Goal: Task Accomplishment & Management: Manage account settings

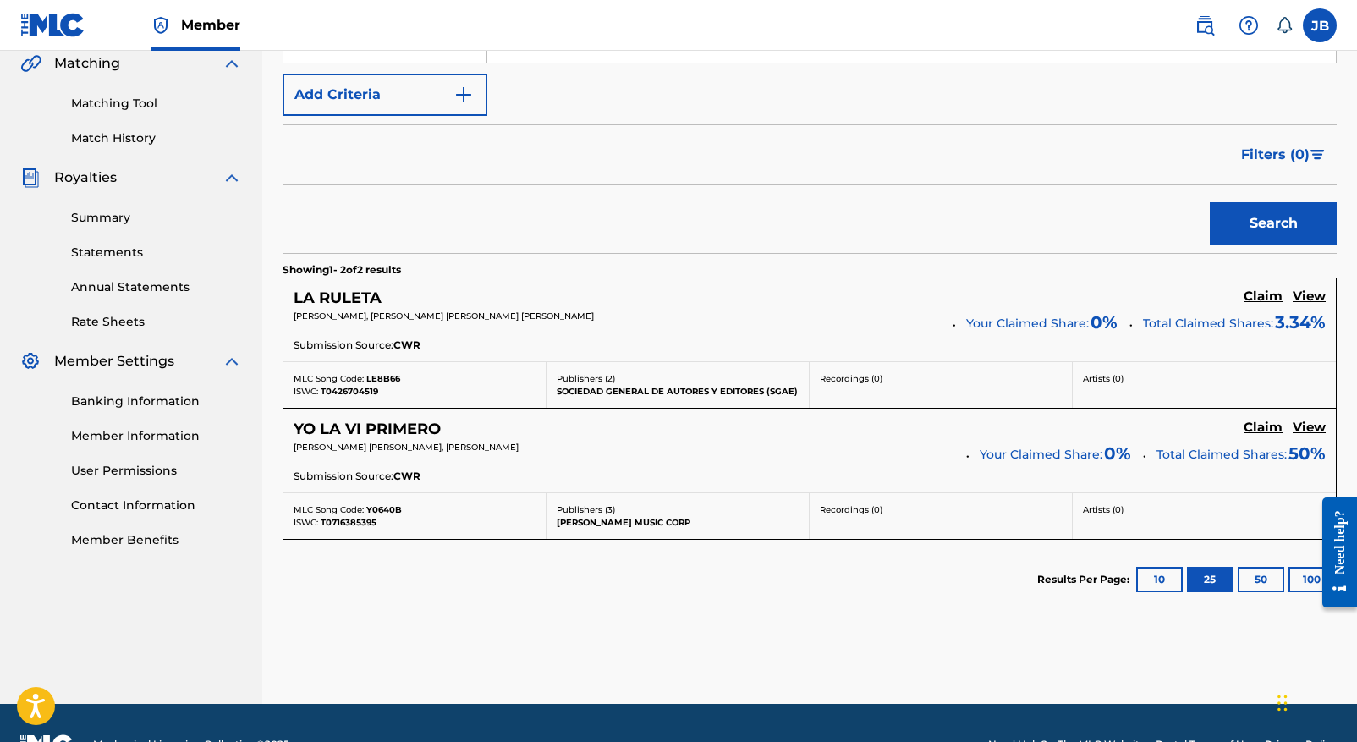
scroll to position [405, 0]
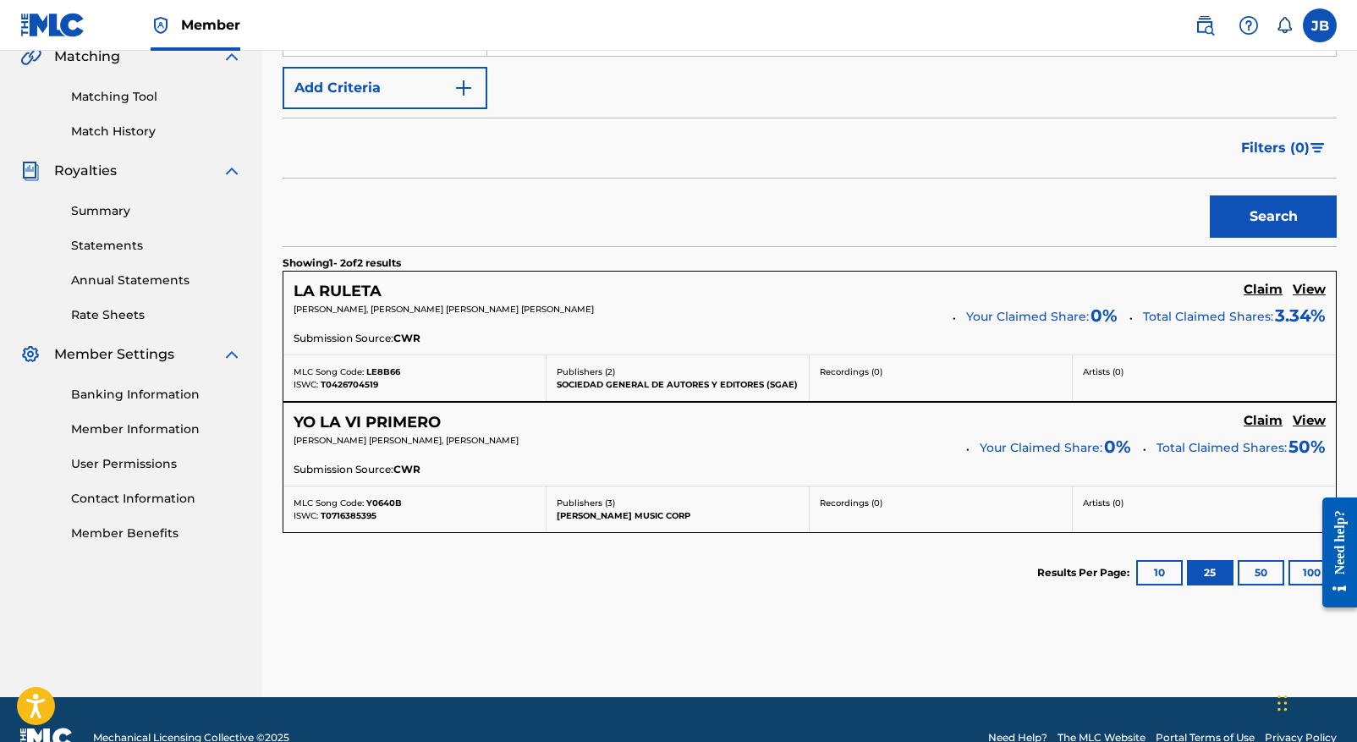
click at [1264, 420] on h5 "Claim" at bounding box center [1263, 421] width 39 height 16
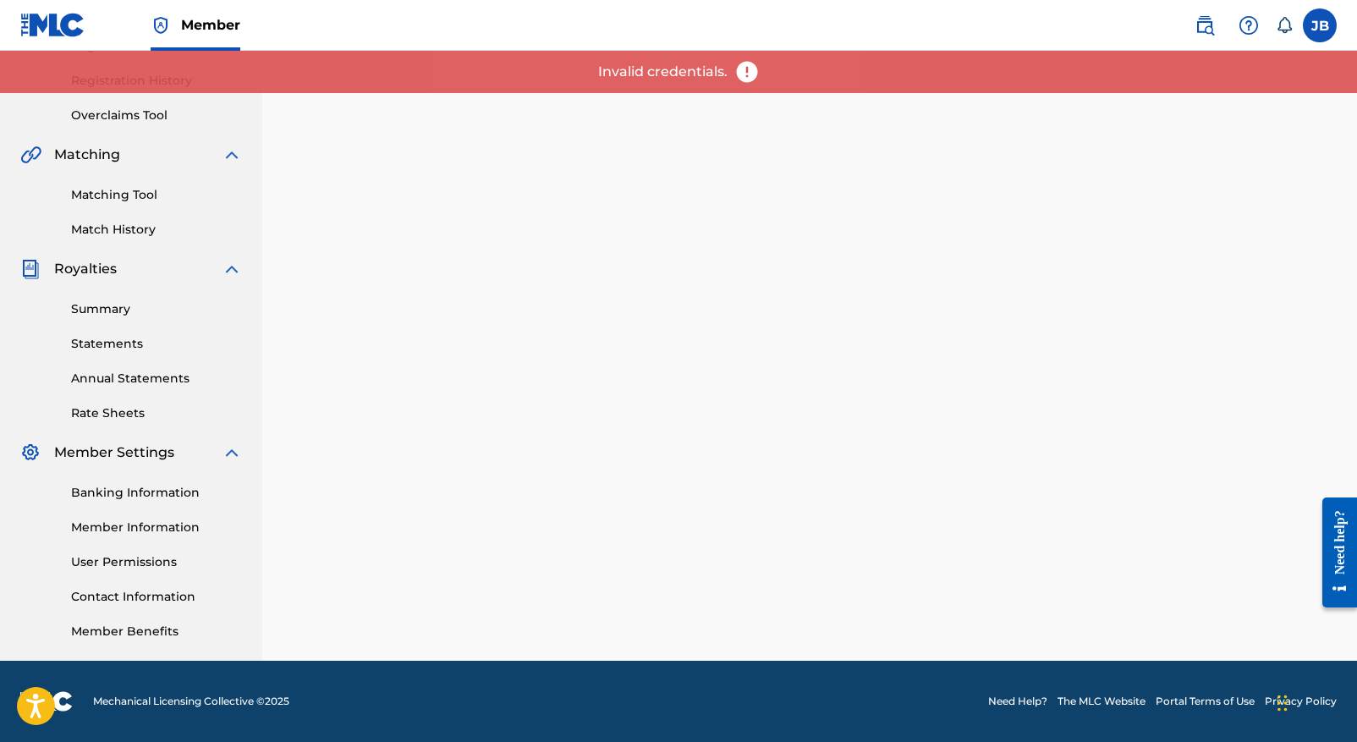
scroll to position [307, 0]
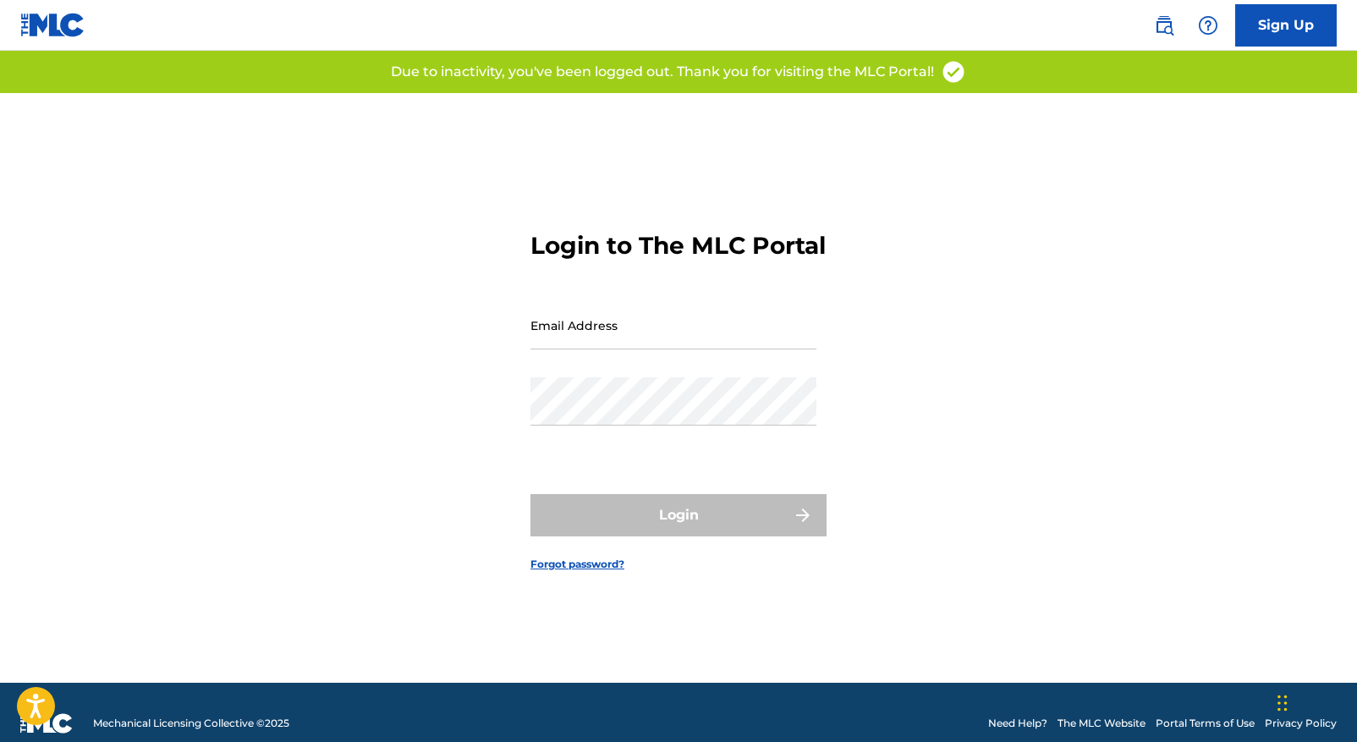
click at [548, 335] on input "Email Address" at bounding box center [673, 325] width 286 height 48
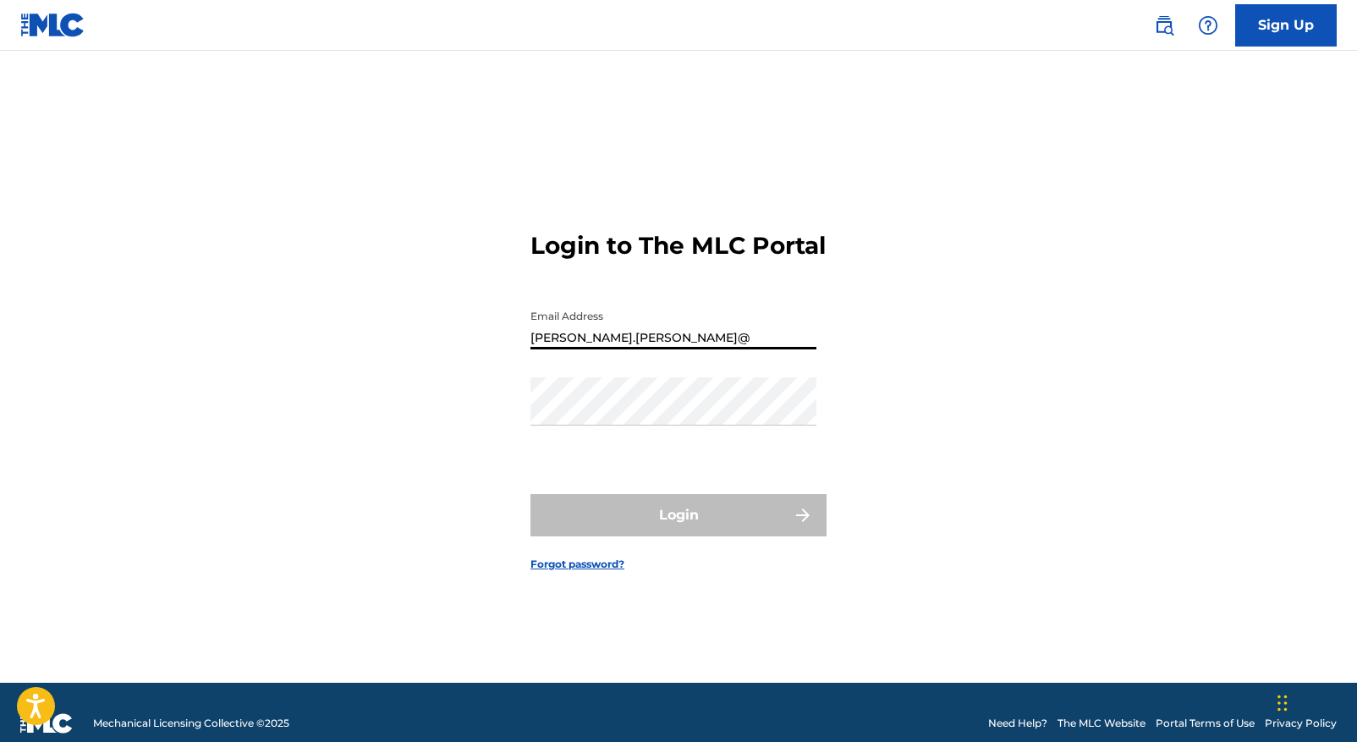
type input "[PERSON_NAME][EMAIL_ADDRESS][PERSON_NAME][DOMAIN_NAME]"
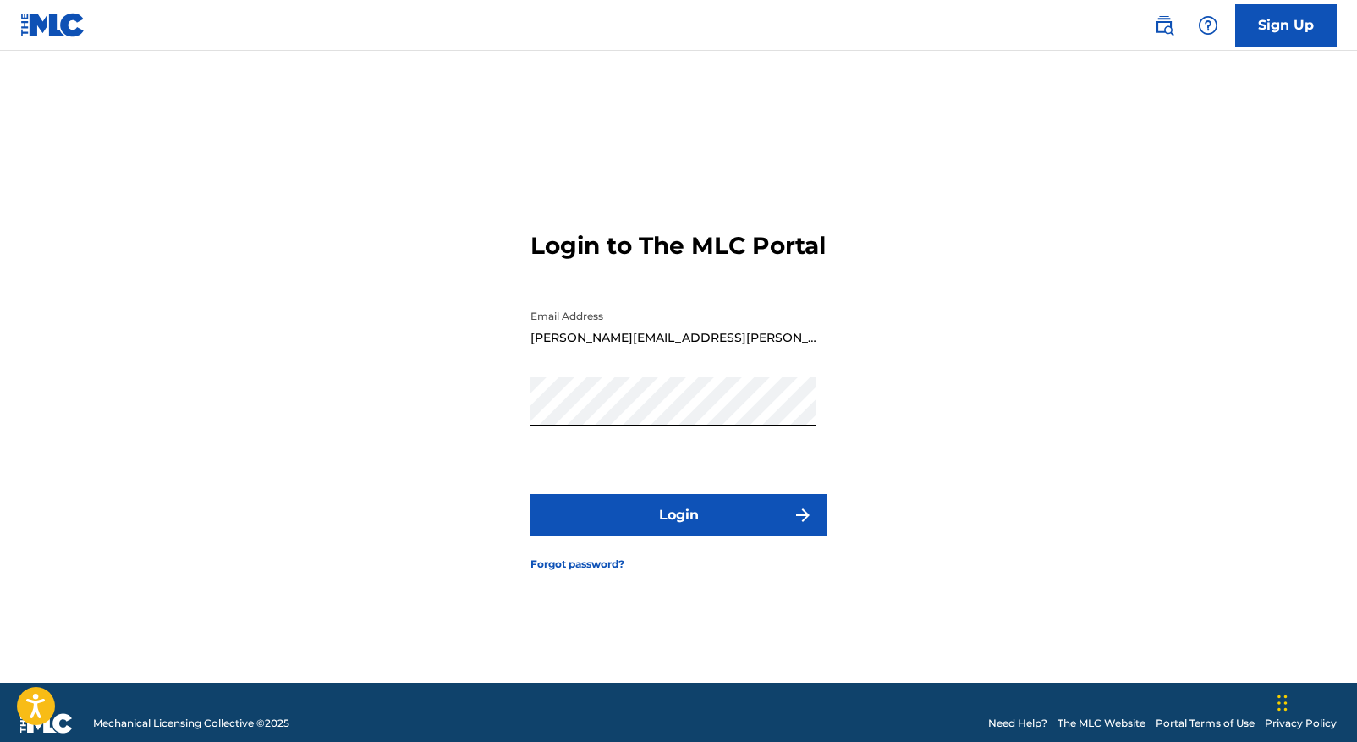
click at [730, 533] on button "Login" at bounding box center [678, 515] width 296 height 42
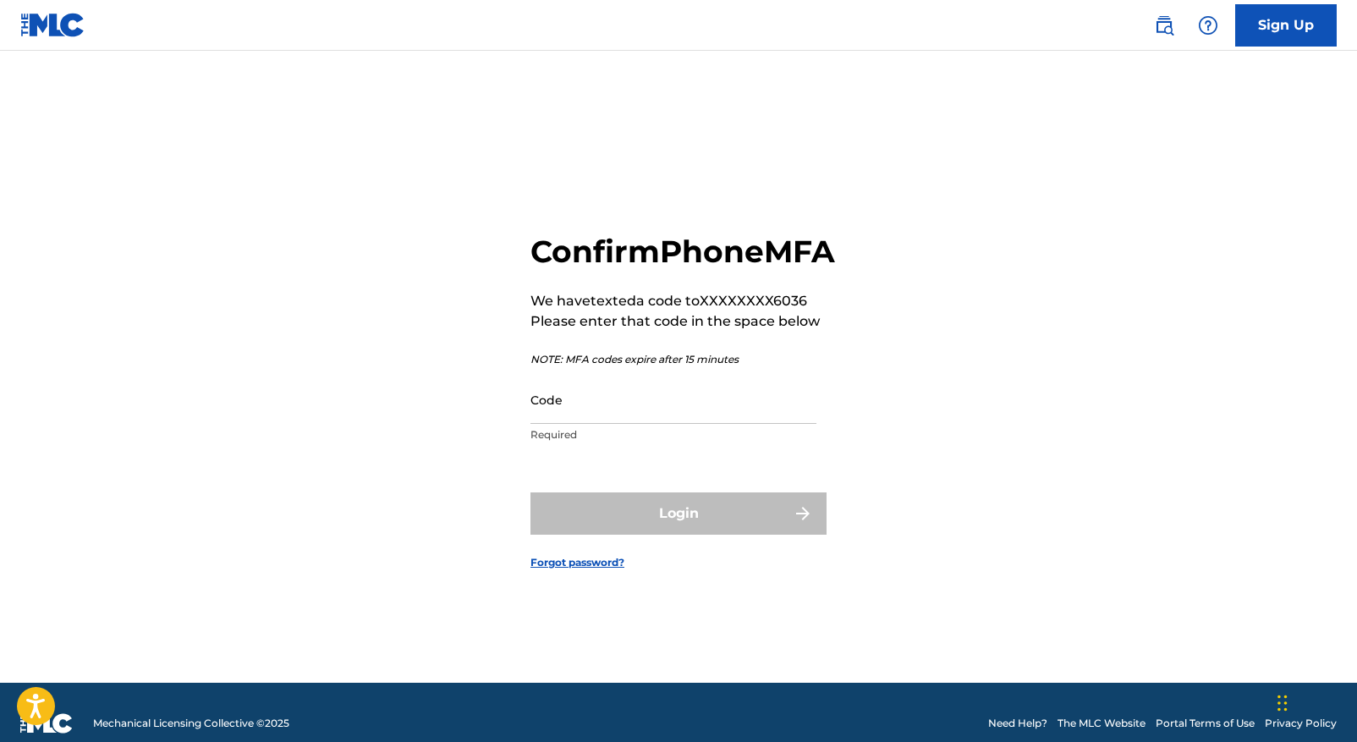
click at [563, 419] on input "Code" at bounding box center [673, 400] width 286 height 48
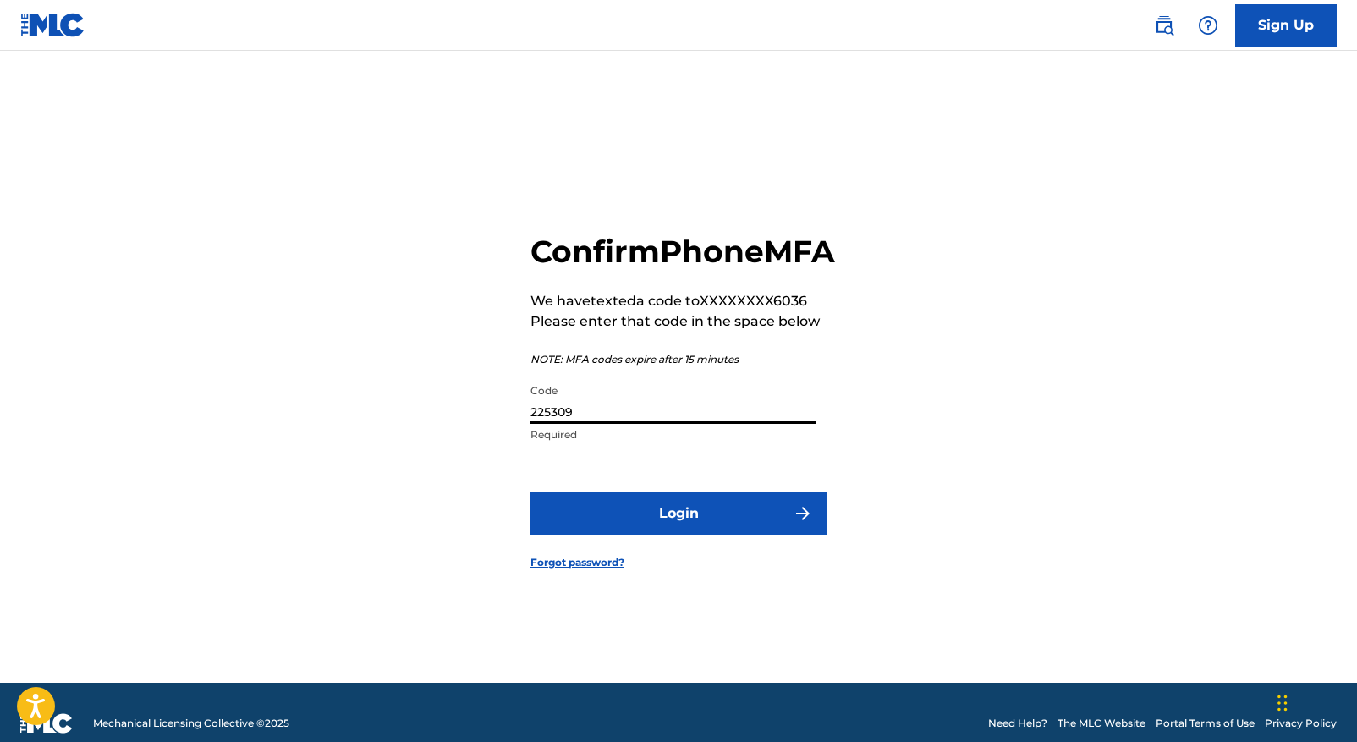
type input "225309"
click at [676, 524] on button "Login" at bounding box center [678, 513] width 296 height 42
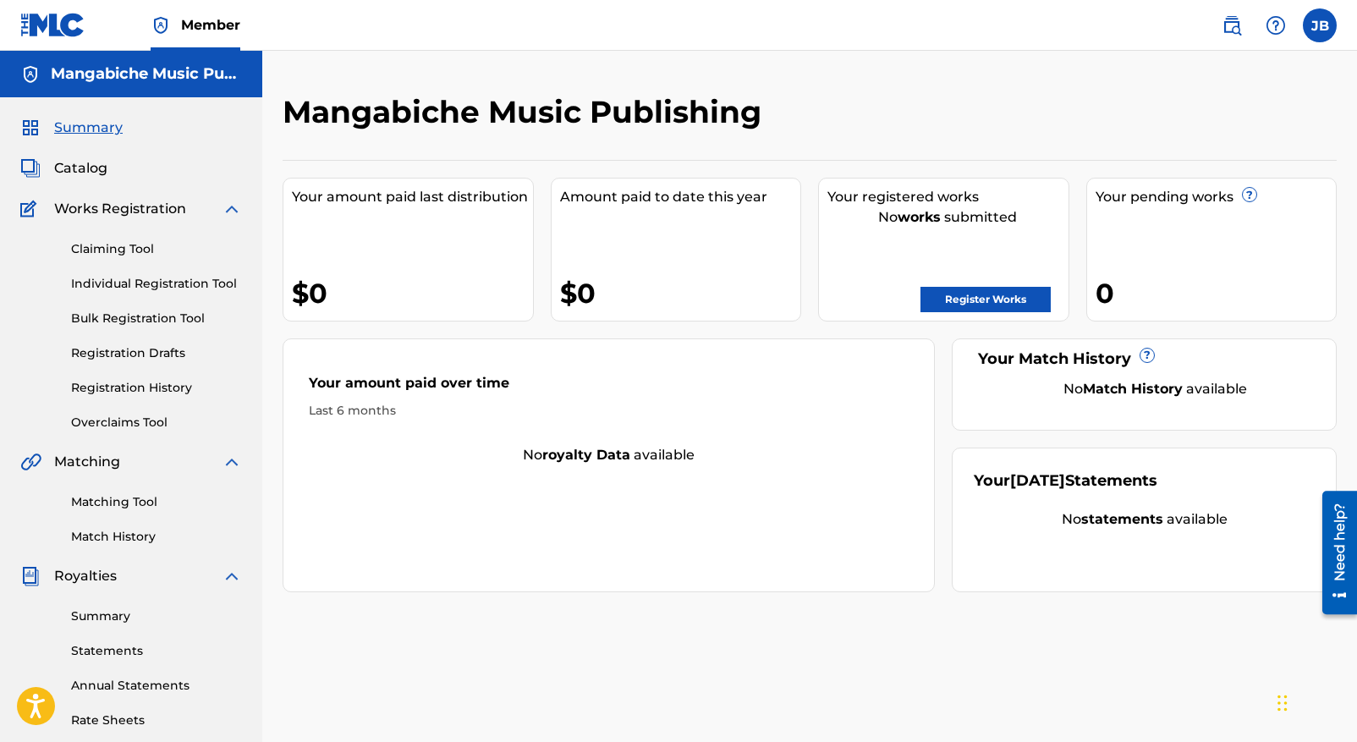
scroll to position [3, 0]
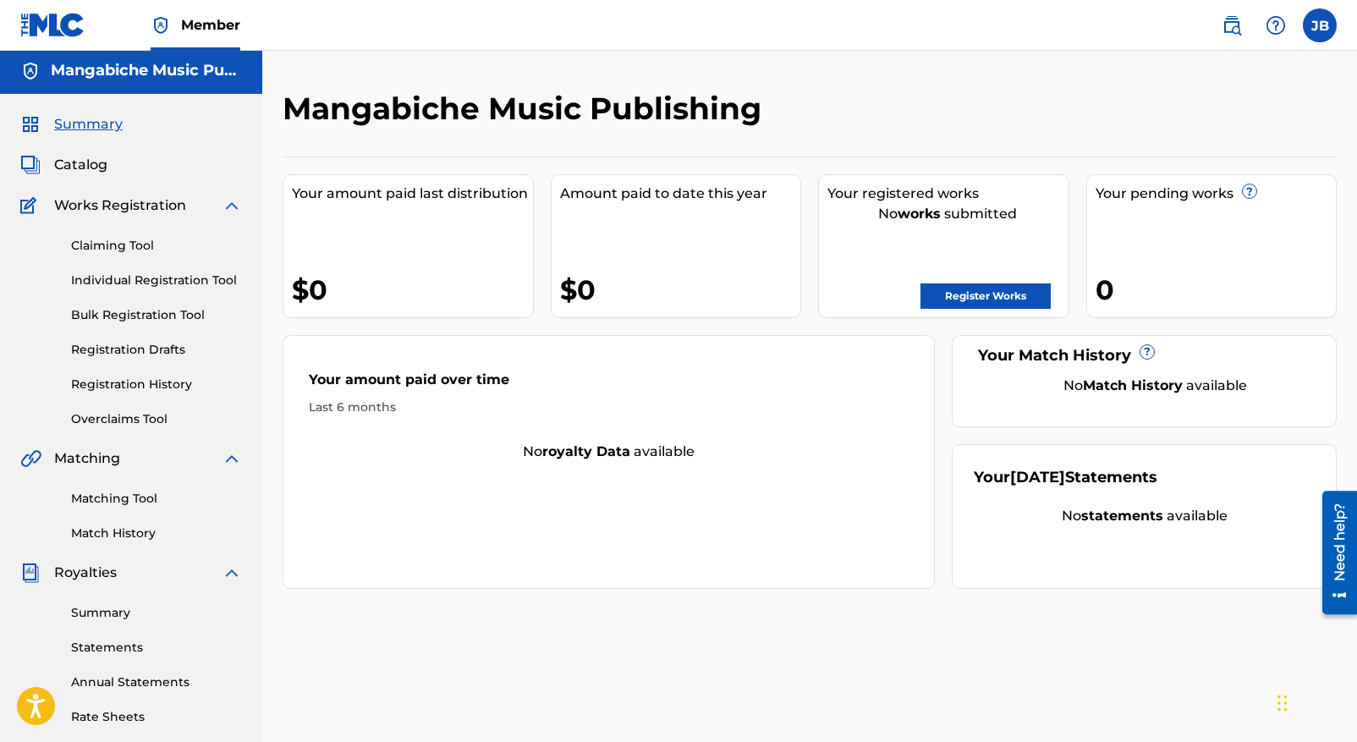
click at [107, 242] on link "Claiming Tool" at bounding box center [156, 246] width 171 height 18
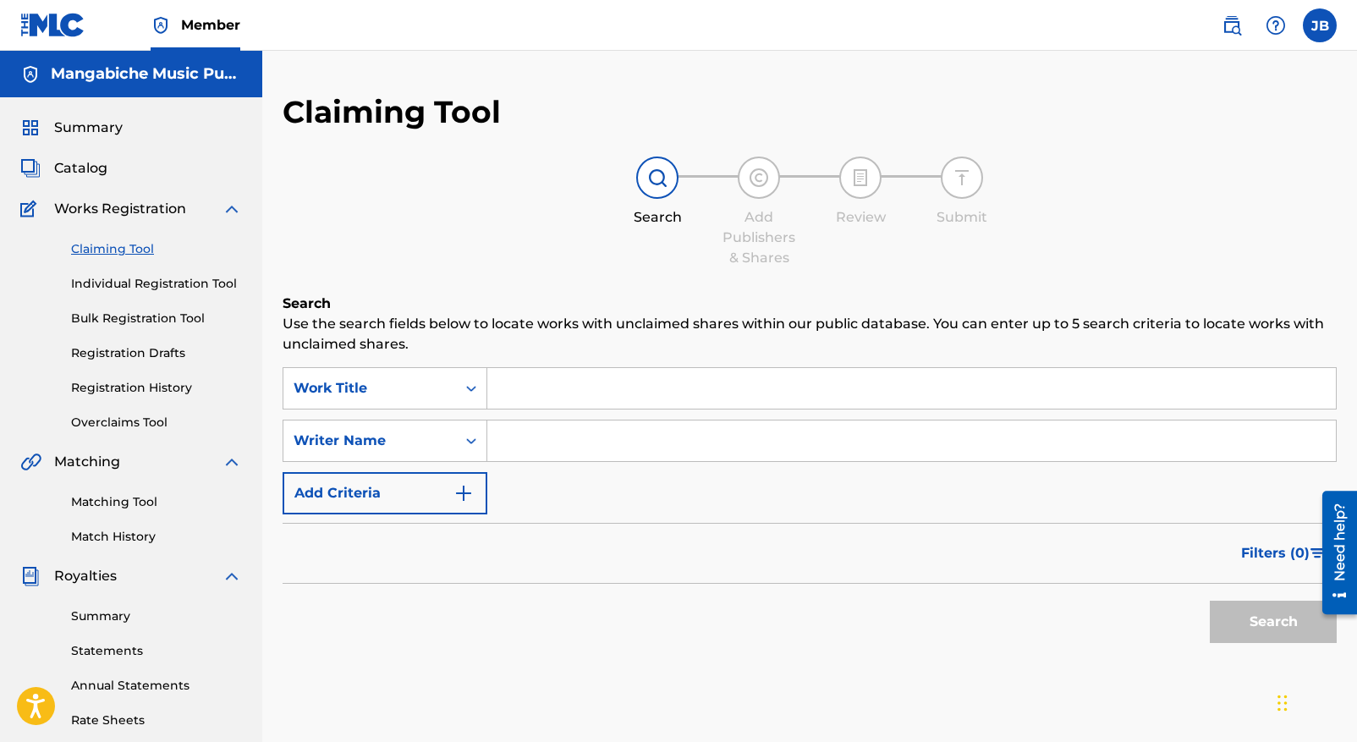
click at [124, 207] on span "Works Registration" at bounding box center [120, 209] width 132 height 20
click at [96, 123] on span "Summary" at bounding box center [88, 128] width 69 height 20
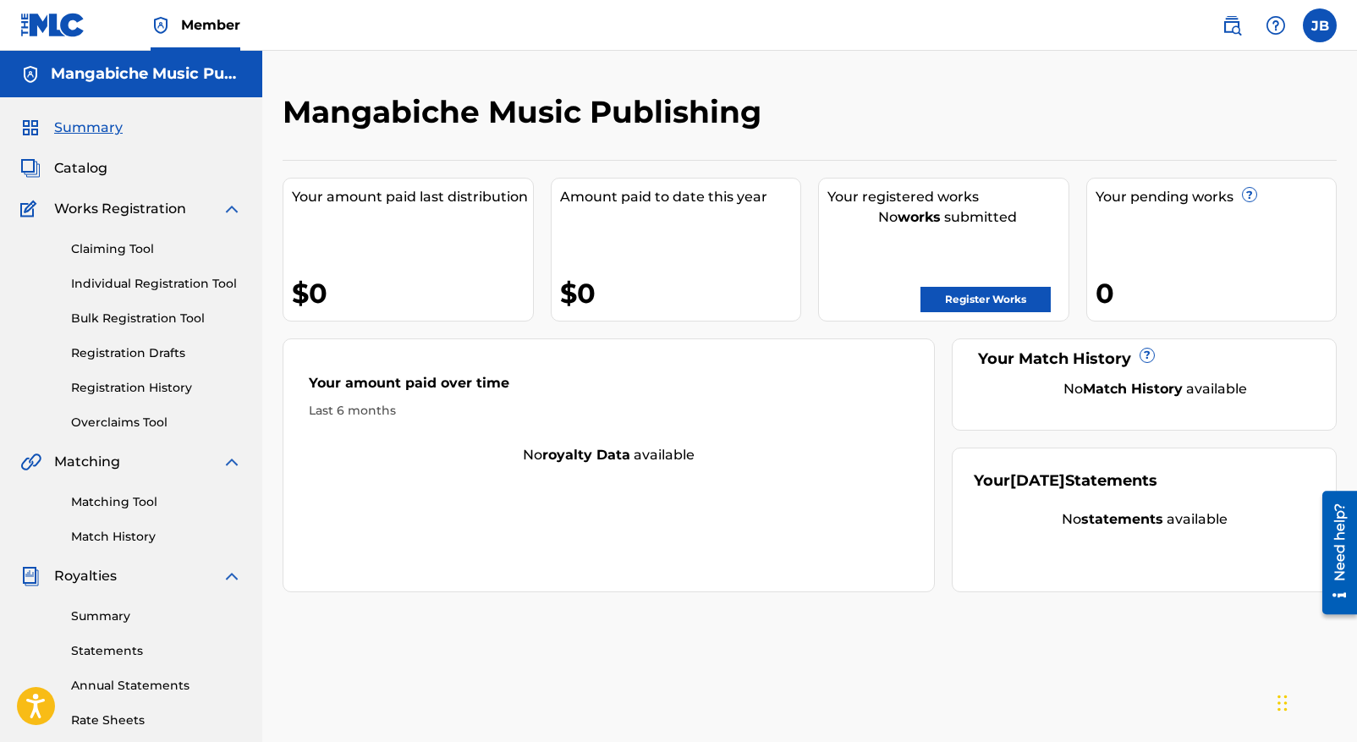
click at [119, 247] on link "Claiming Tool" at bounding box center [156, 249] width 171 height 18
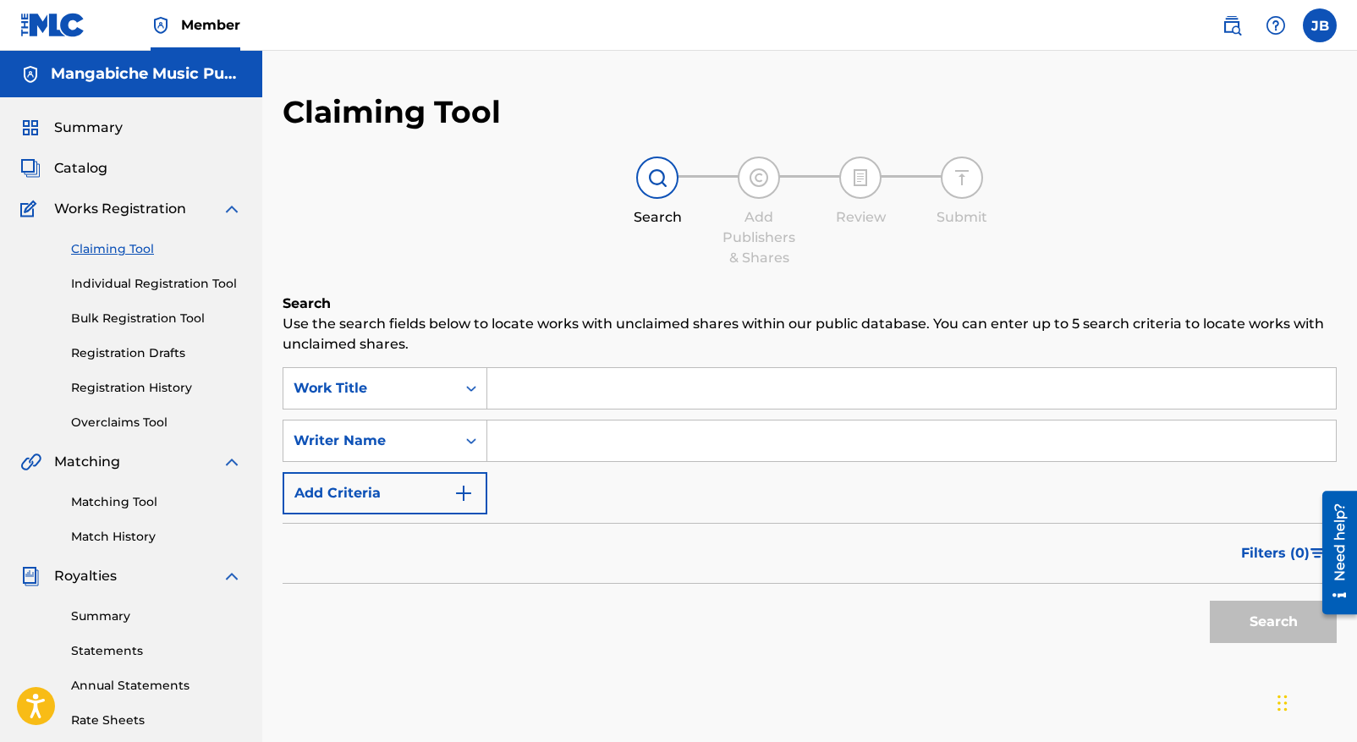
click at [128, 285] on link "Individual Registration Tool" at bounding box center [156, 284] width 171 height 18
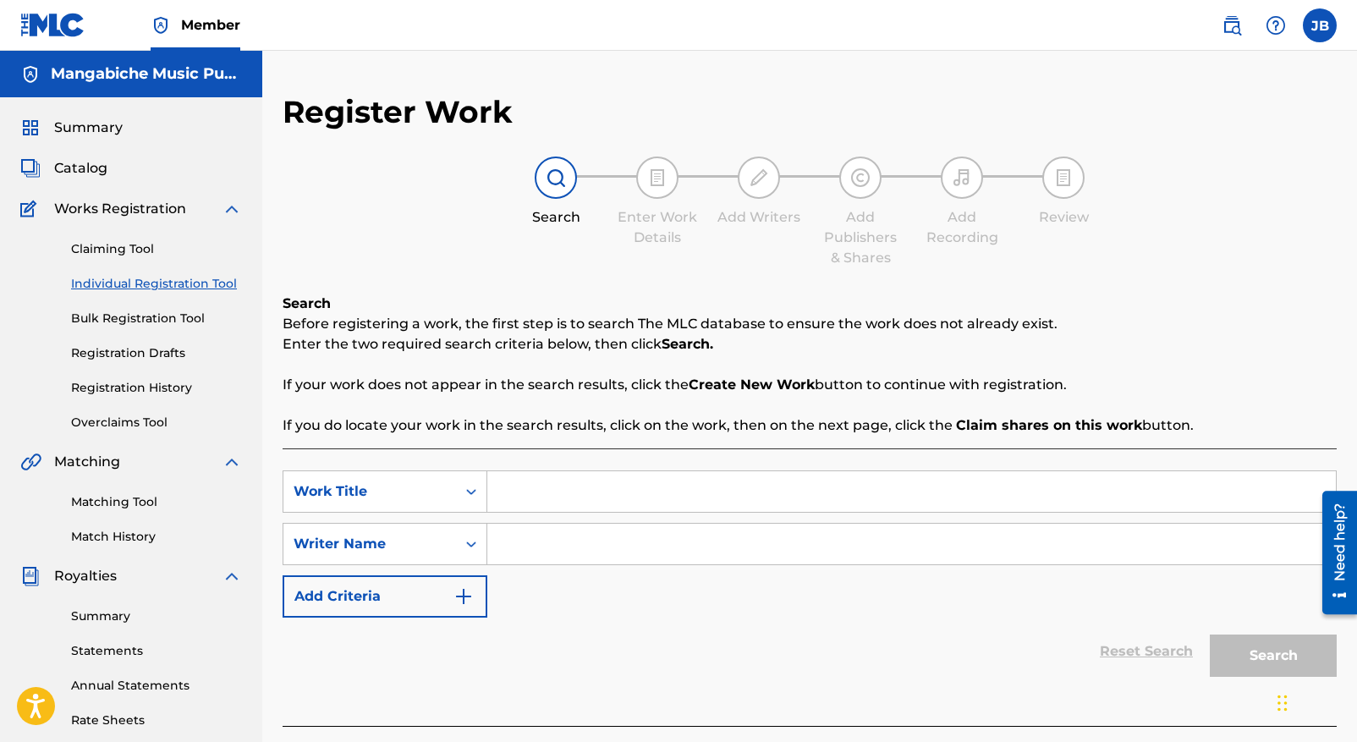
click at [124, 317] on link "Bulk Registration Tool" at bounding box center [156, 319] width 171 height 18
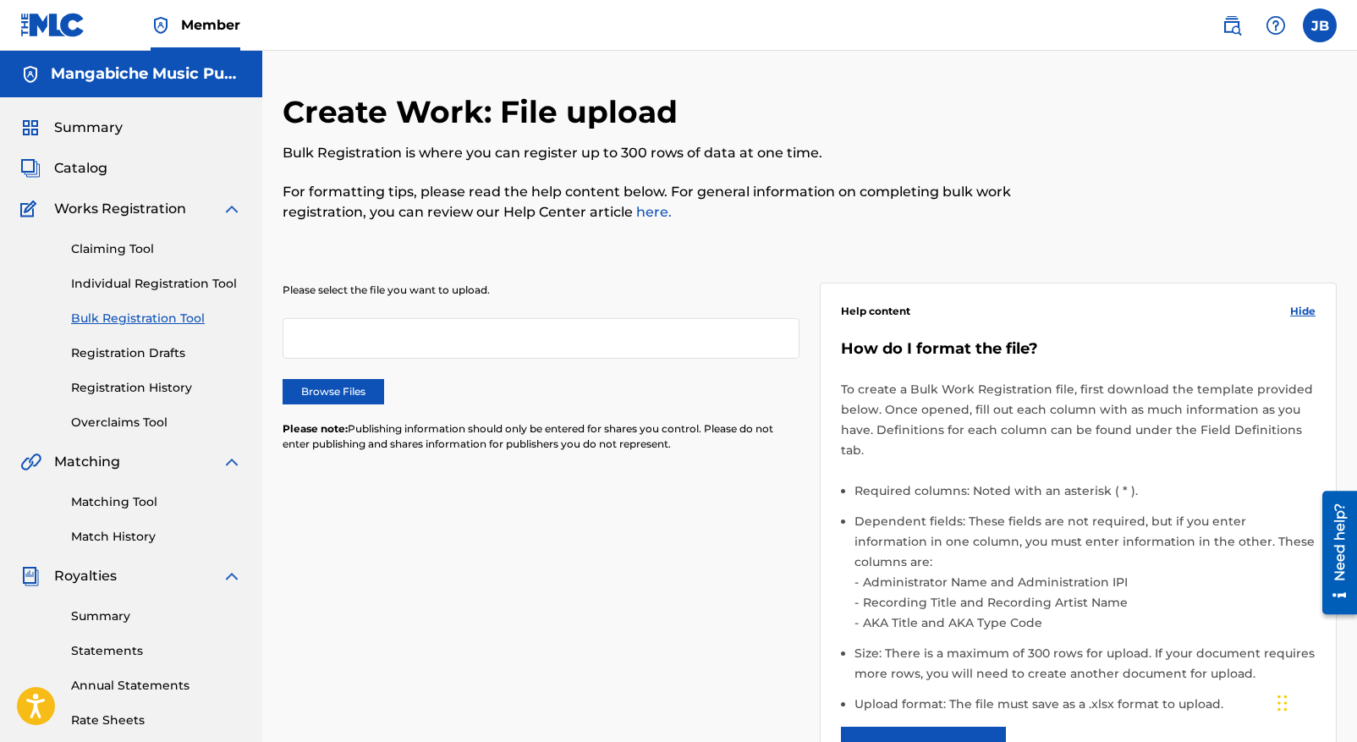
click at [128, 351] on link "Registration Drafts" at bounding box center [156, 353] width 171 height 18
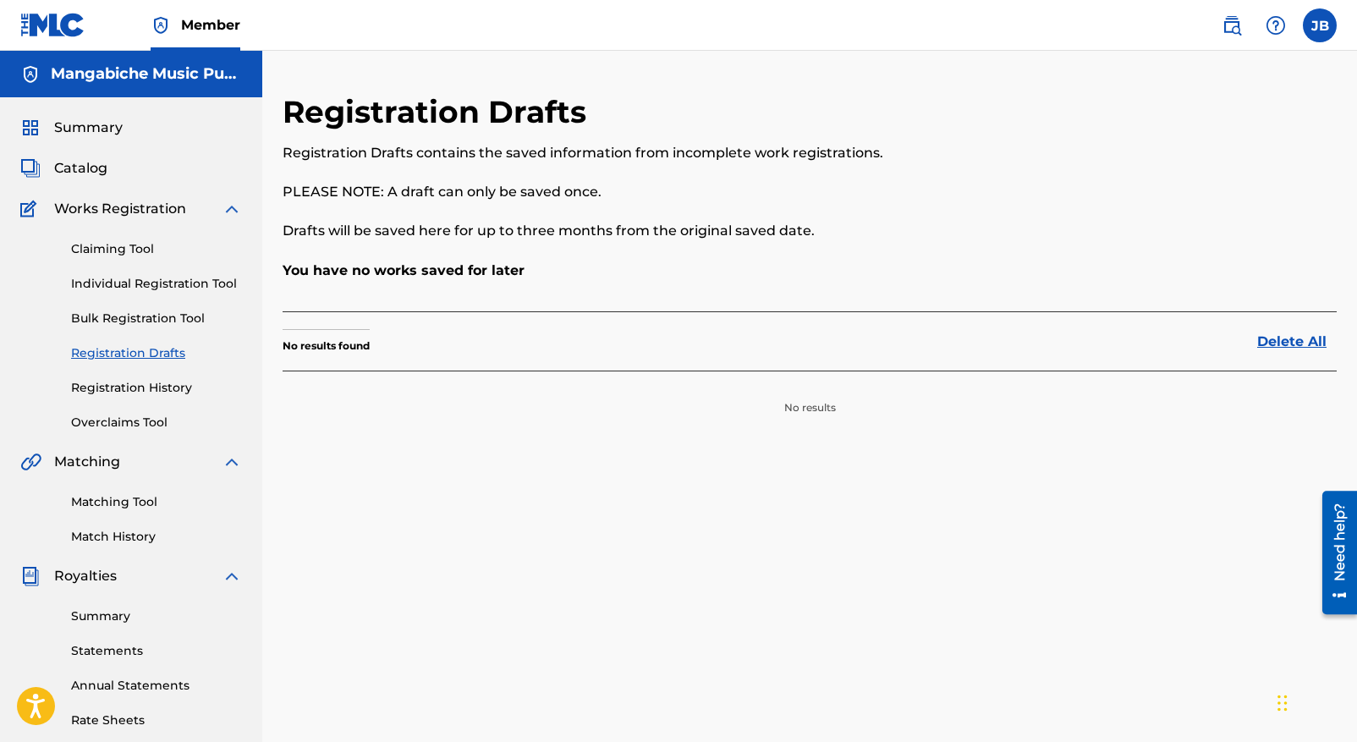
click at [123, 393] on link "Registration History" at bounding box center [156, 388] width 171 height 18
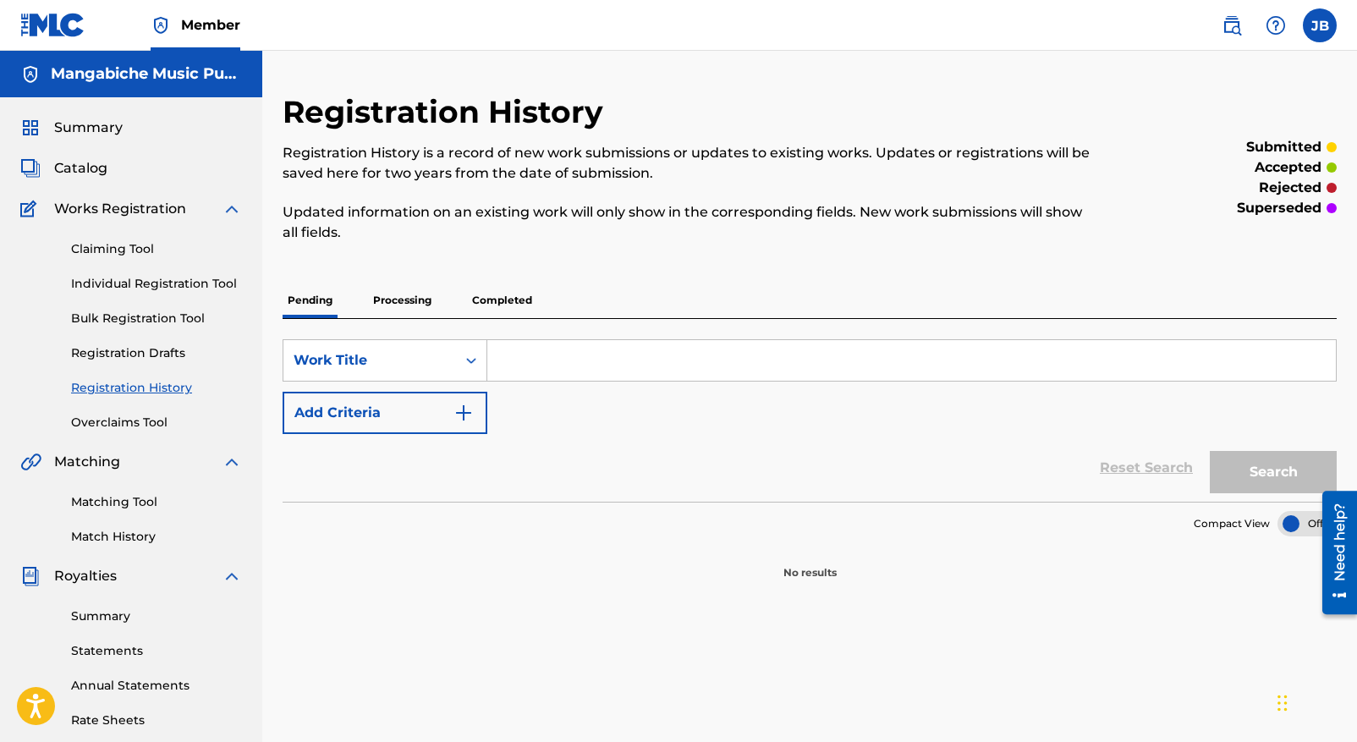
click at [127, 426] on link "Overclaims Tool" at bounding box center [156, 423] width 171 height 18
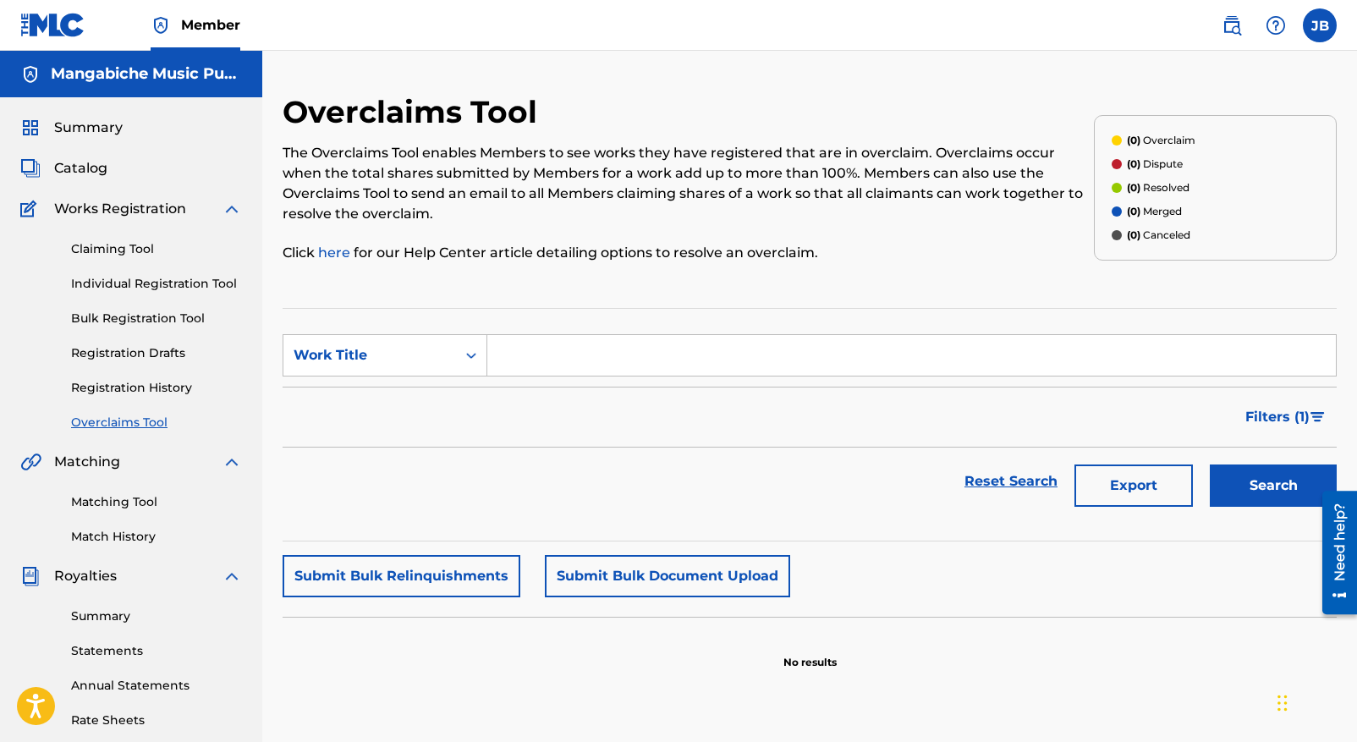
click at [82, 168] on span "Catalog" at bounding box center [80, 168] width 53 height 20
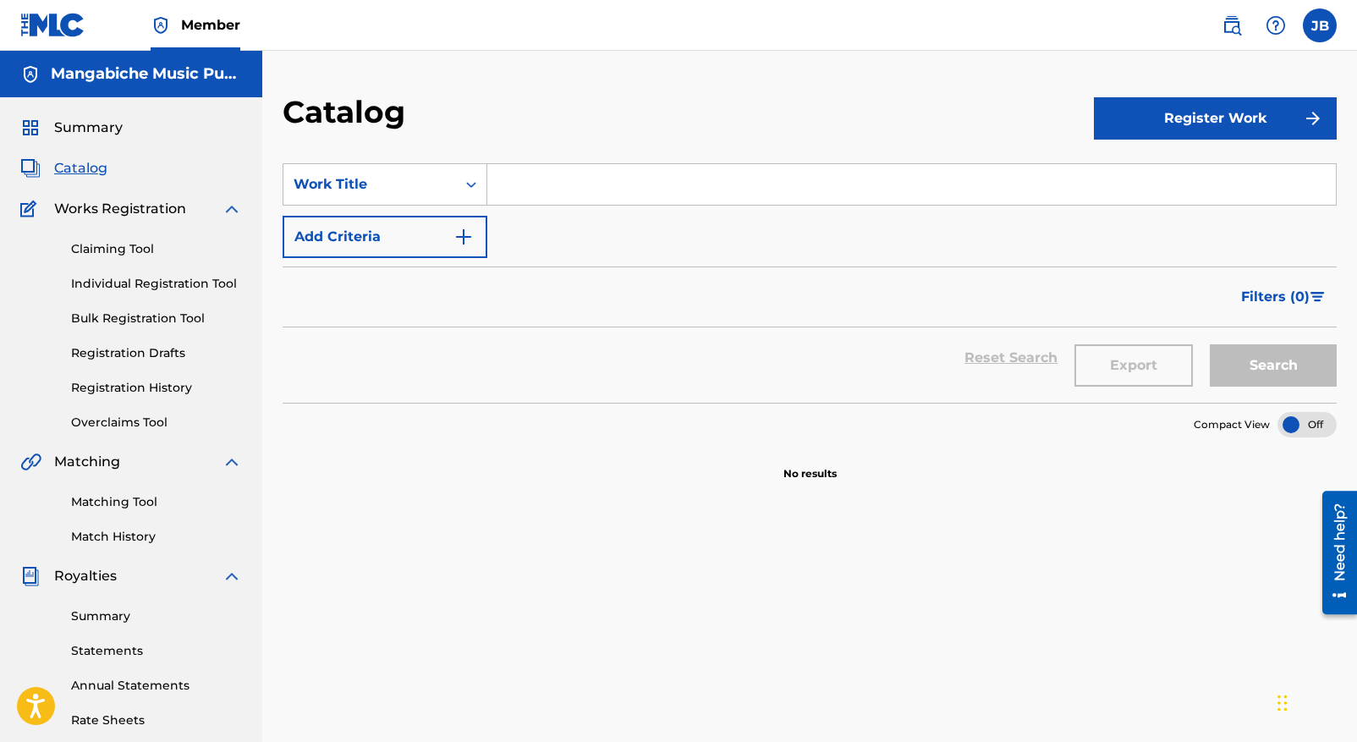
click at [91, 124] on span "Summary" at bounding box center [88, 128] width 69 height 20
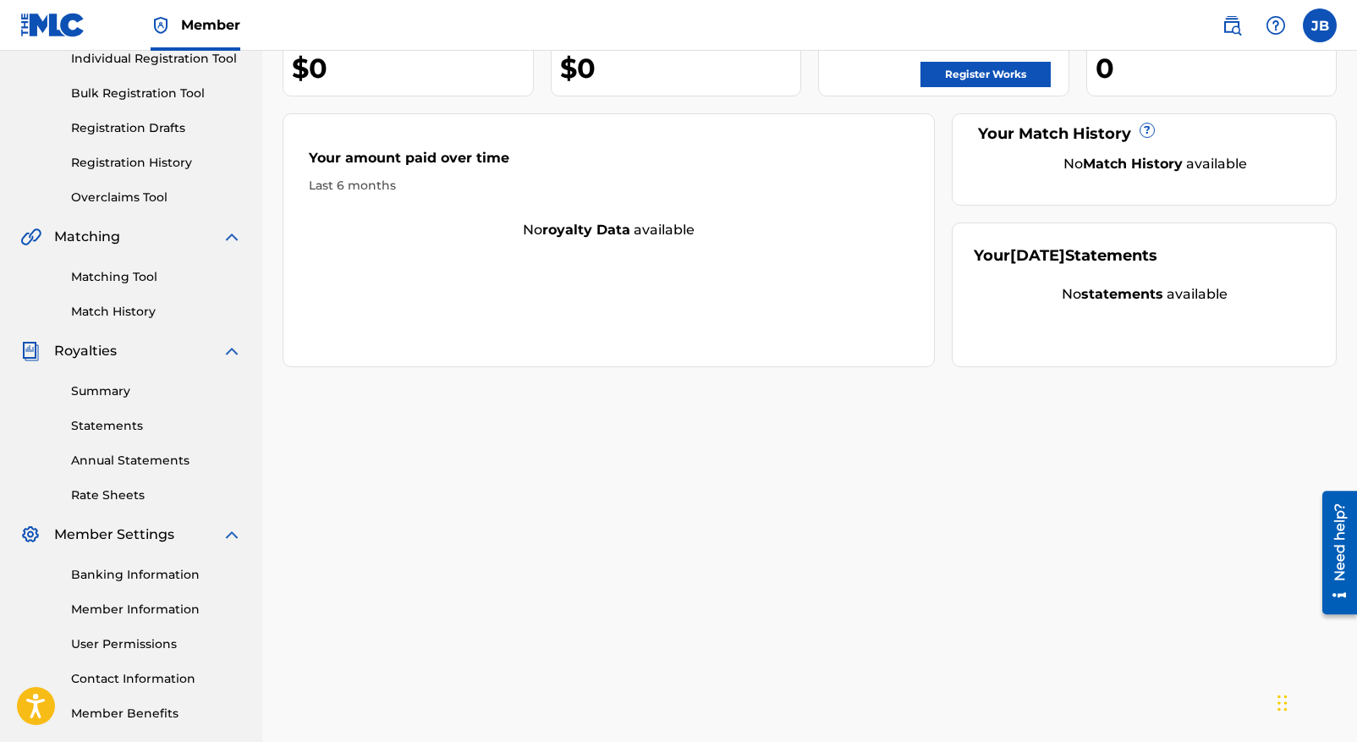
scroll to position [227, 0]
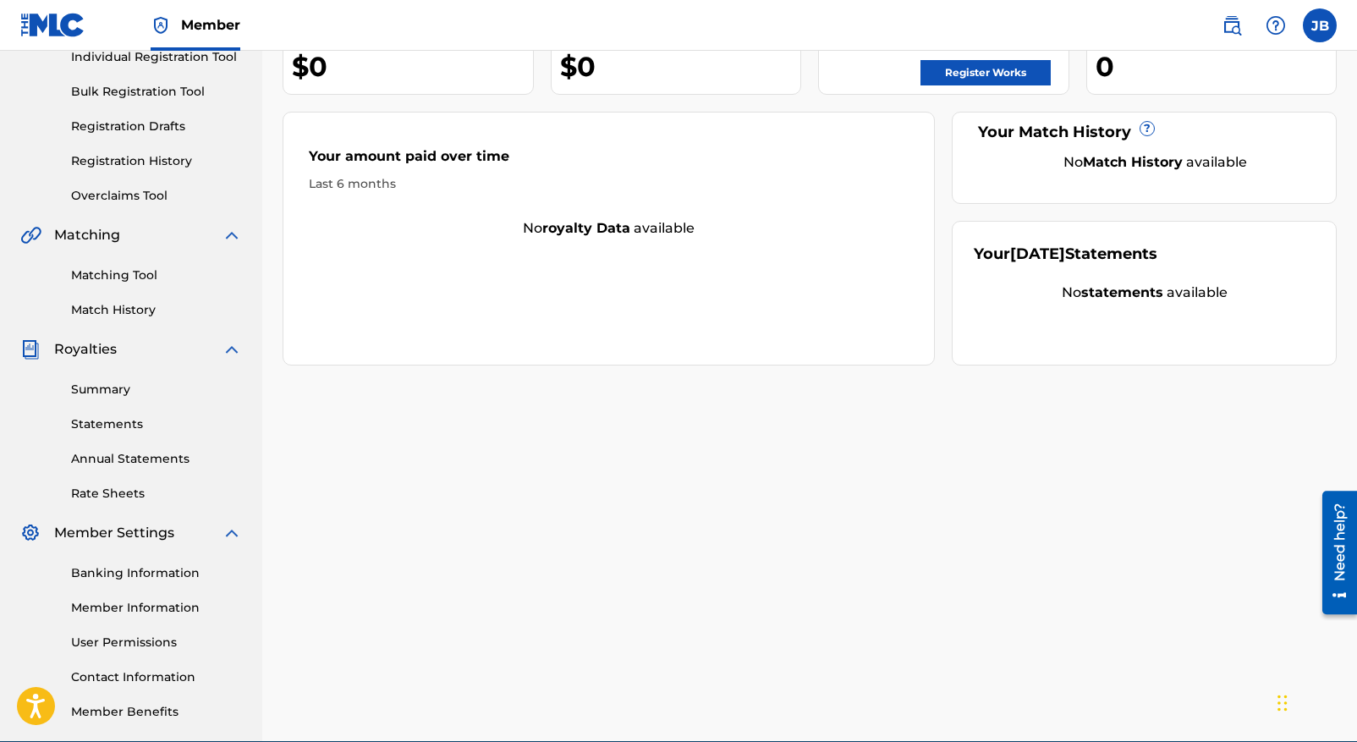
click at [100, 388] on link "Summary" at bounding box center [156, 390] width 171 height 18
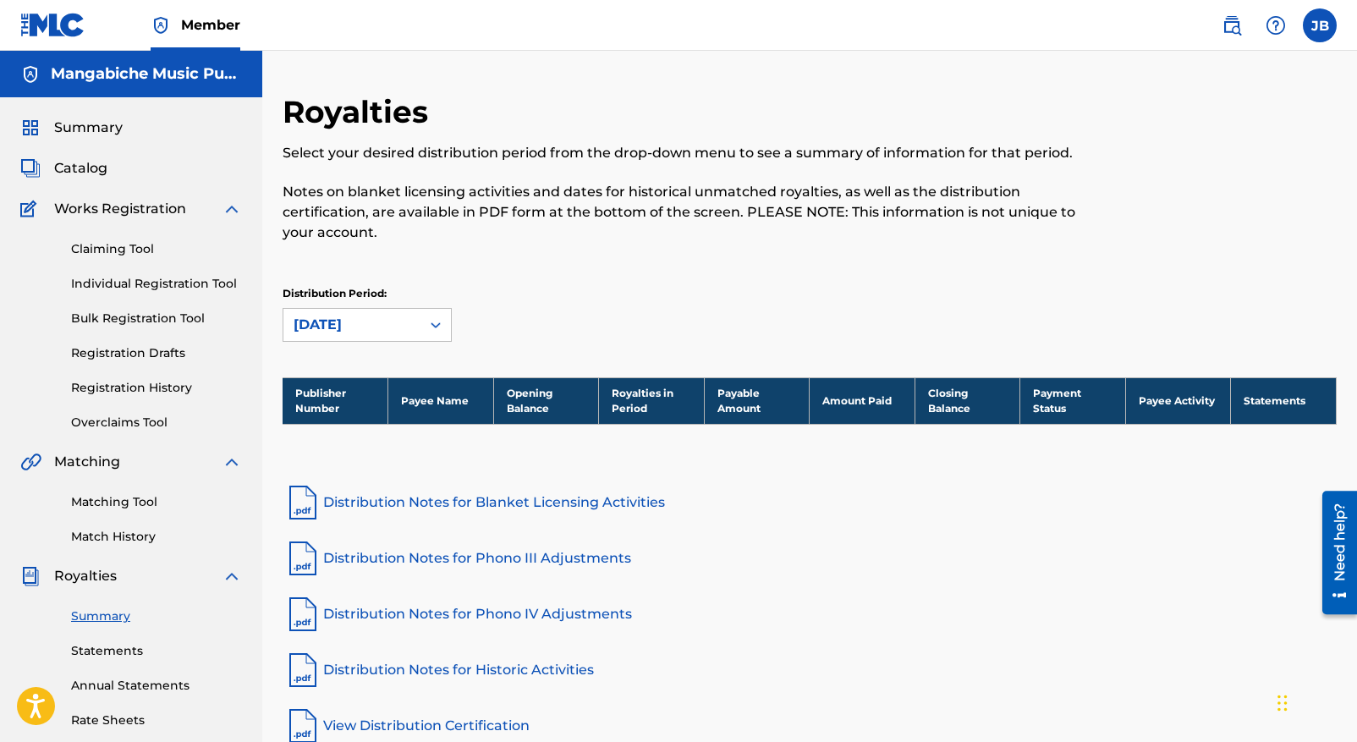
click at [91, 126] on span "Summary" at bounding box center [88, 128] width 69 height 20
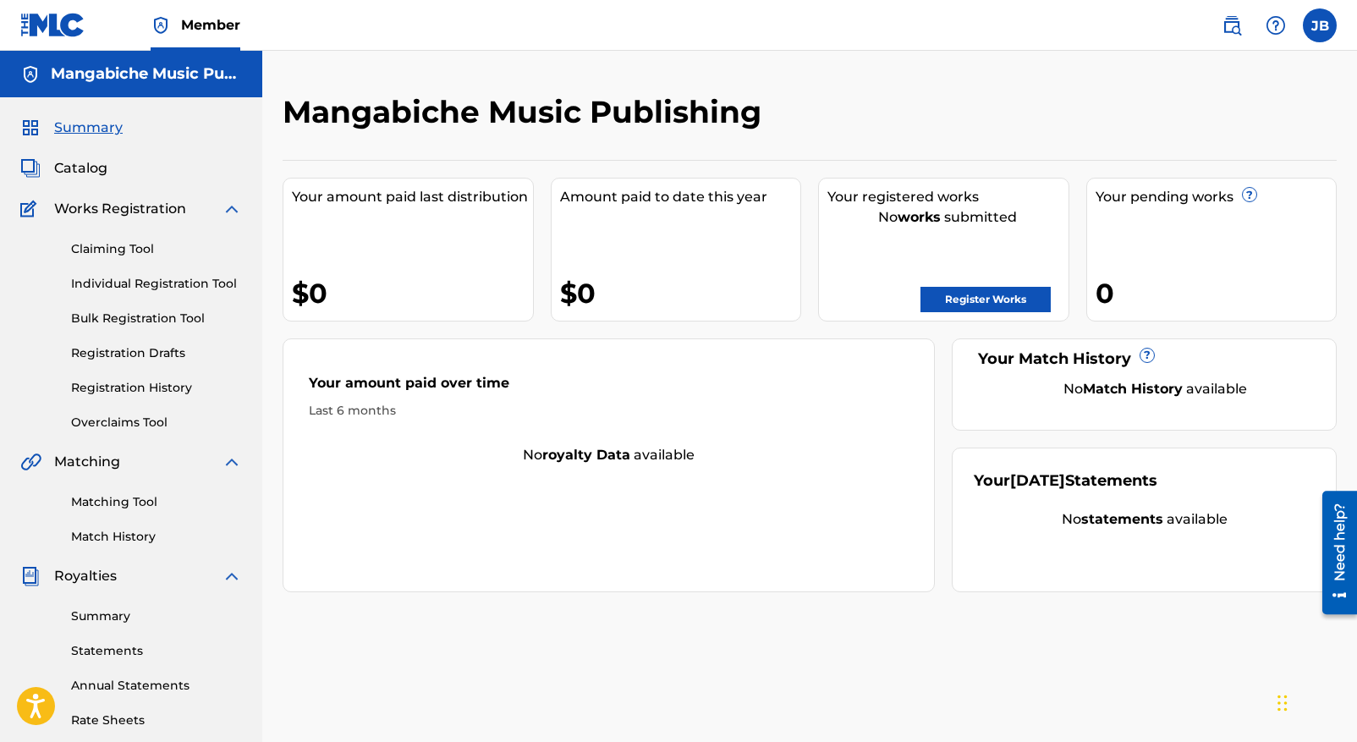
click at [134, 277] on link "Individual Registration Tool" at bounding box center [156, 284] width 171 height 18
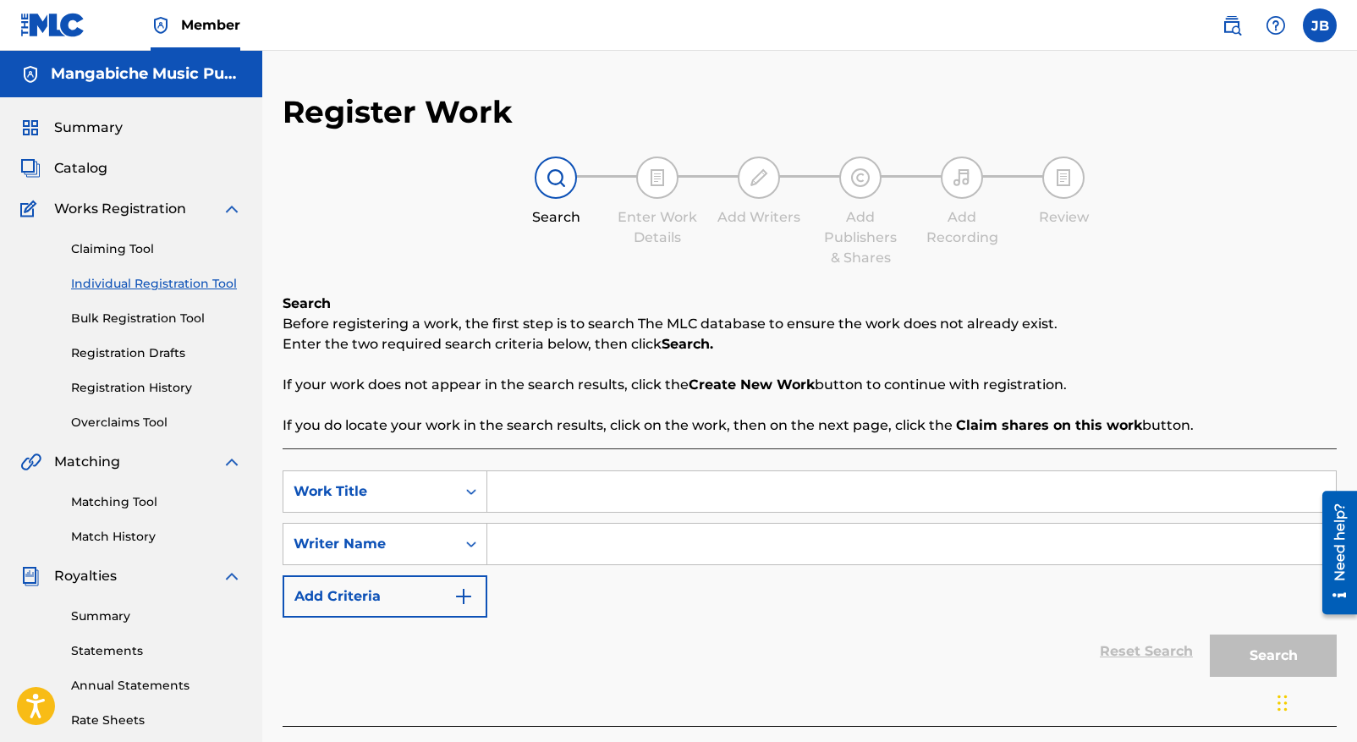
click at [130, 318] on link "Bulk Registration Tool" at bounding box center [156, 319] width 171 height 18
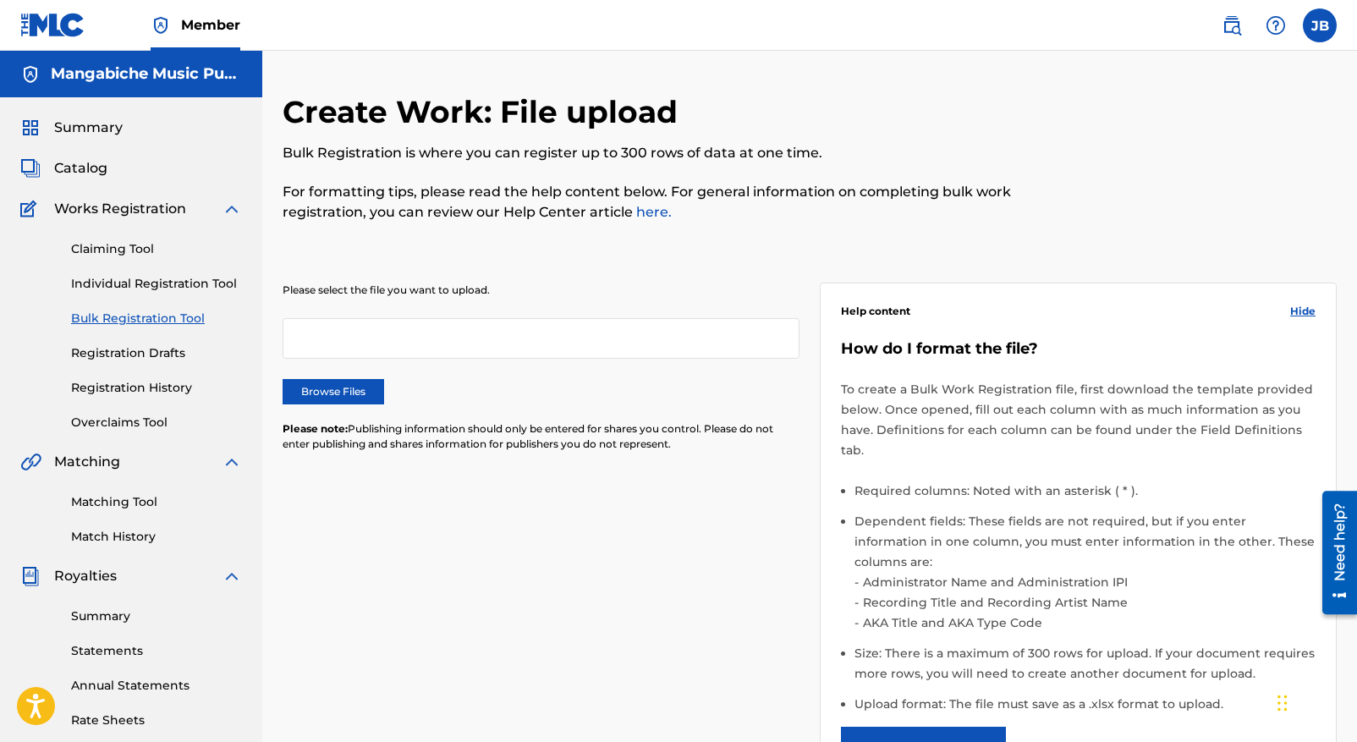
click at [135, 346] on link "Registration Drafts" at bounding box center [156, 353] width 171 height 18
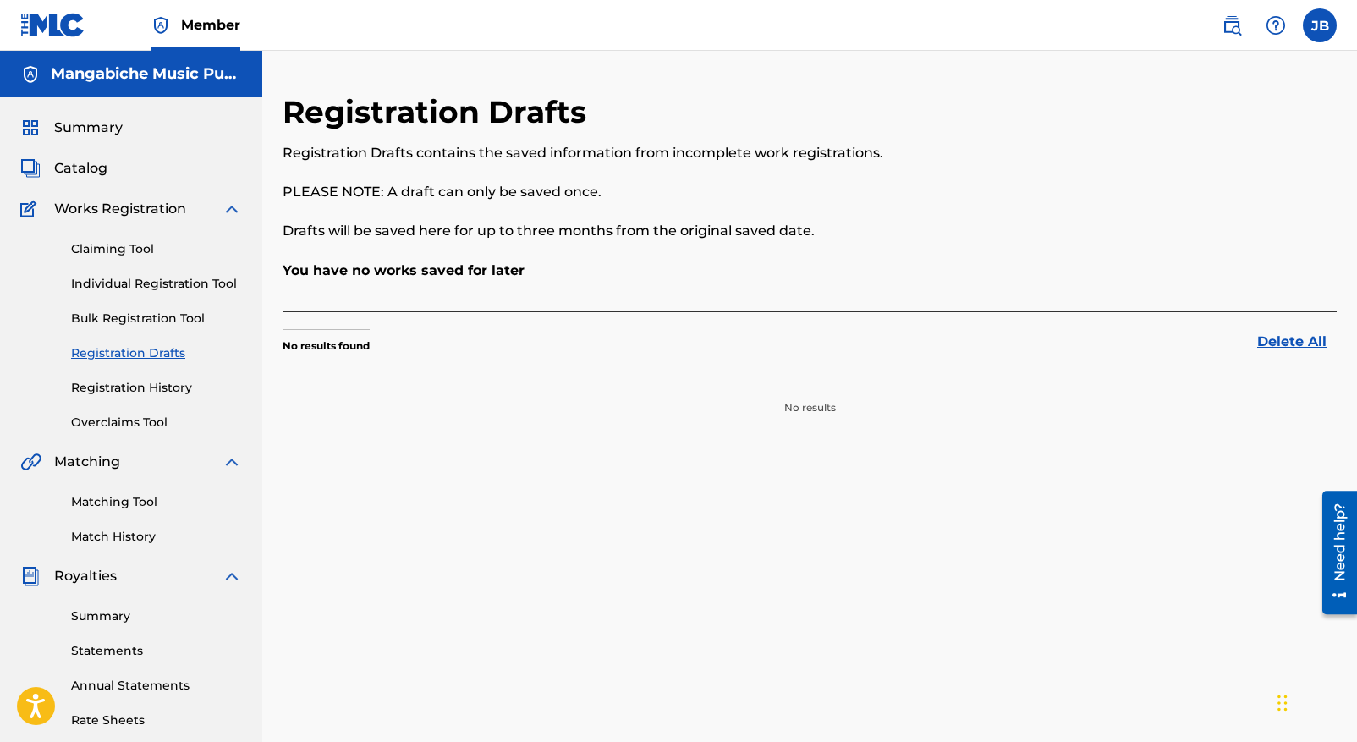
click at [136, 383] on link "Registration History" at bounding box center [156, 388] width 171 height 18
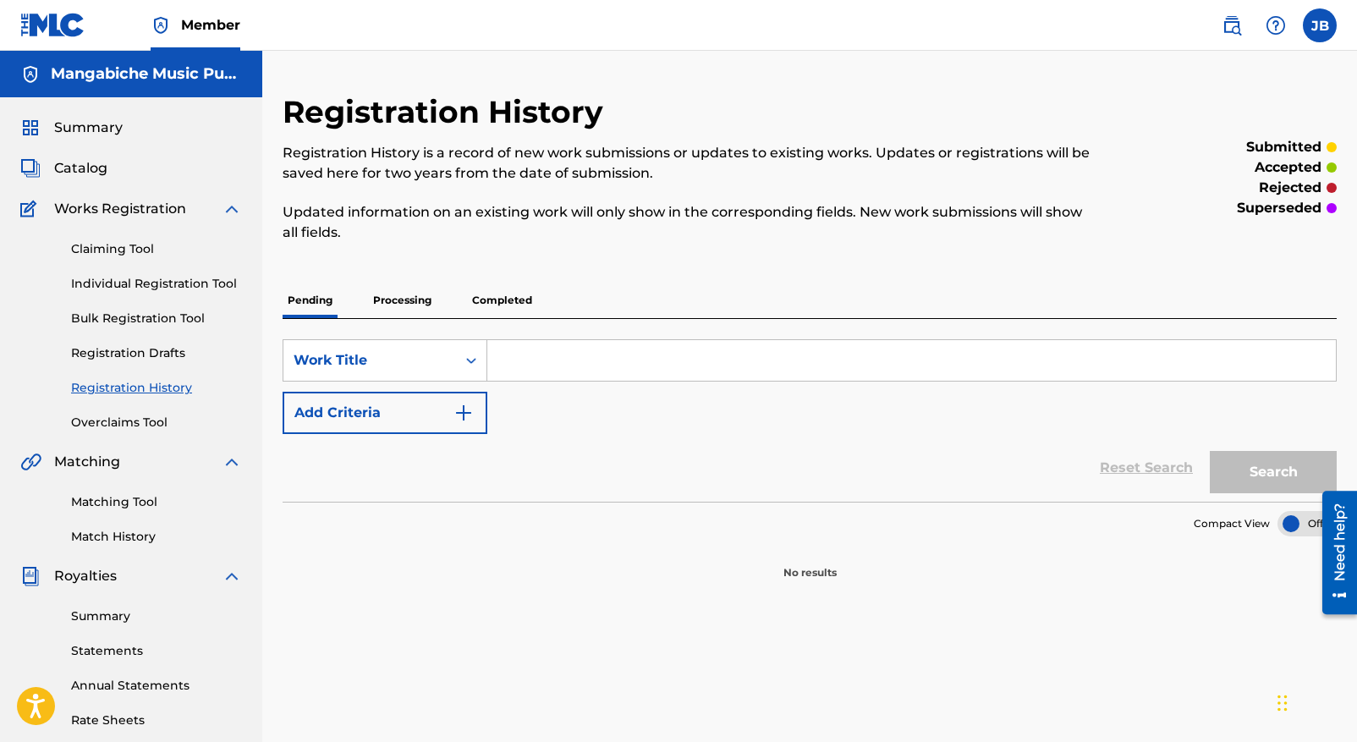
click at [134, 423] on link "Overclaims Tool" at bounding box center [156, 423] width 171 height 18
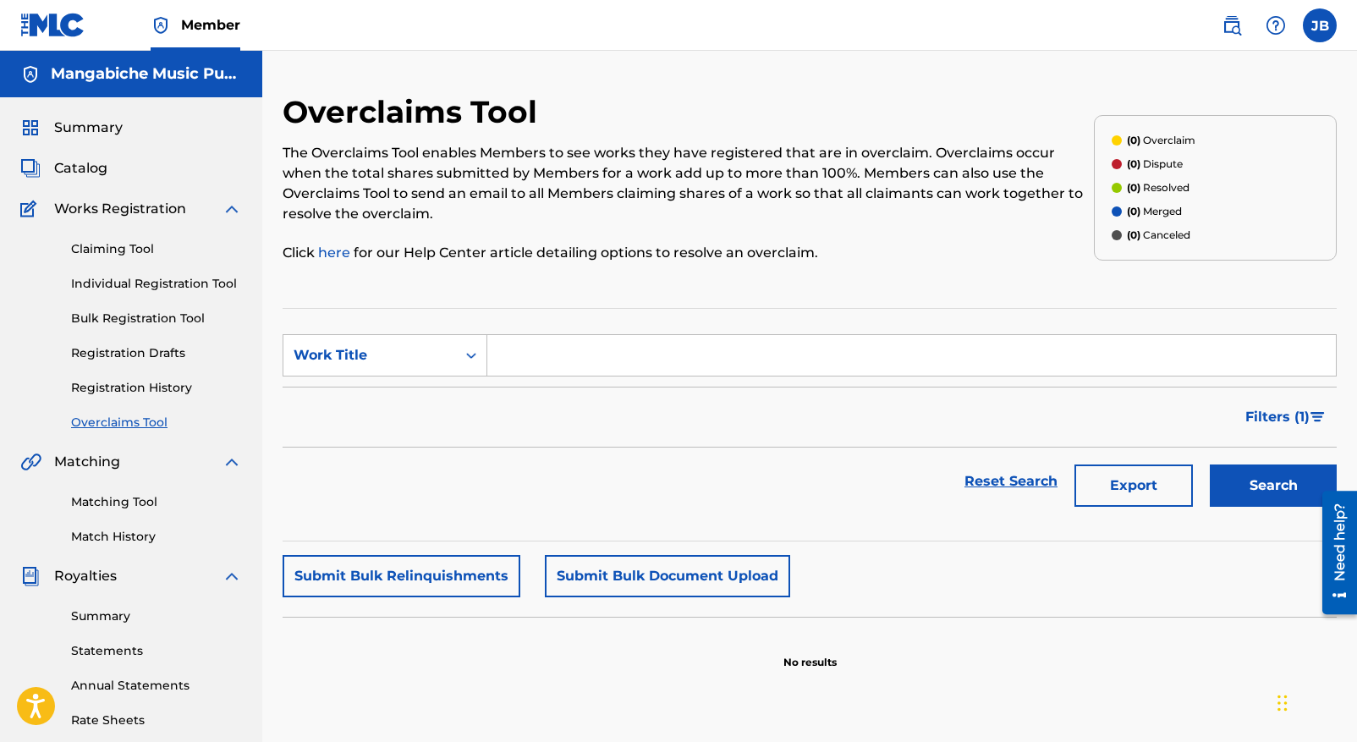
click at [113, 496] on link "Matching Tool" at bounding box center [156, 502] width 171 height 18
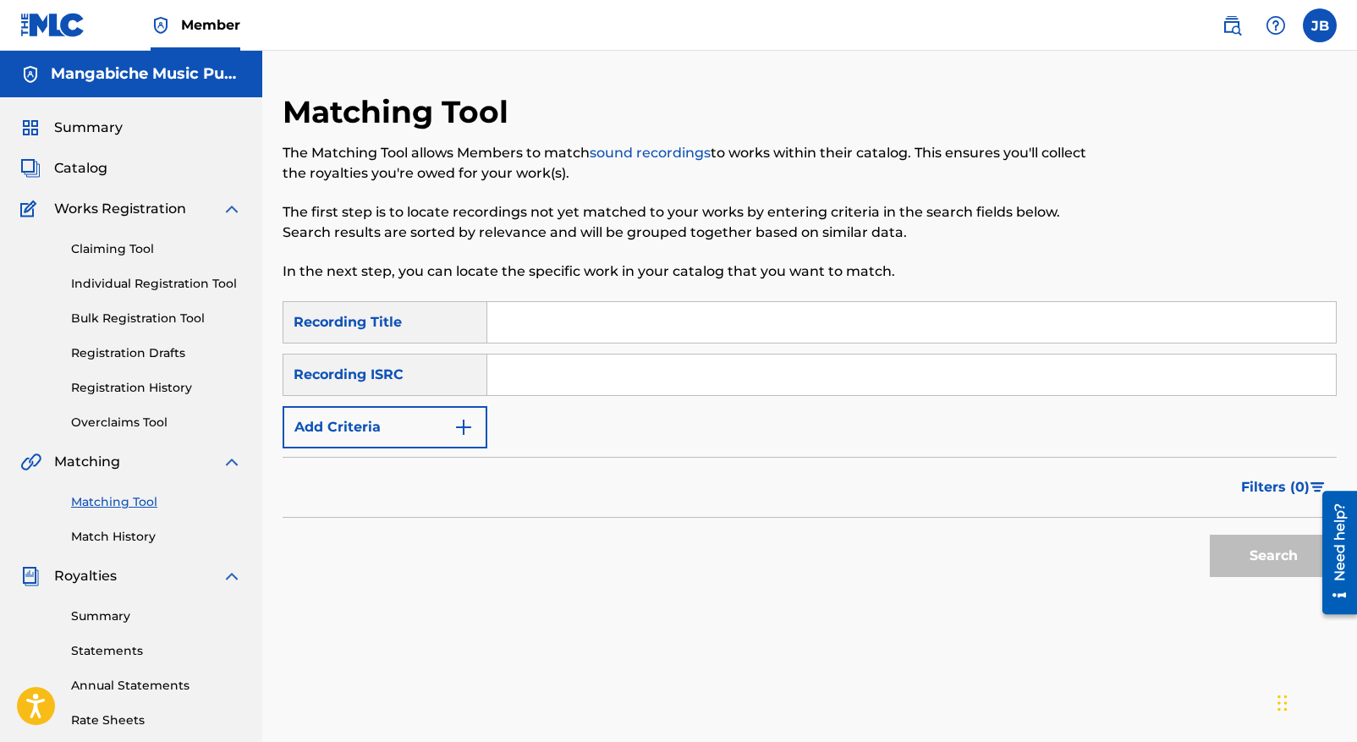
click at [113, 530] on link "Match History" at bounding box center [156, 537] width 171 height 18
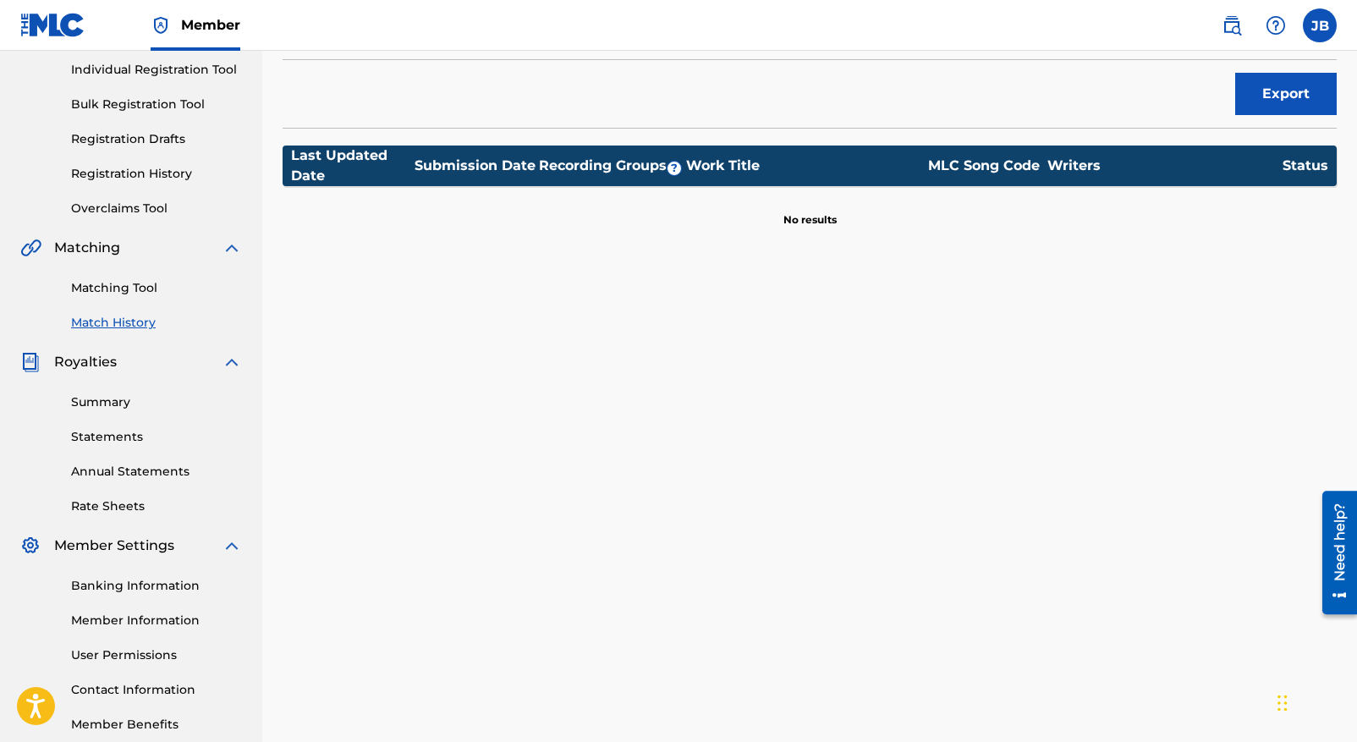
scroll to position [307, 0]
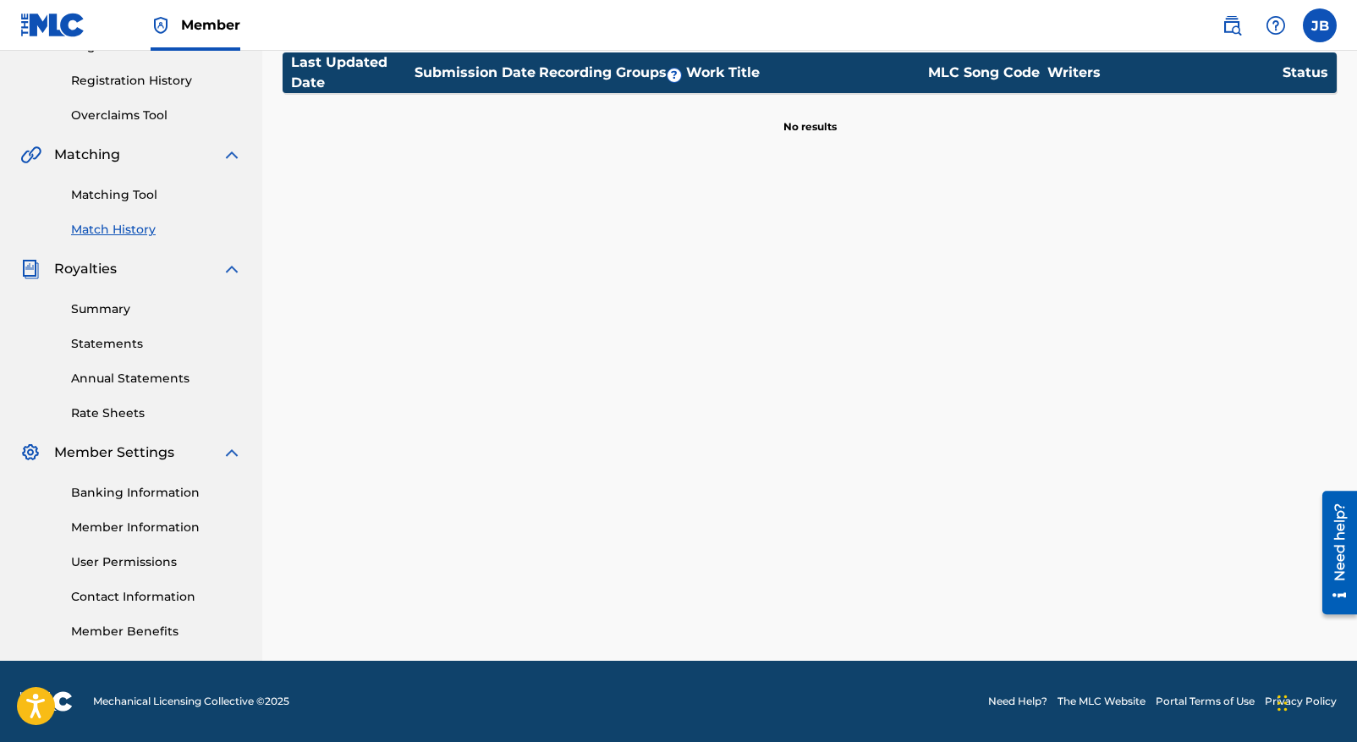
click at [113, 305] on link "Summary" at bounding box center [156, 309] width 171 height 18
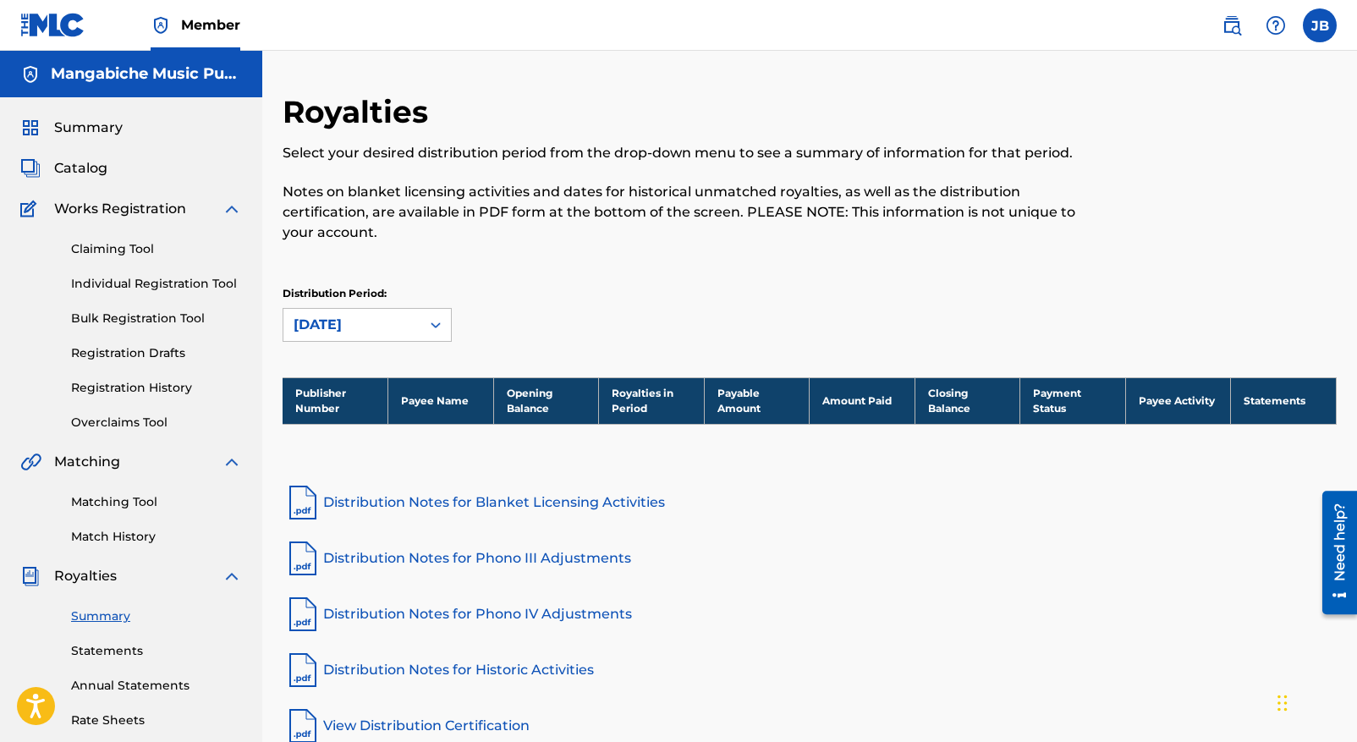
click at [123, 351] on link "Registration Drafts" at bounding box center [156, 353] width 171 height 18
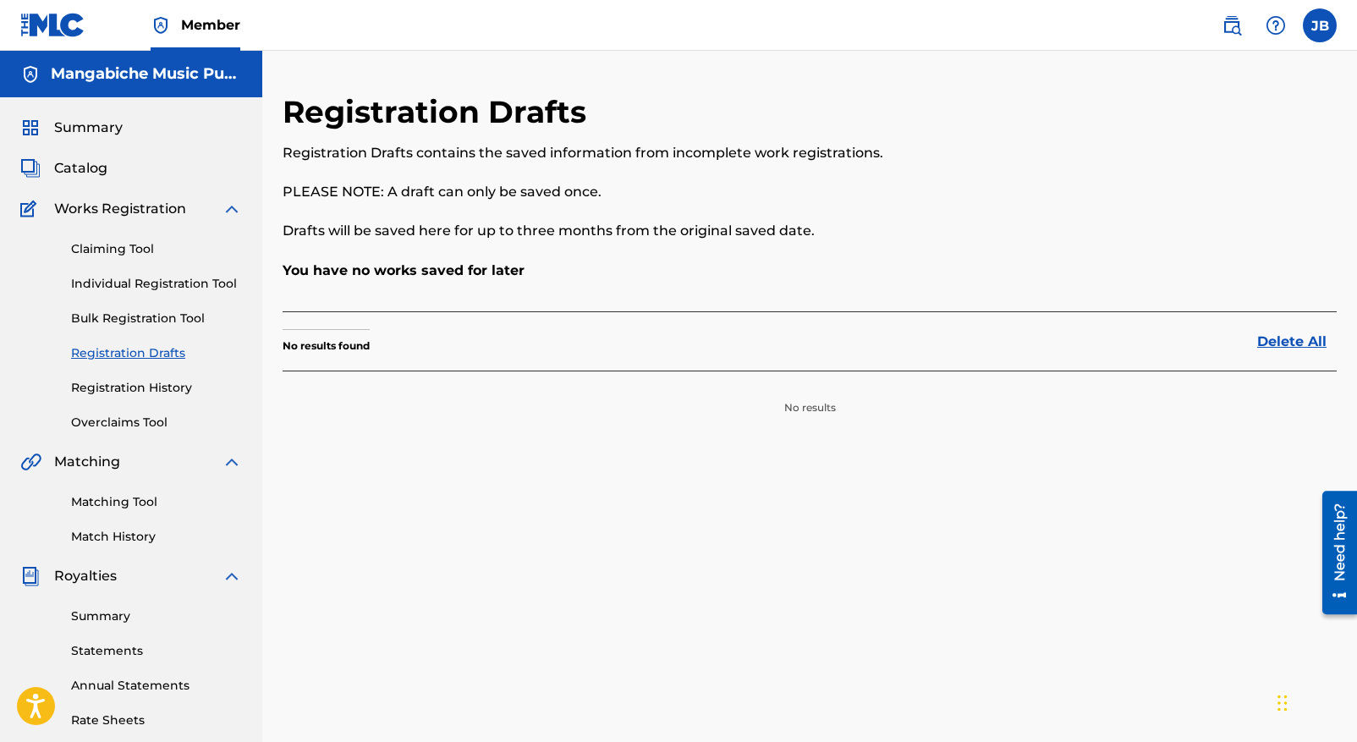
click at [130, 393] on link "Registration History" at bounding box center [156, 388] width 171 height 18
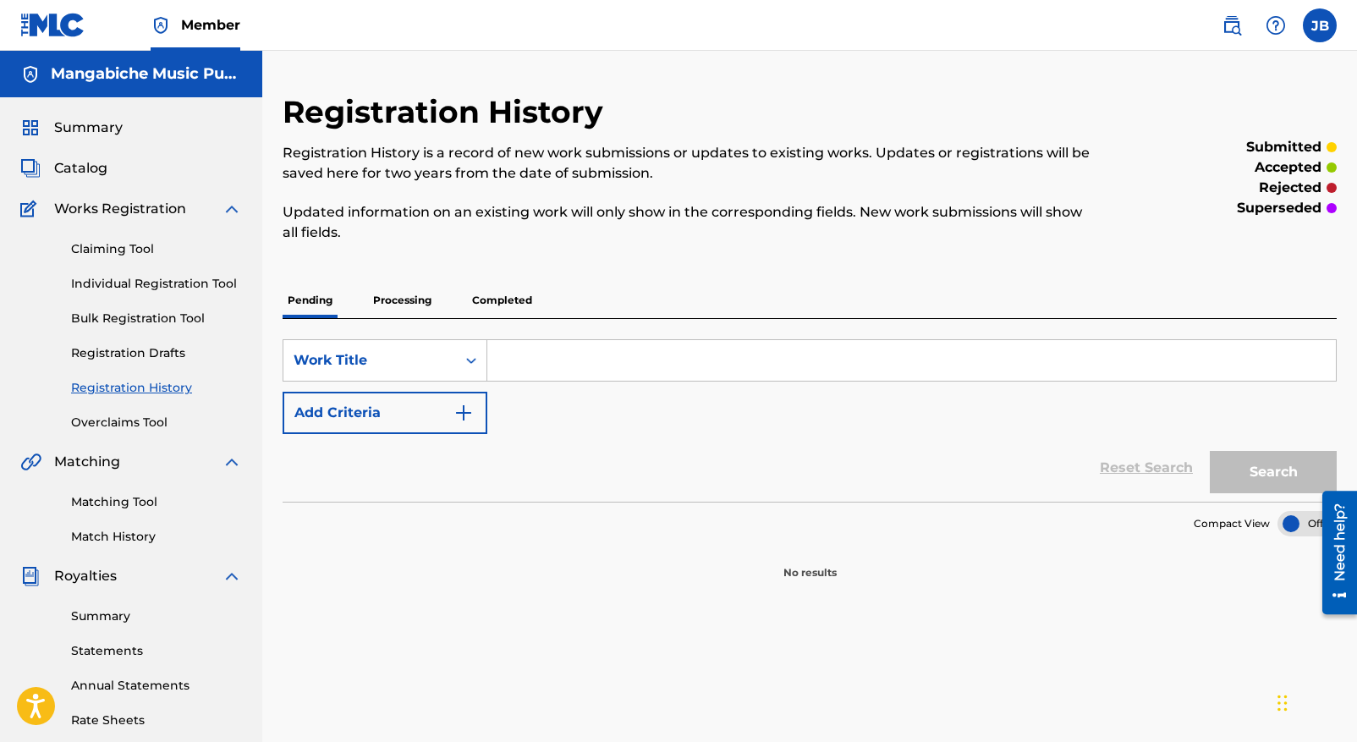
click at [130, 421] on link "Overclaims Tool" at bounding box center [156, 423] width 171 height 18
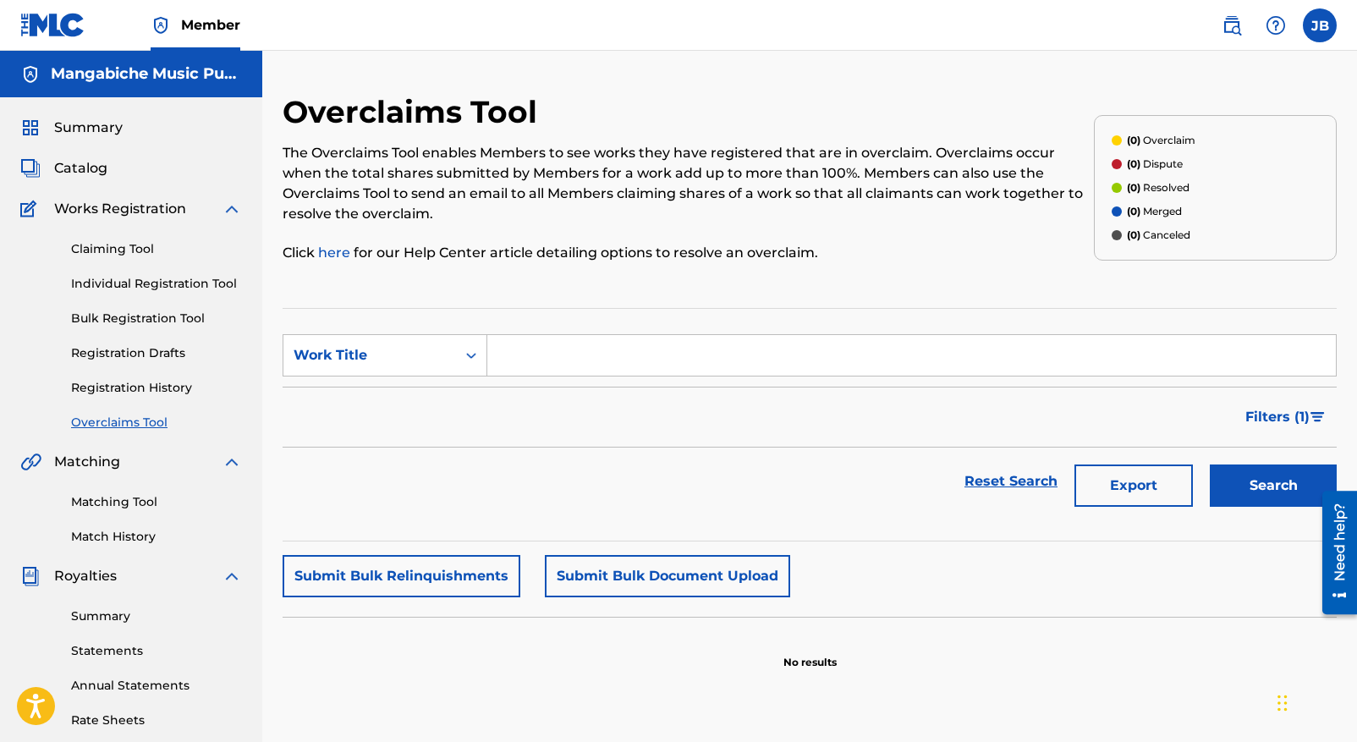
click at [129, 245] on link "Claiming Tool" at bounding box center [156, 249] width 171 height 18
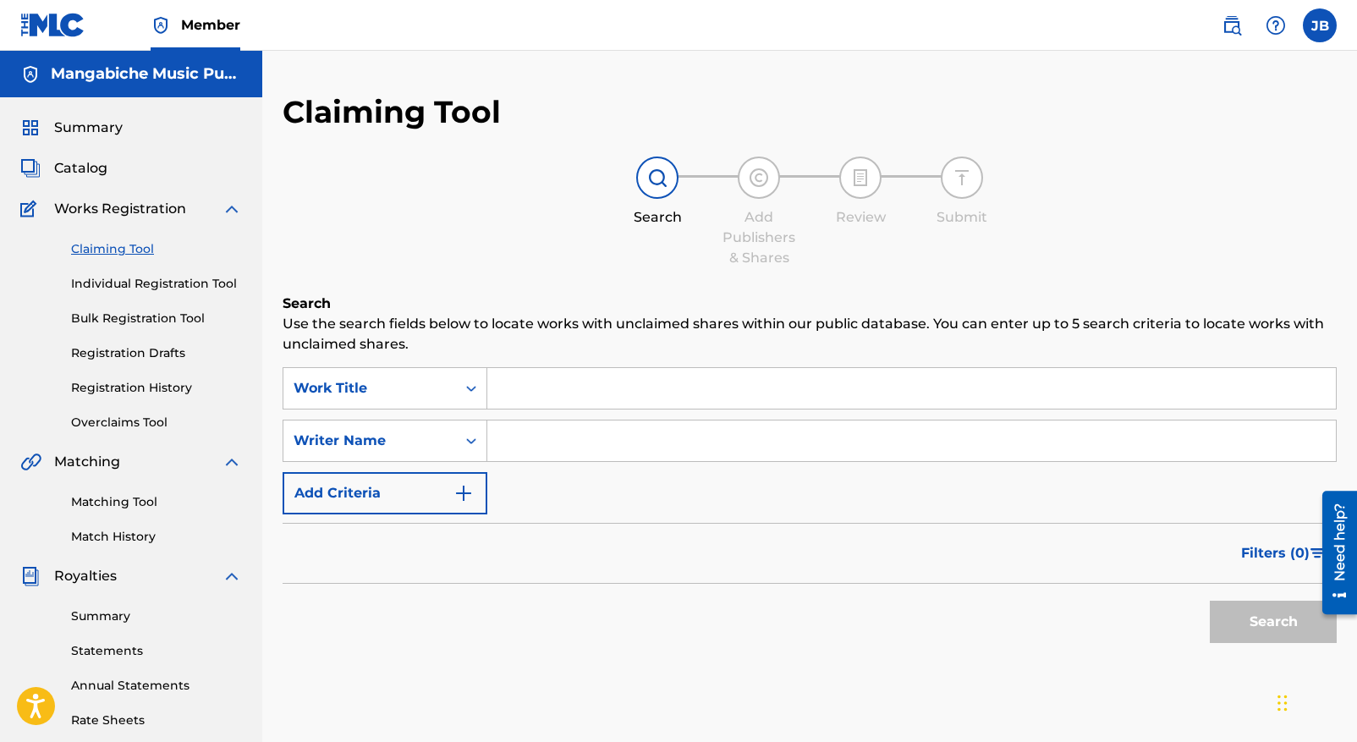
click at [521, 387] on input "Search Form" at bounding box center [911, 388] width 848 height 41
type input "La [PERSON_NAME]"
click at [522, 441] on input "Search Form" at bounding box center [911, 440] width 848 height 41
type input "[PERSON_NAME]"
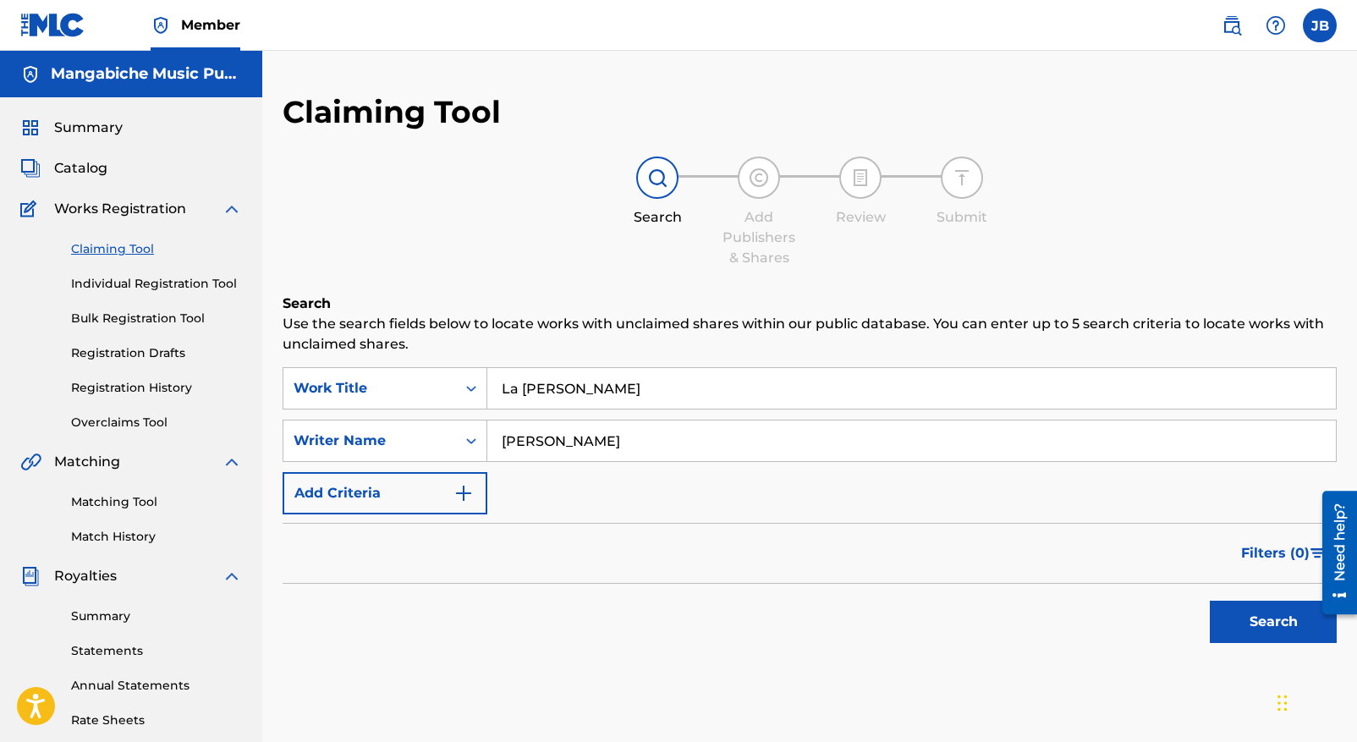
click at [1262, 621] on button "Search" at bounding box center [1273, 622] width 127 height 42
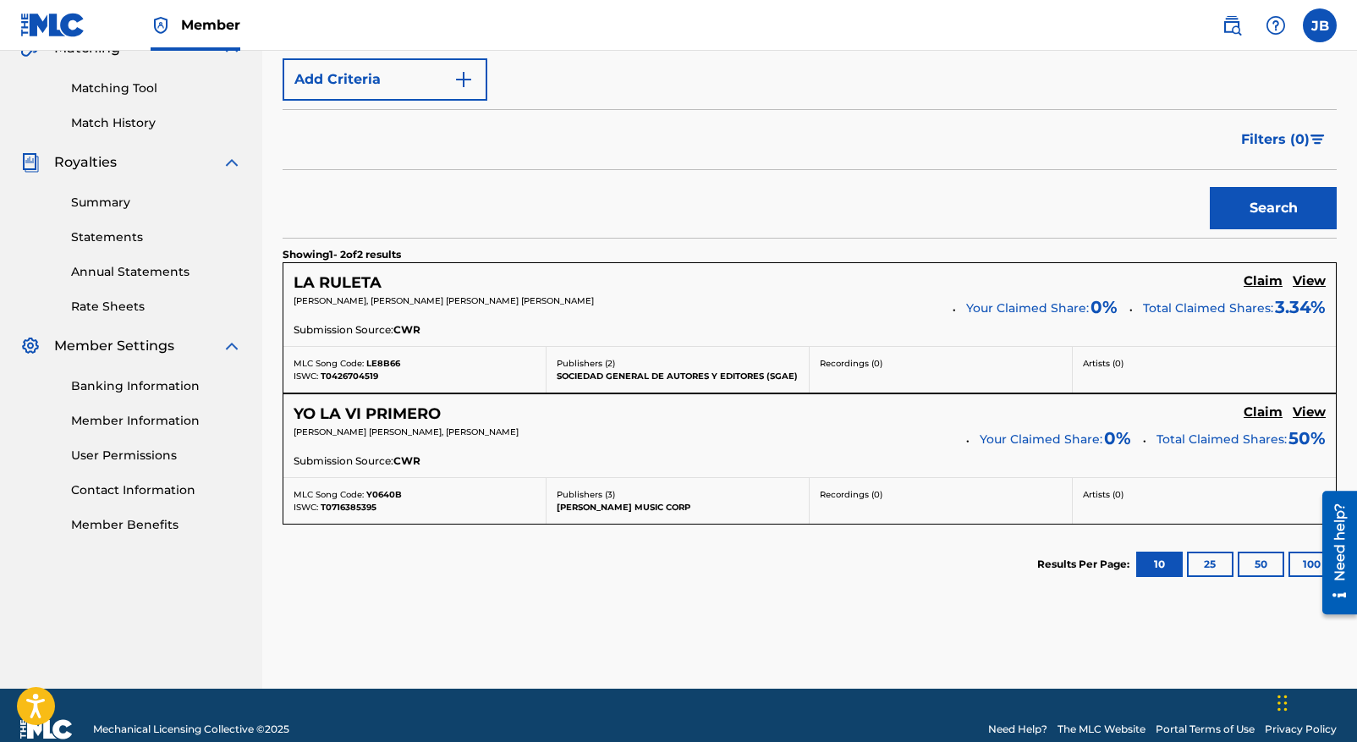
scroll to position [442, 0]
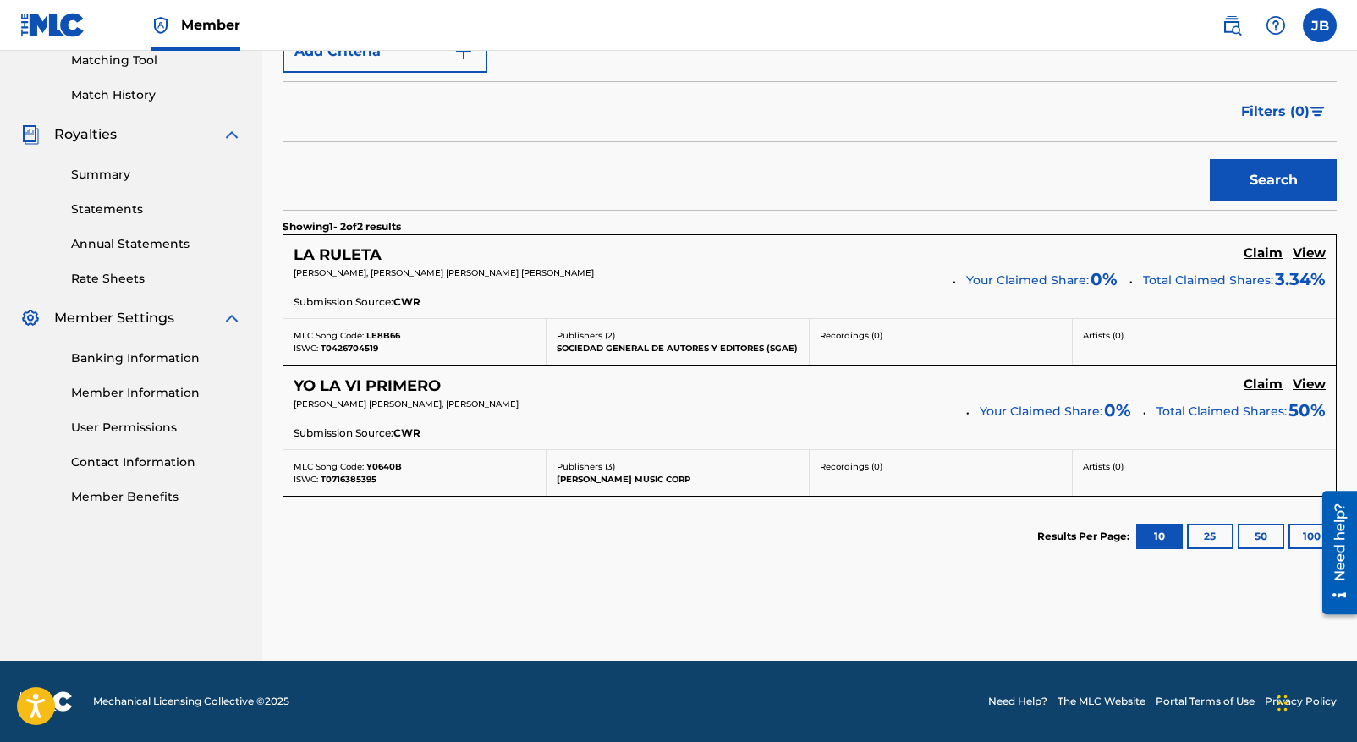
click at [1262, 386] on h5 "Claim" at bounding box center [1263, 384] width 39 height 16
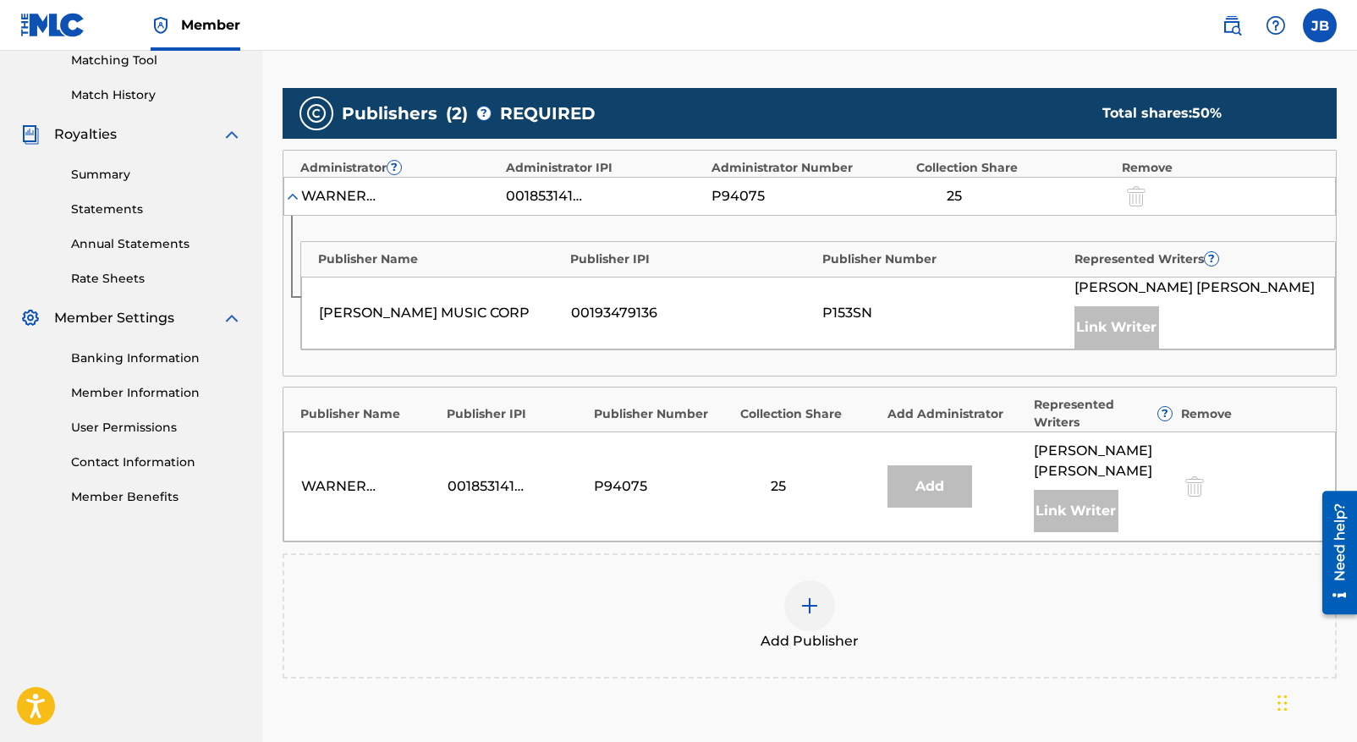
click at [1110, 326] on div "Link Writer" at bounding box center [1116, 327] width 85 height 42
click at [1112, 321] on div "Link Writer" at bounding box center [1116, 327] width 85 height 42
click at [1073, 513] on div "Link Writer" at bounding box center [1076, 511] width 85 height 42
click at [929, 490] on div "Add" at bounding box center [929, 486] width 85 height 42
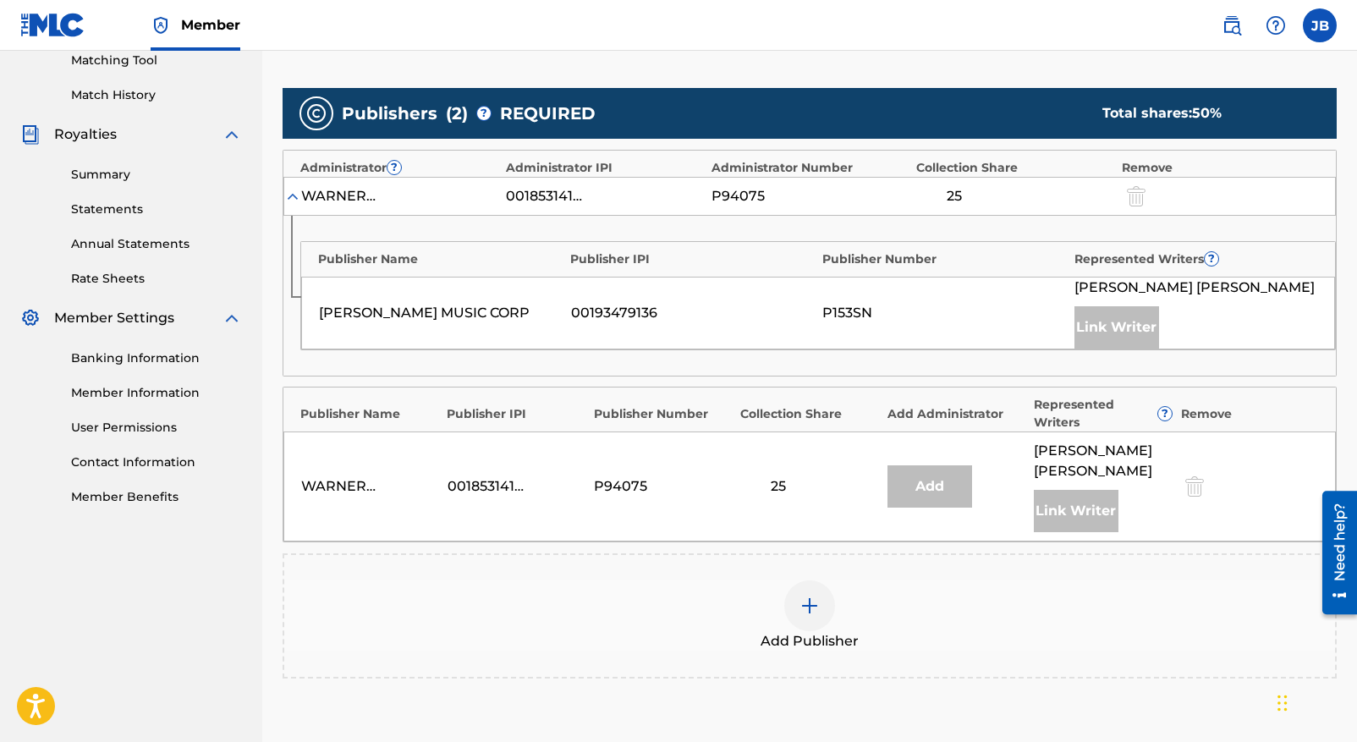
click at [809, 605] on img at bounding box center [809, 606] width 20 height 20
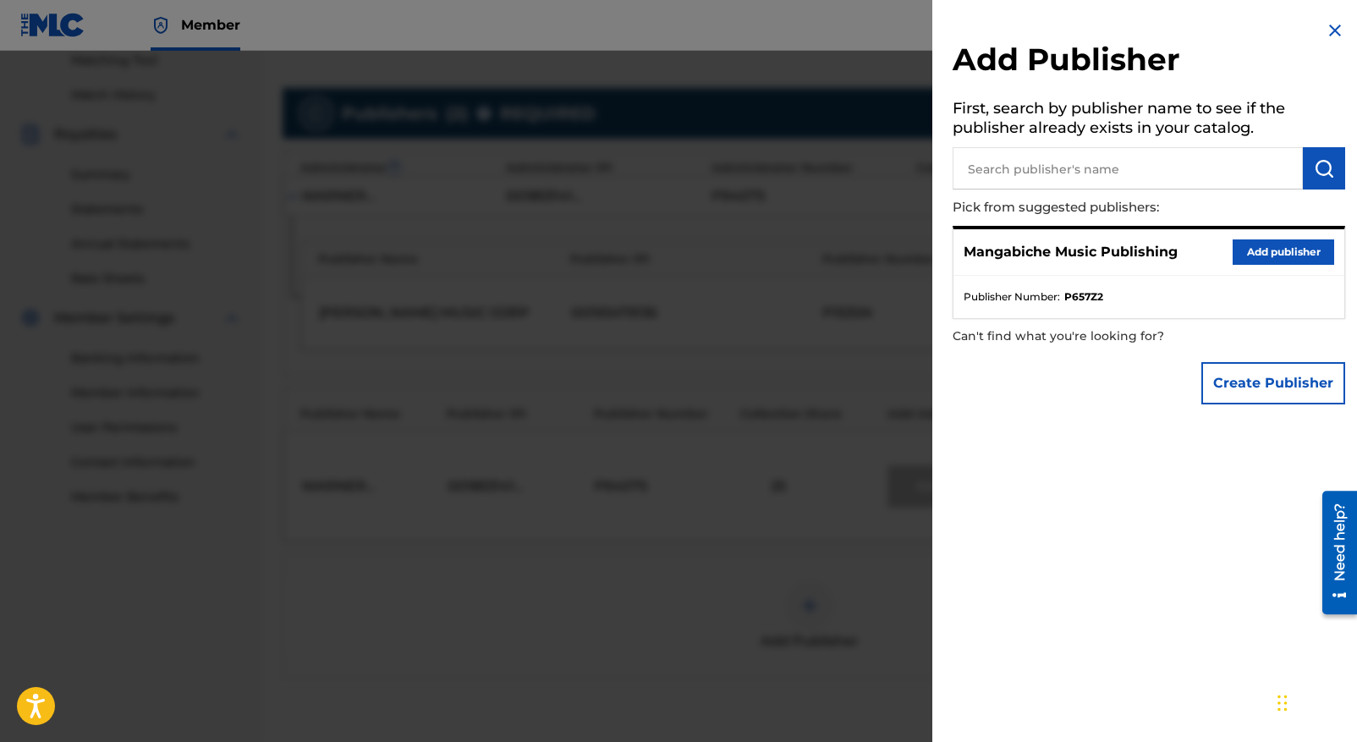
click at [1330, 27] on img at bounding box center [1335, 30] width 20 height 20
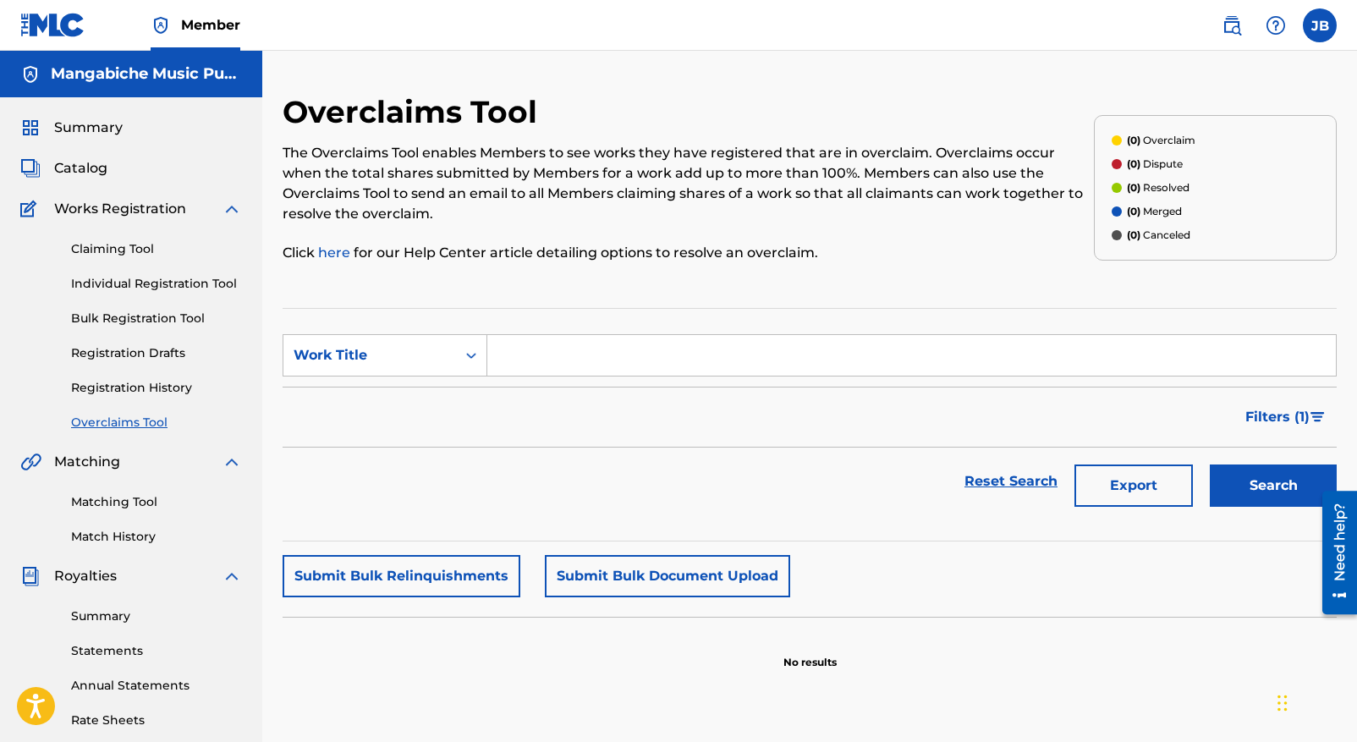
click at [509, 350] on input "Search Form" at bounding box center [911, 355] width 848 height 41
click at [98, 247] on link "Claiming Tool" at bounding box center [156, 249] width 171 height 18
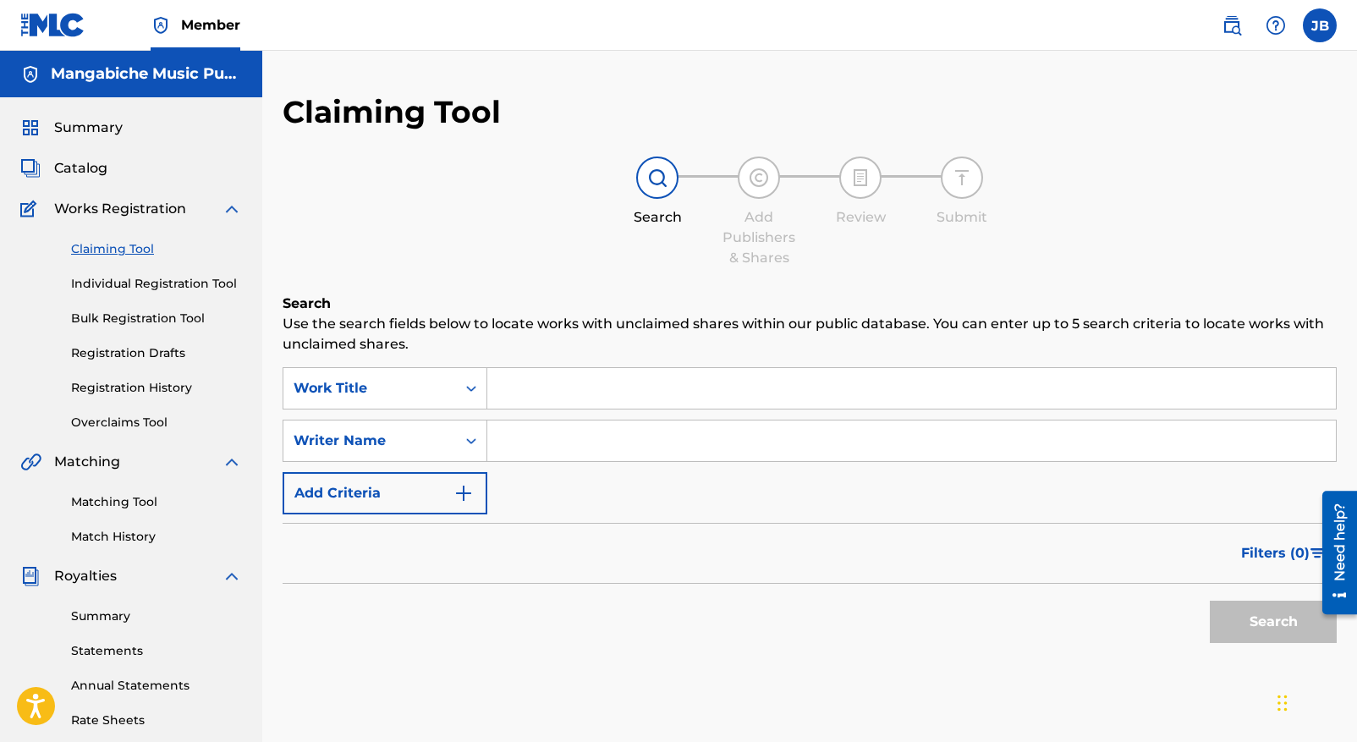
click at [508, 384] on input "Search Form" at bounding box center [911, 388] width 848 height 41
click at [517, 444] on input "Search Form" at bounding box center [911, 440] width 848 height 41
type input "[PERSON_NAME]"
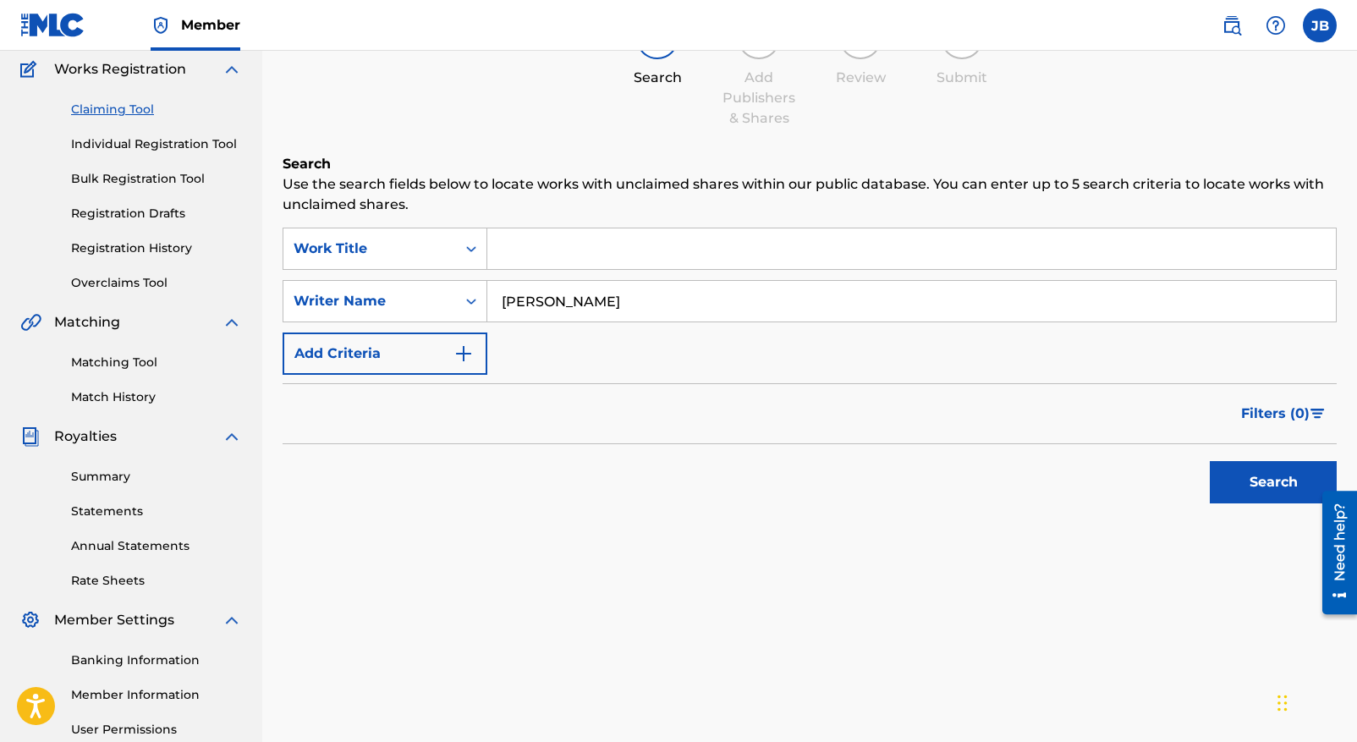
scroll to position [94, 0]
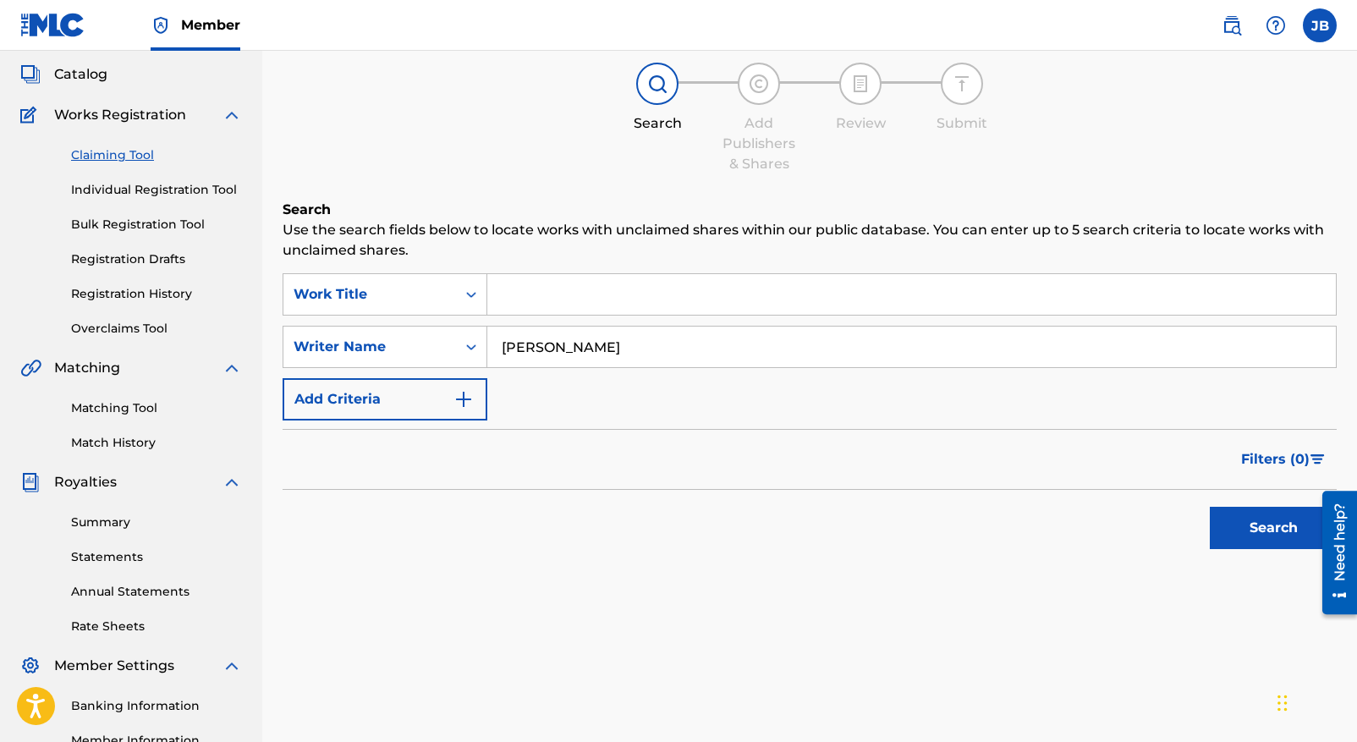
click at [1274, 529] on button "Search" at bounding box center [1273, 528] width 127 height 42
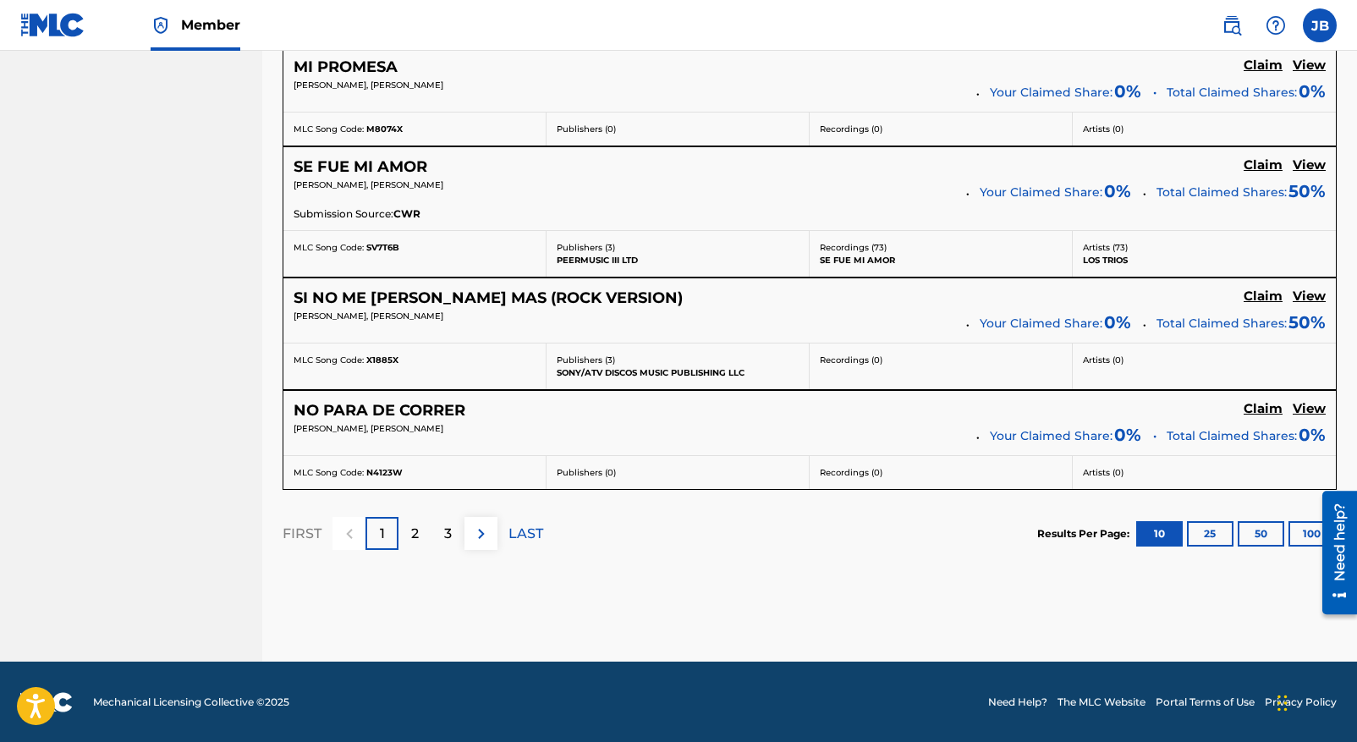
scroll to position [1373, 0]
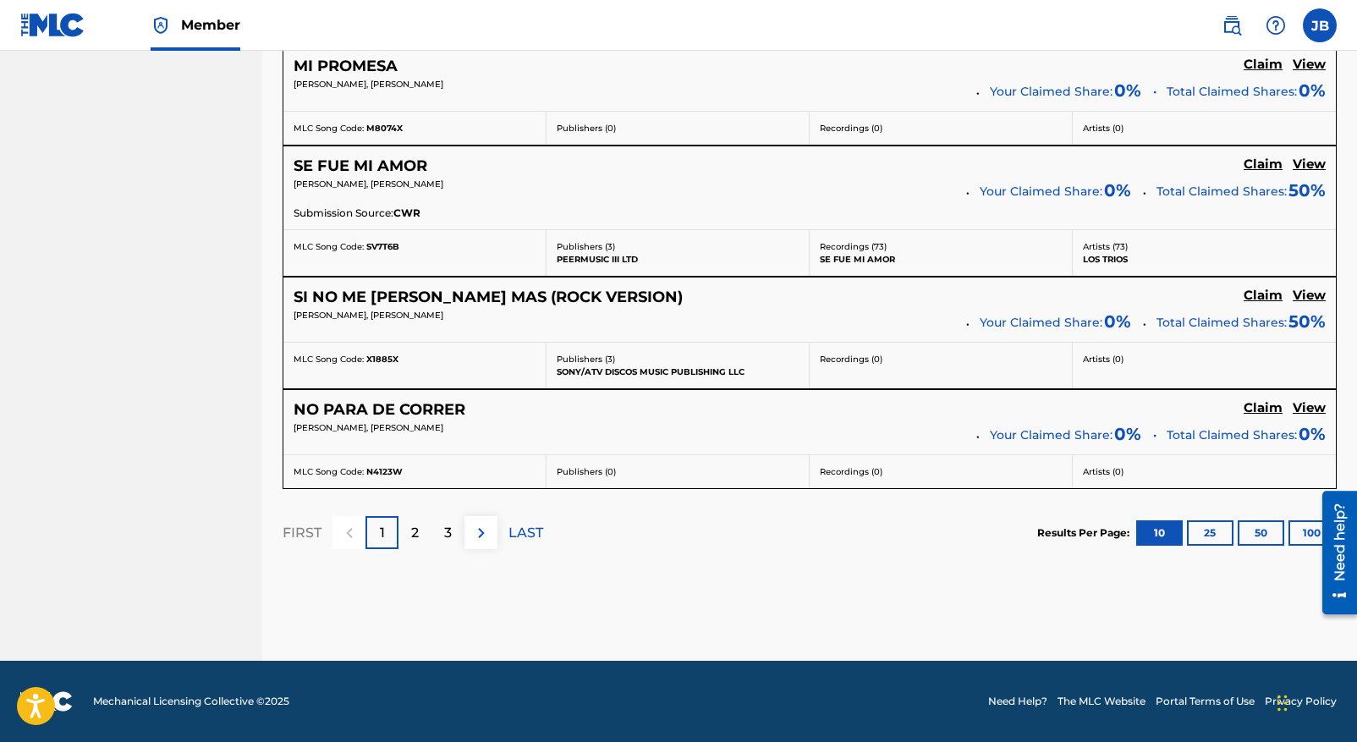
click at [416, 532] on p "2" at bounding box center [415, 533] width 8 height 20
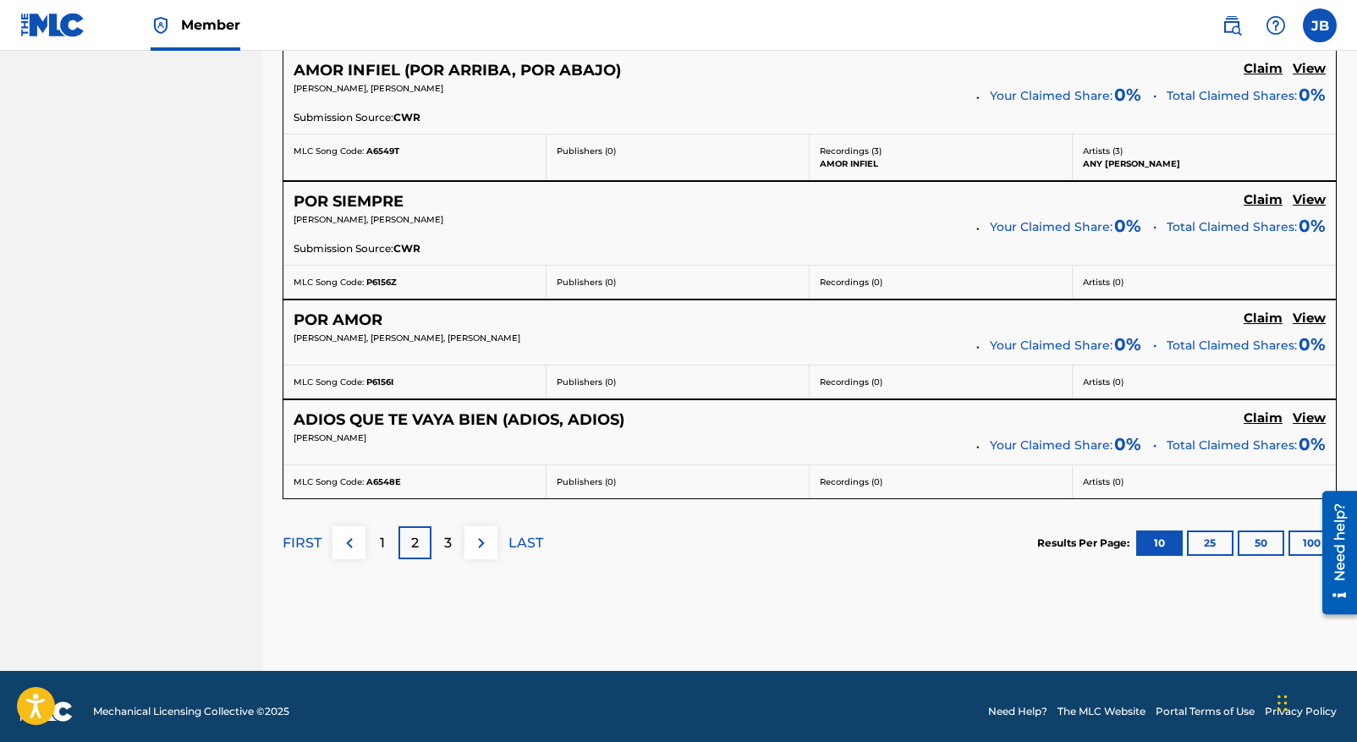
scroll to position [1350, 0]
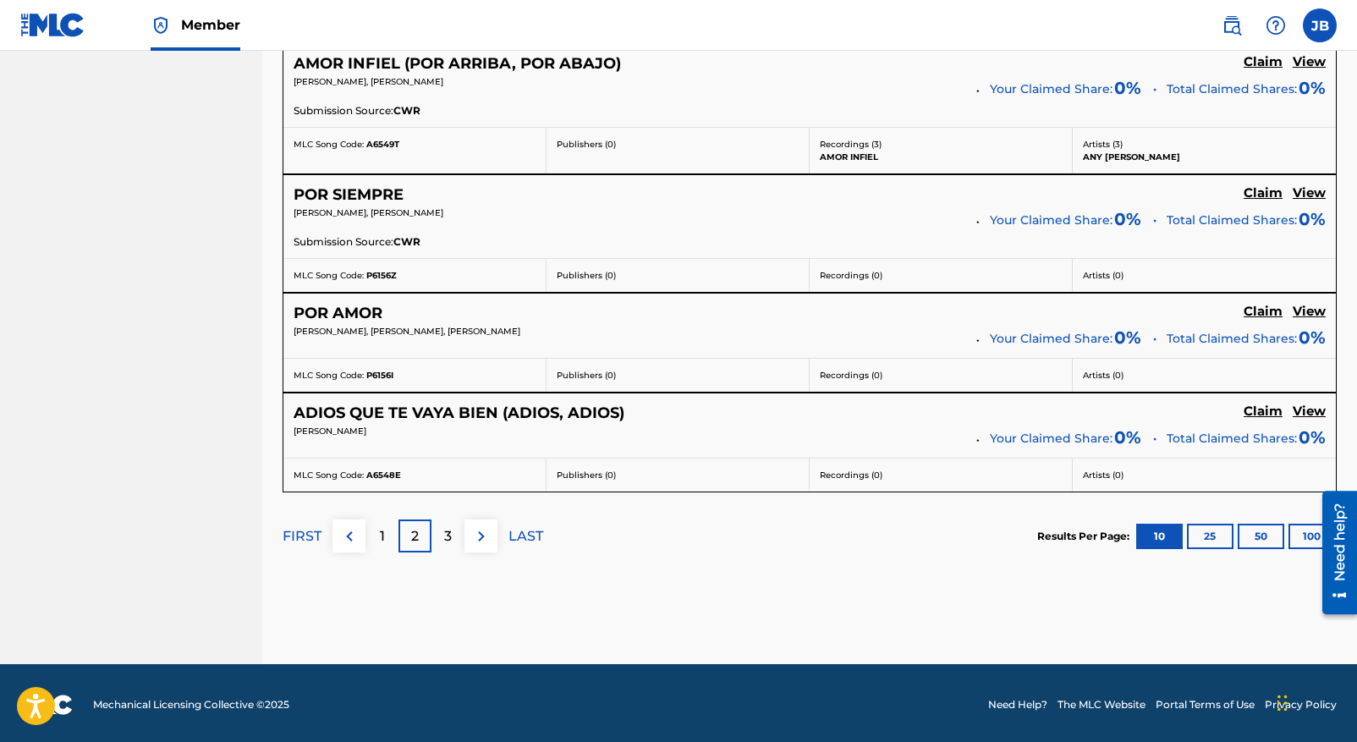
click at [454, 534] on div "3" at bounding box center [447, 535] width 33 height 33
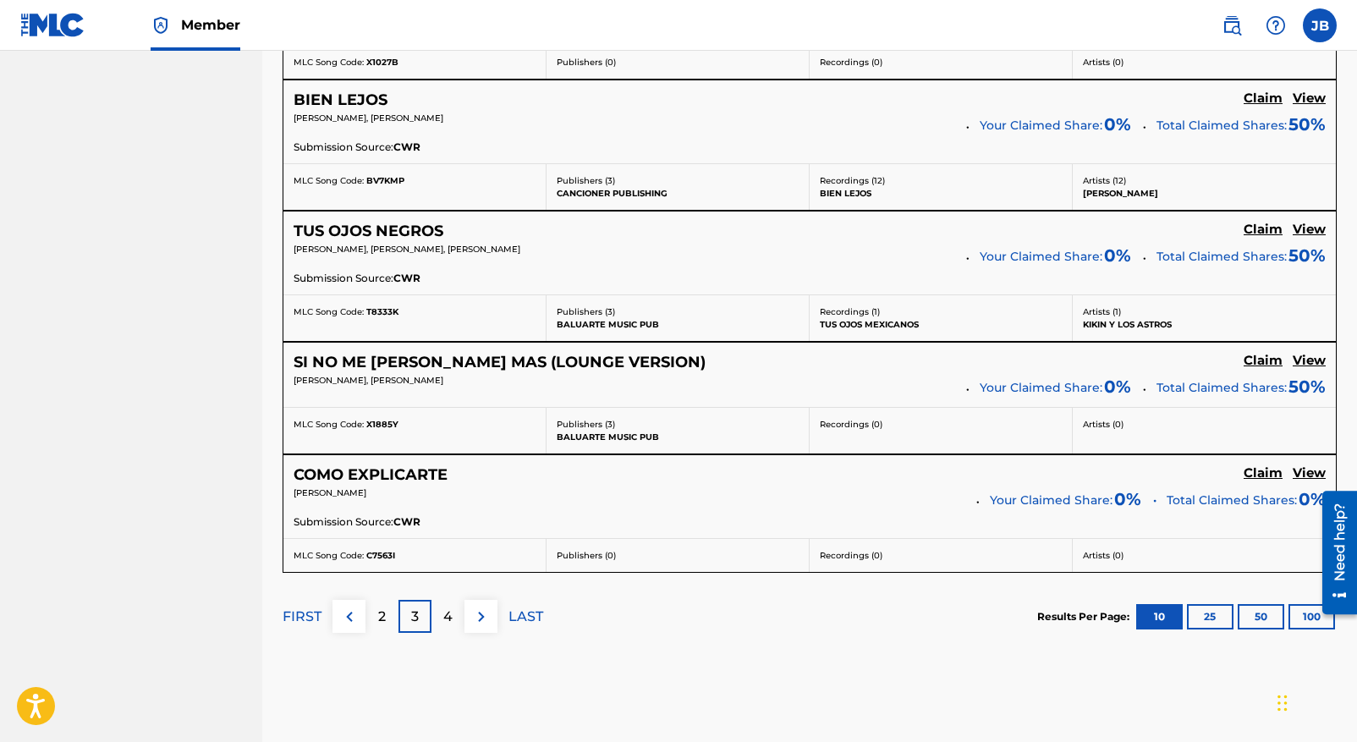
scroll to position [1280, 0]
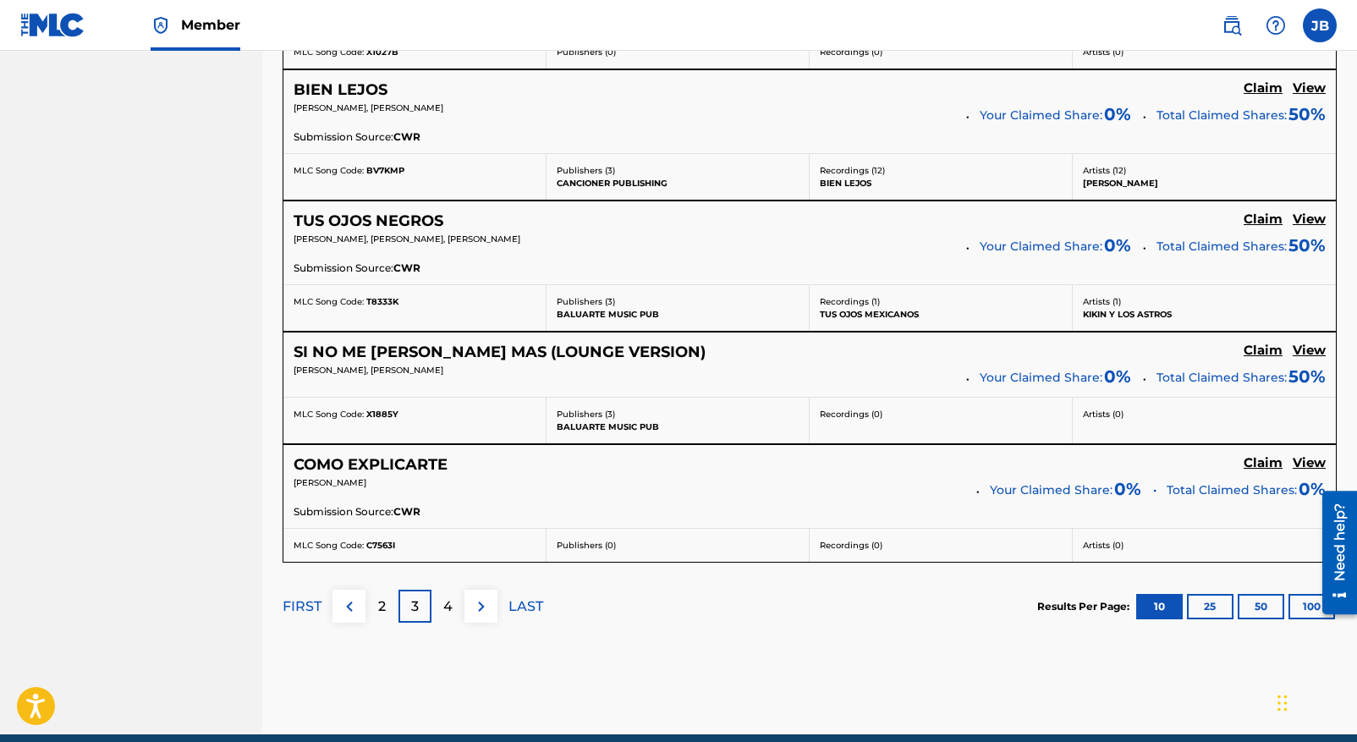
click at [450, 608] on p "4" at bounding box center [447, 606] width 9 height 20
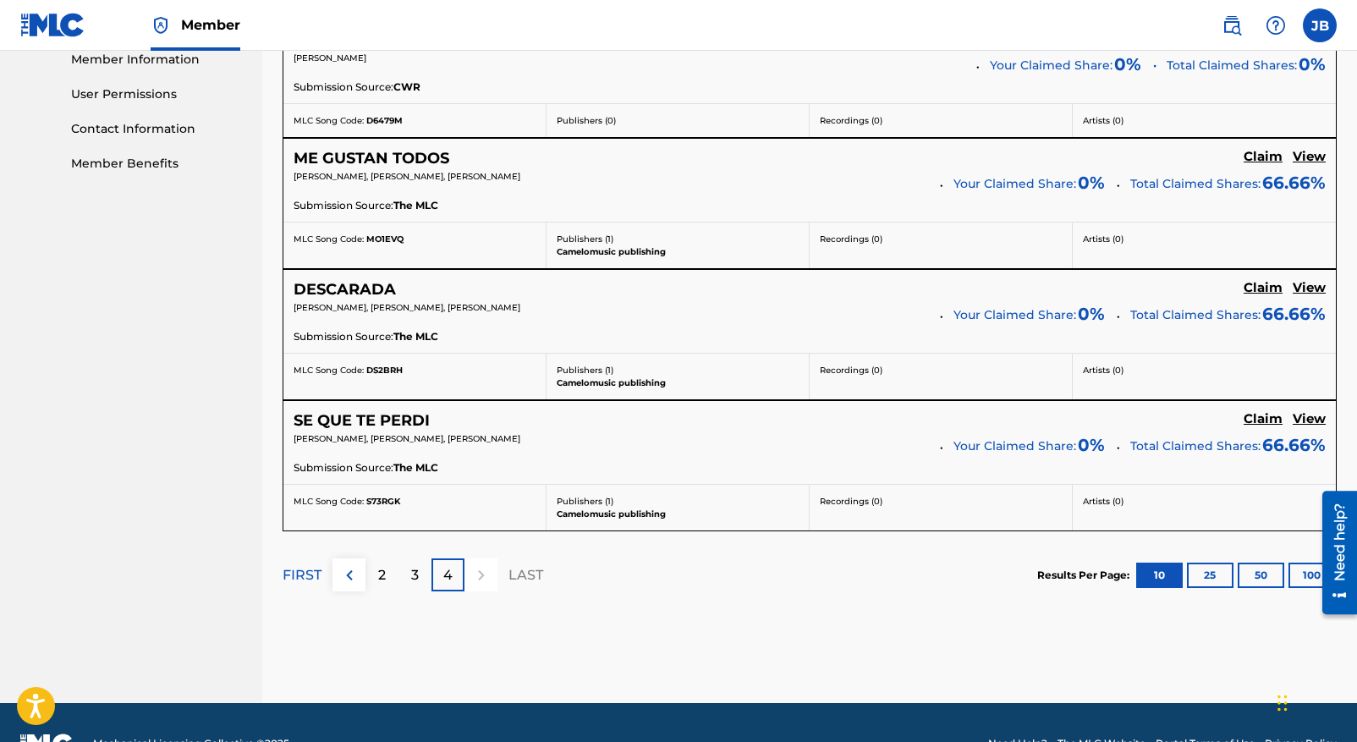
scroll to position [817, 0]
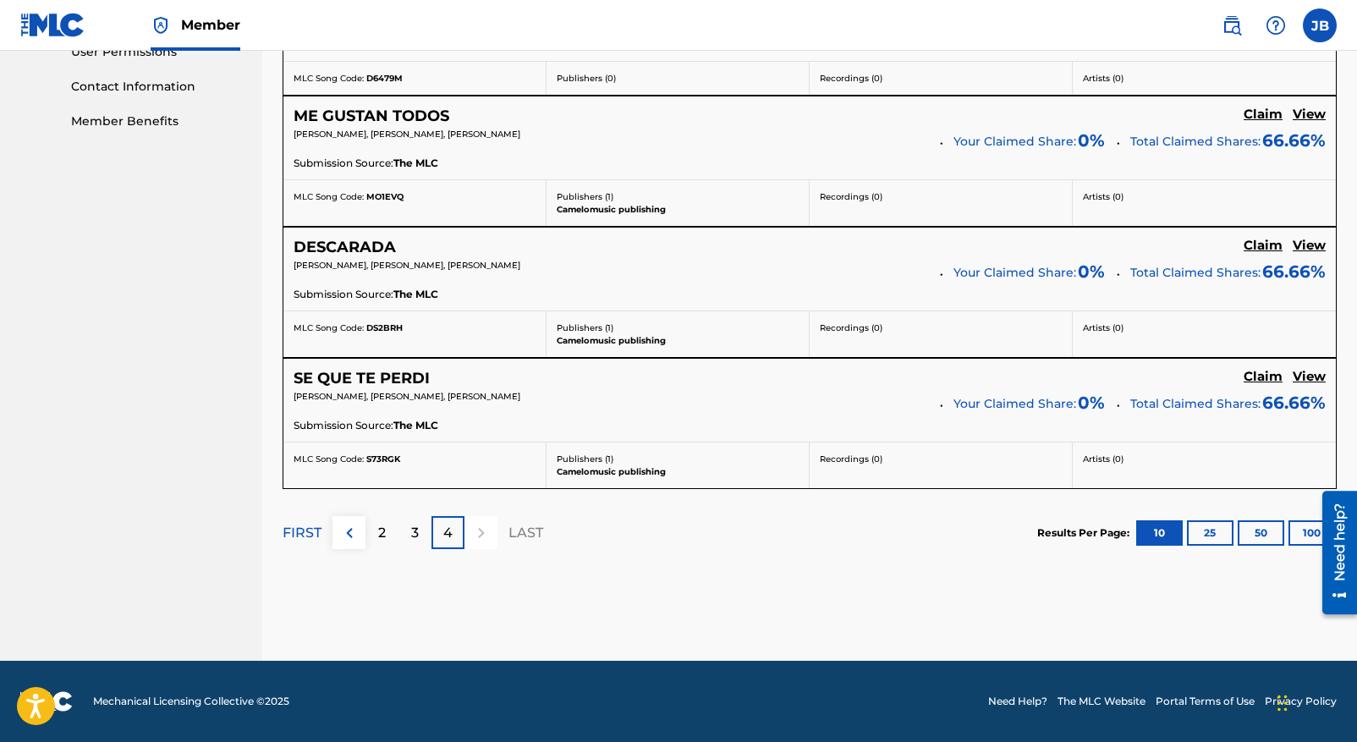
click at [457, 535] on div "4" at bounding box center [447, 532] width 33 height 33
click at [378, 535] on p "2" at bounding box center [382, 533] width 8 height 20
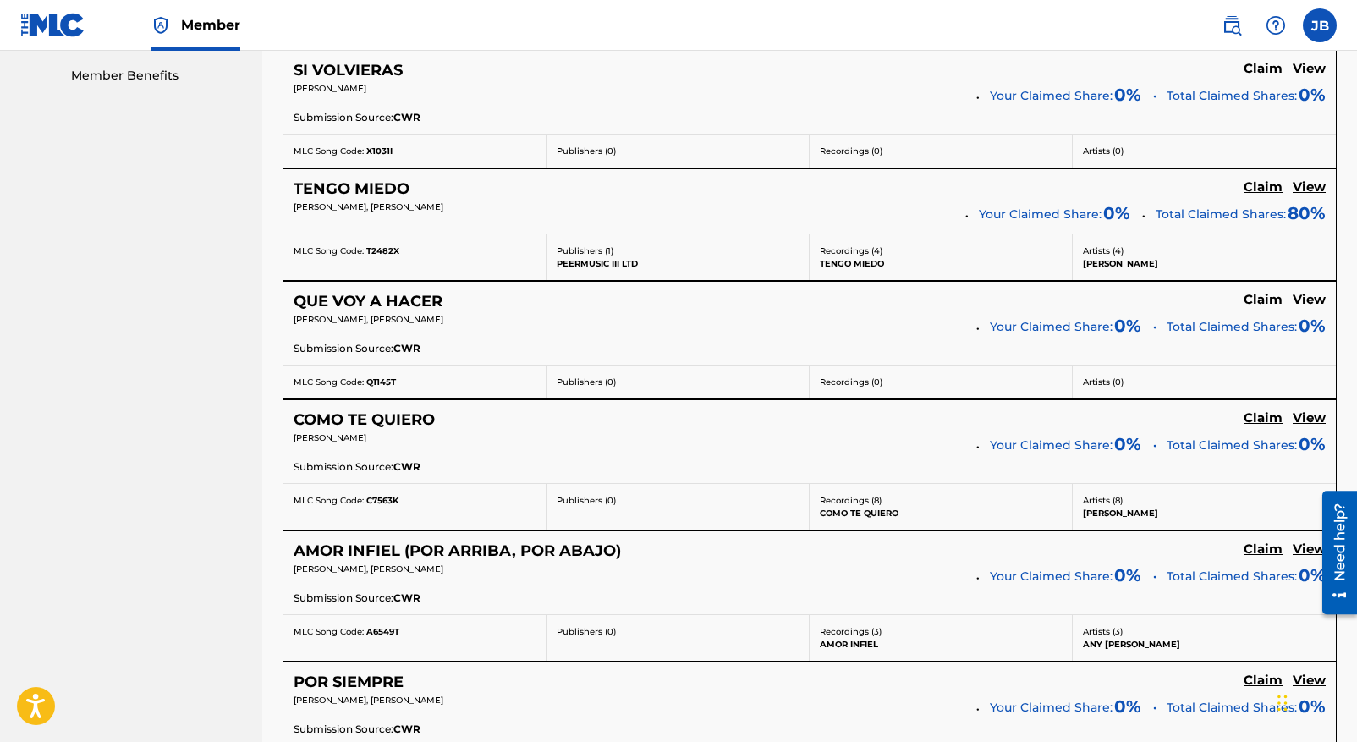
scroll to position [1354, 0]
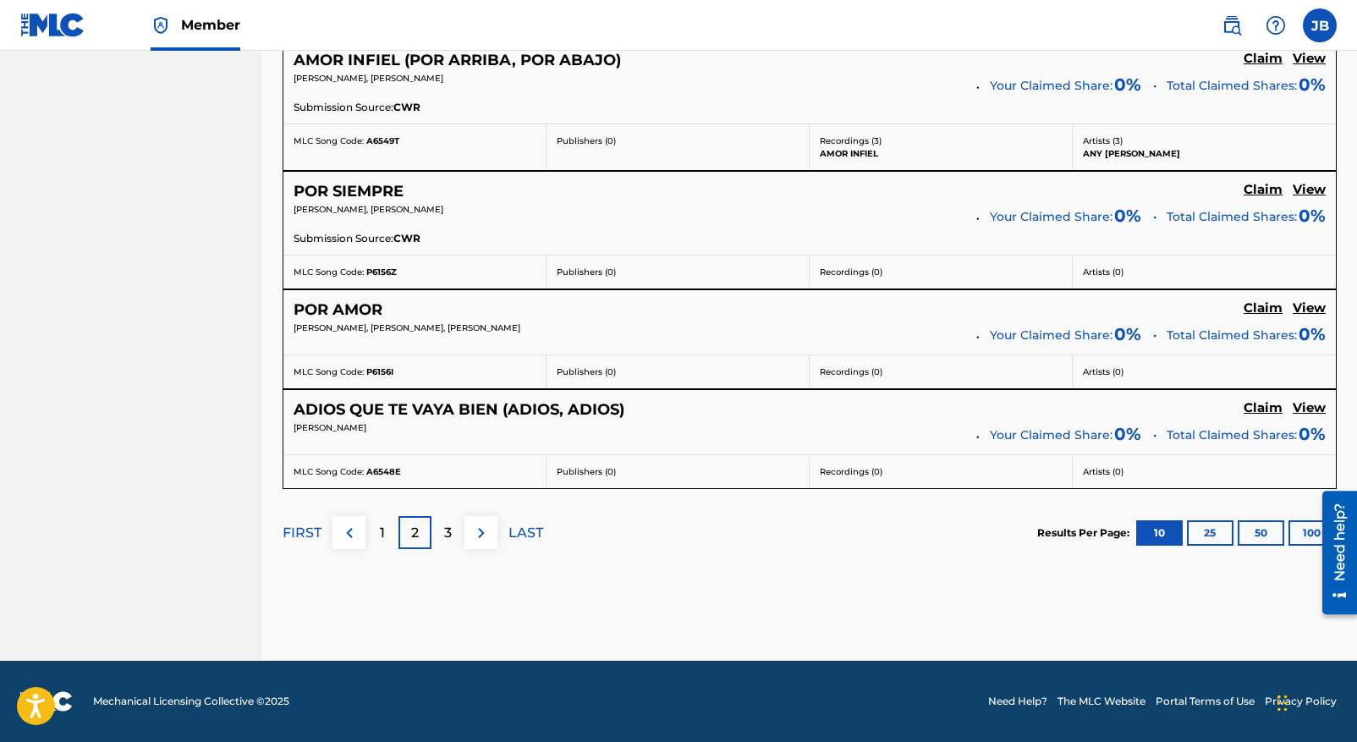
click at [382, 524] on p "1" at bounding box center [382, 533] width 5 height 20
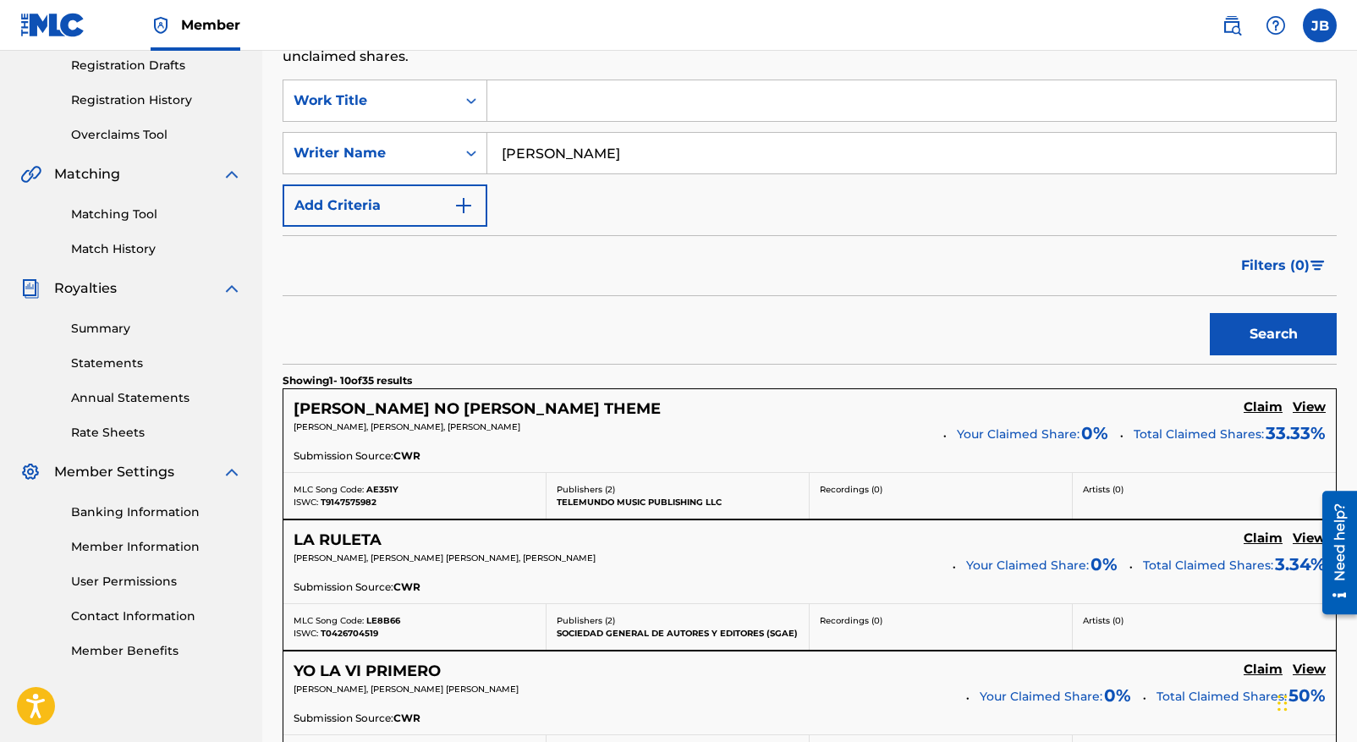
scroll to position [291, 0]
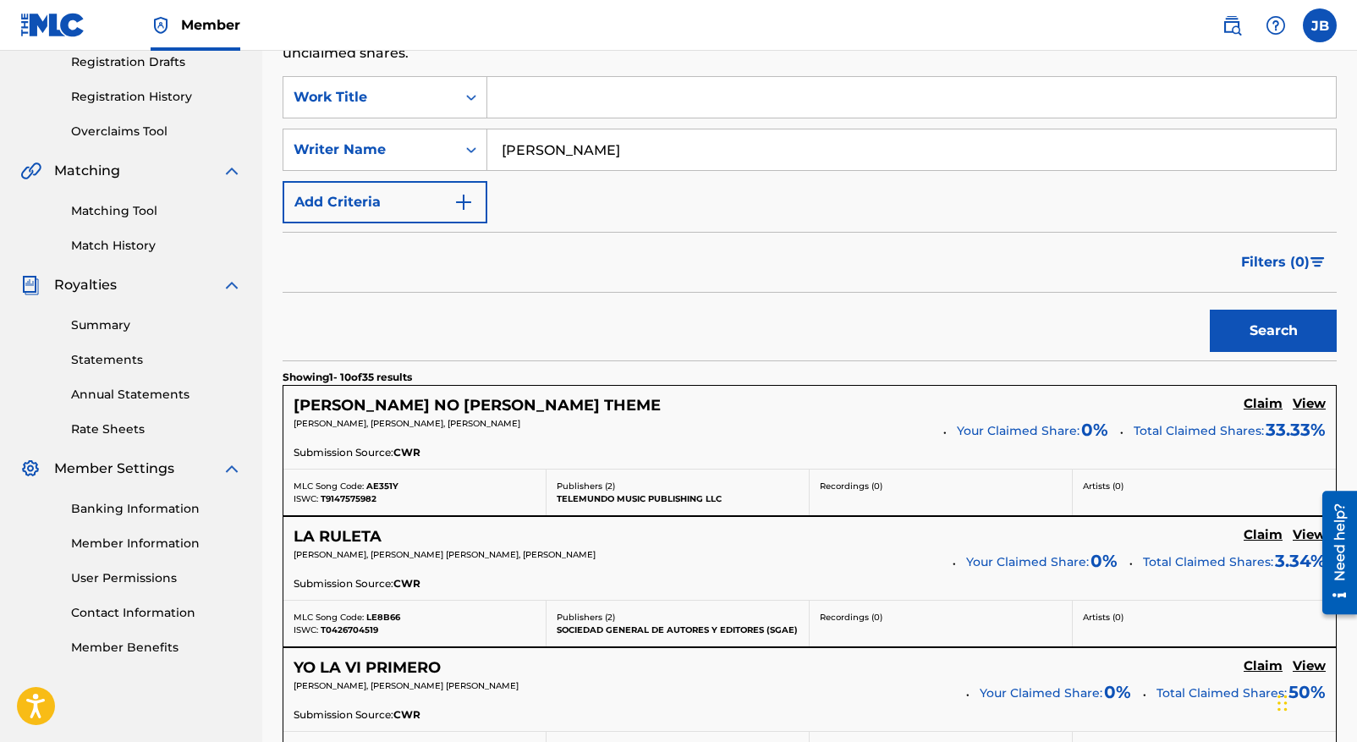
click at [1266, 402] on h5 "Claim" at bounding box center [1263, 404] width 39 height 16
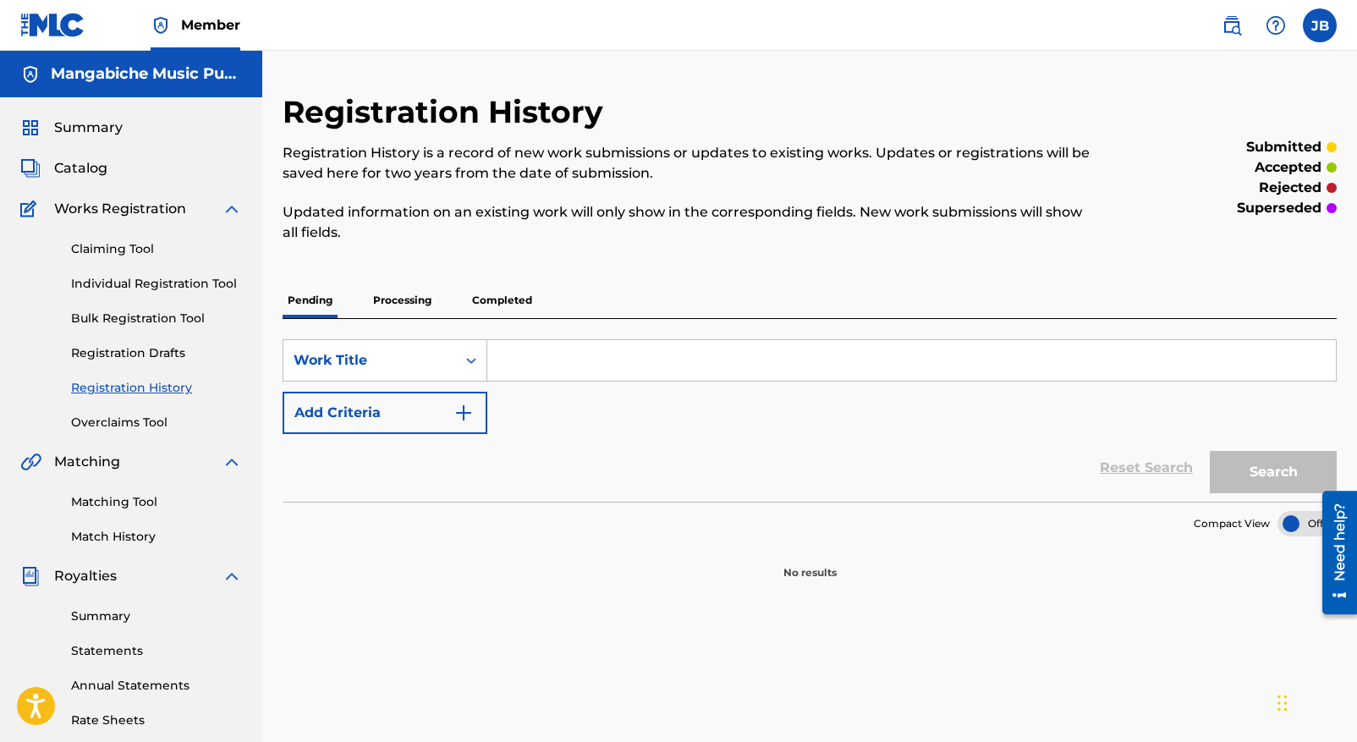
click at [115, 246] on link "Claiming Tool" at bounding box center [156, 249] width 171 height 18
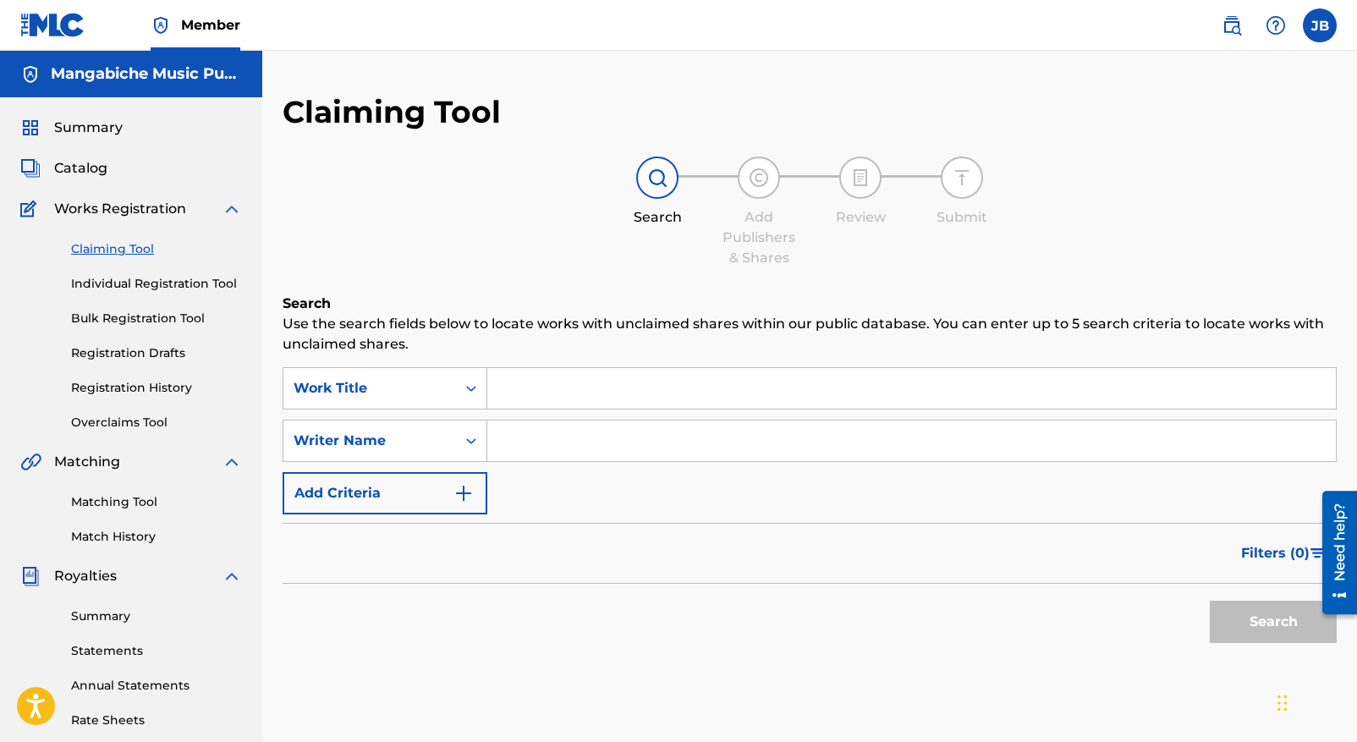
click at [519, 438] on input "Search Form" at bounding box center [911, 440] width 848 height 41
type input "[PERSON_NAME]"
click at [1261, 621] on button "Search" at bounding box center [1273, 622] width 127 height 42
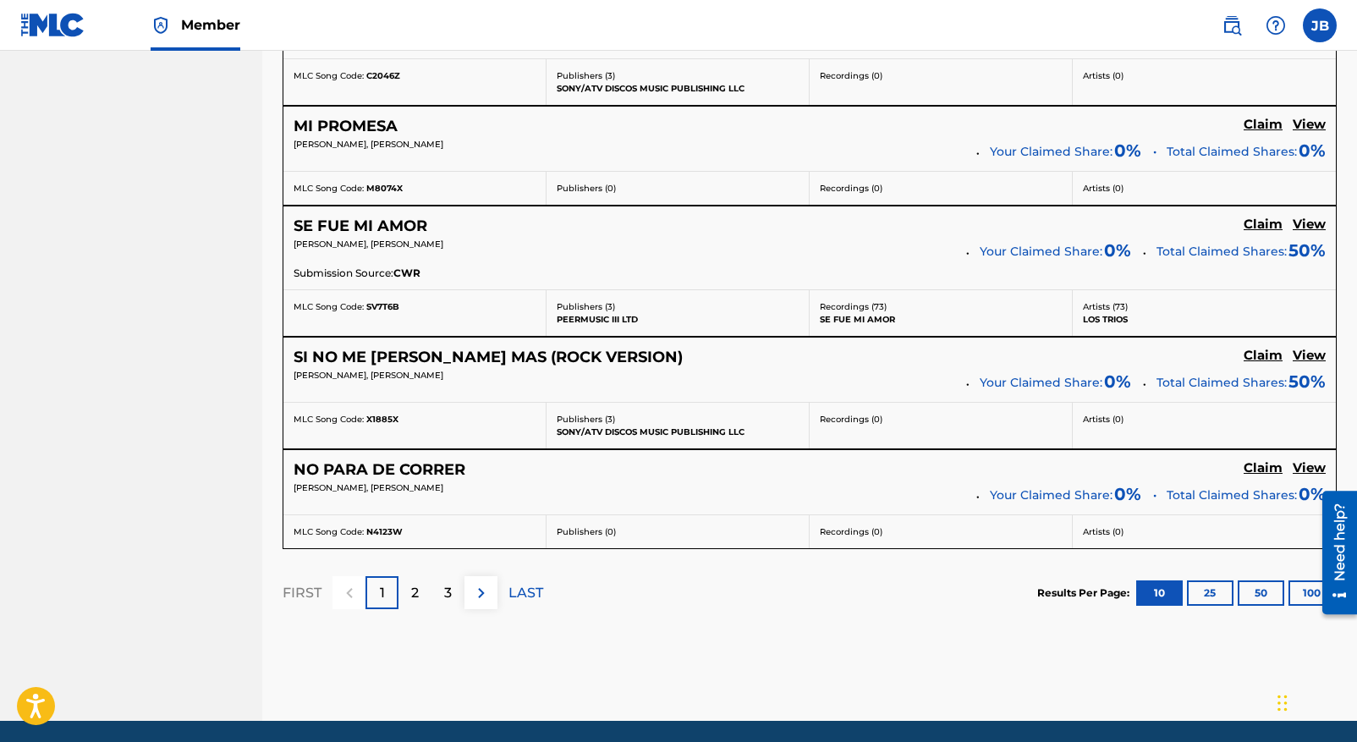
scroll to position [1315, 0]
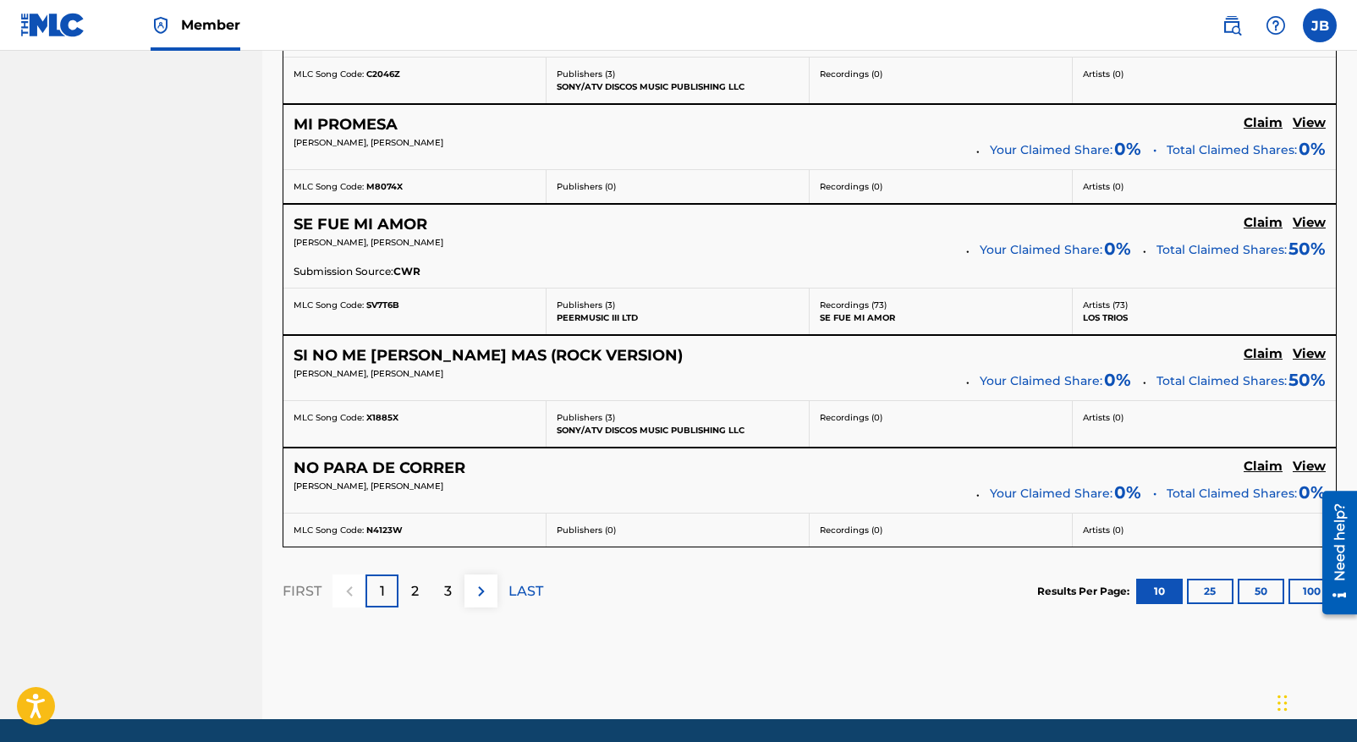
click at [416, 586] on p "2" at bounding box center [415, 591] width 8 height 20
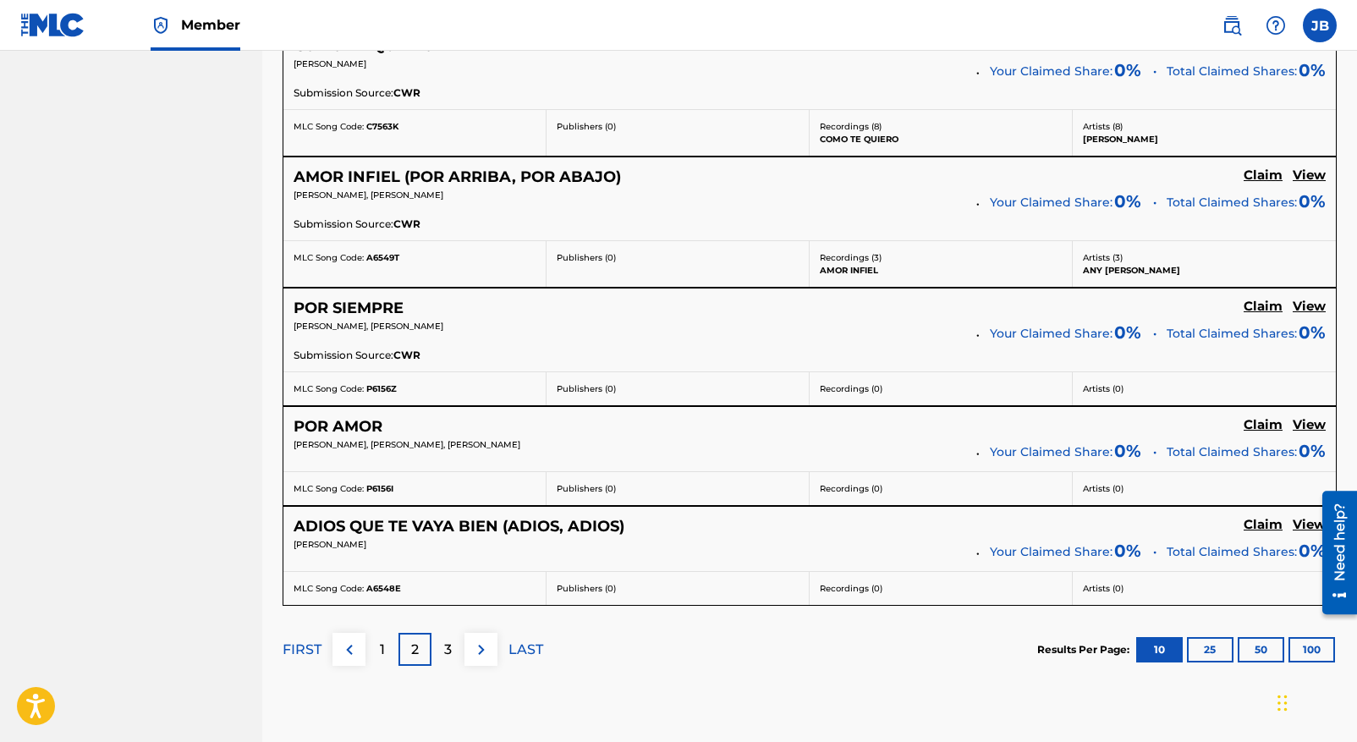
scroll to position [1354, 0]
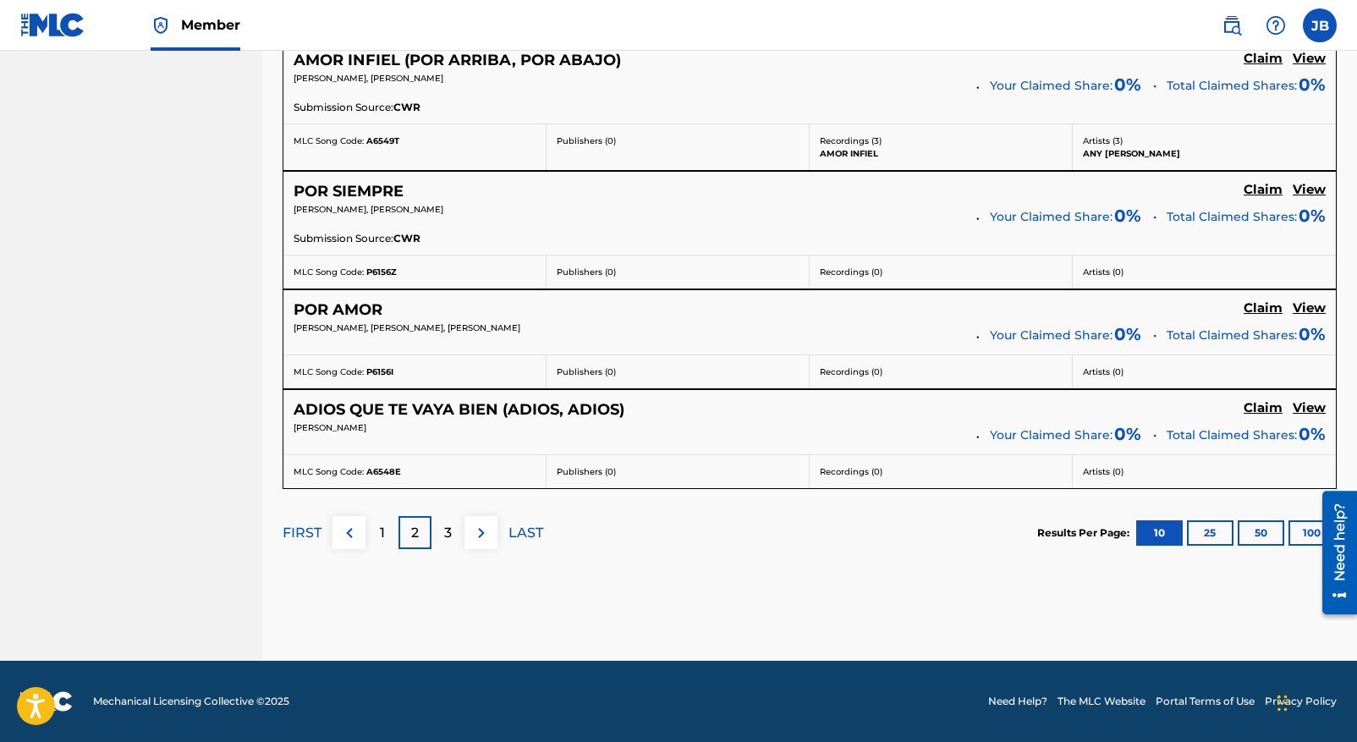
click at [444, 533] on p "3" at bounding box center [448, 533] width 8 height 20
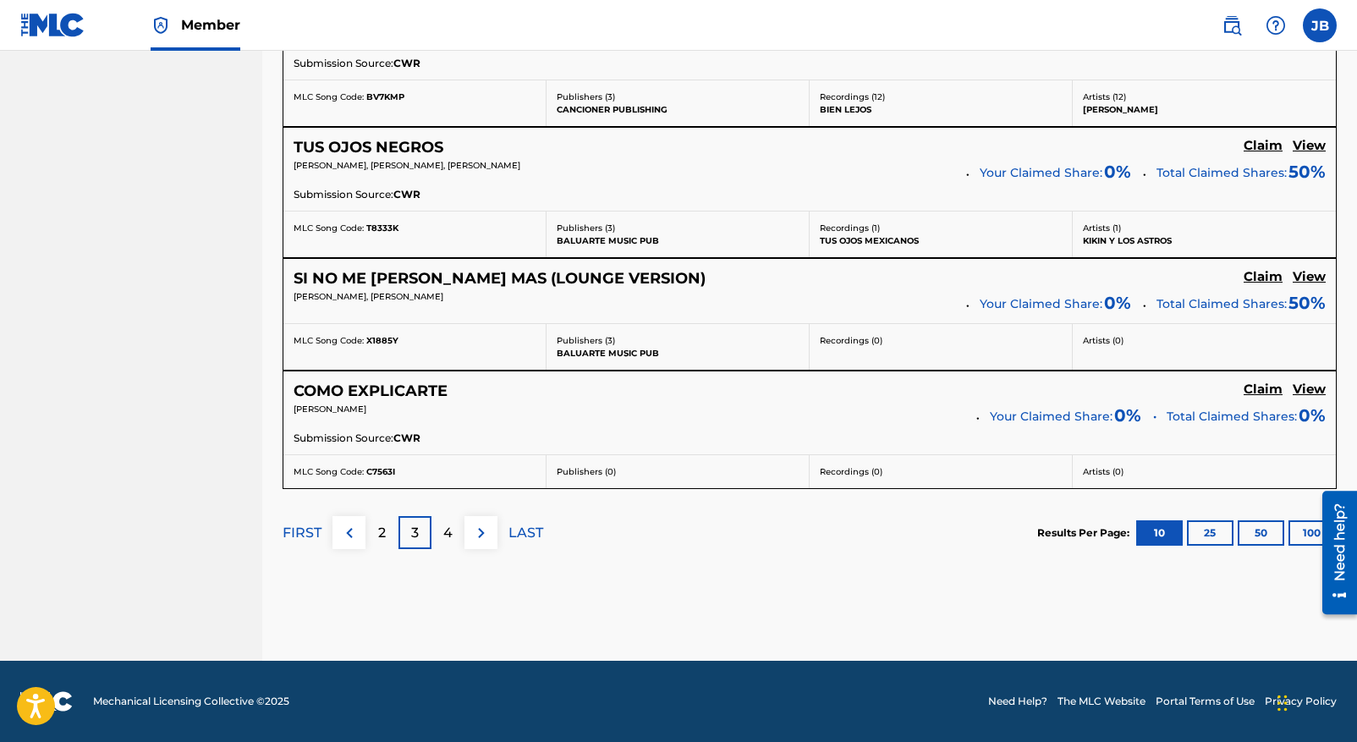
click at [446, 535] on p "4" at bounding box center [447, 533] width 9 height 20
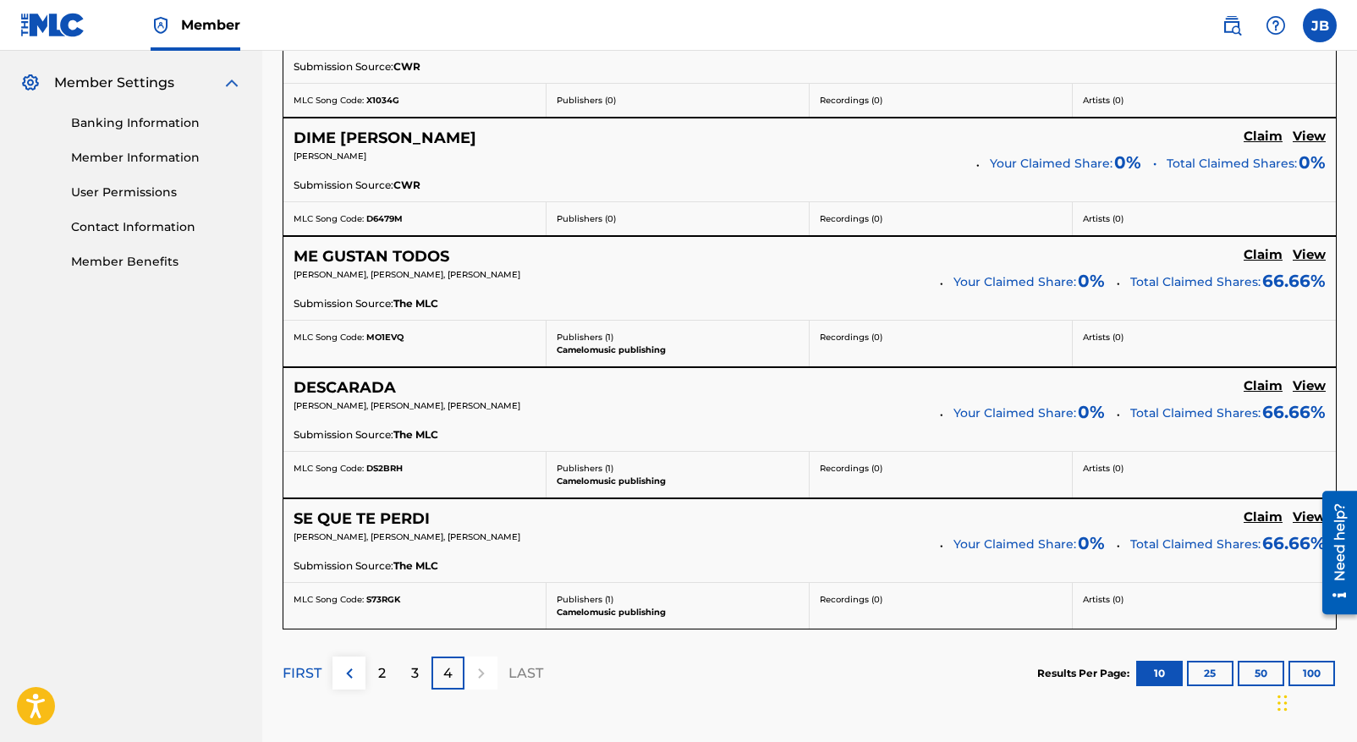
scroll to position [817, 0]
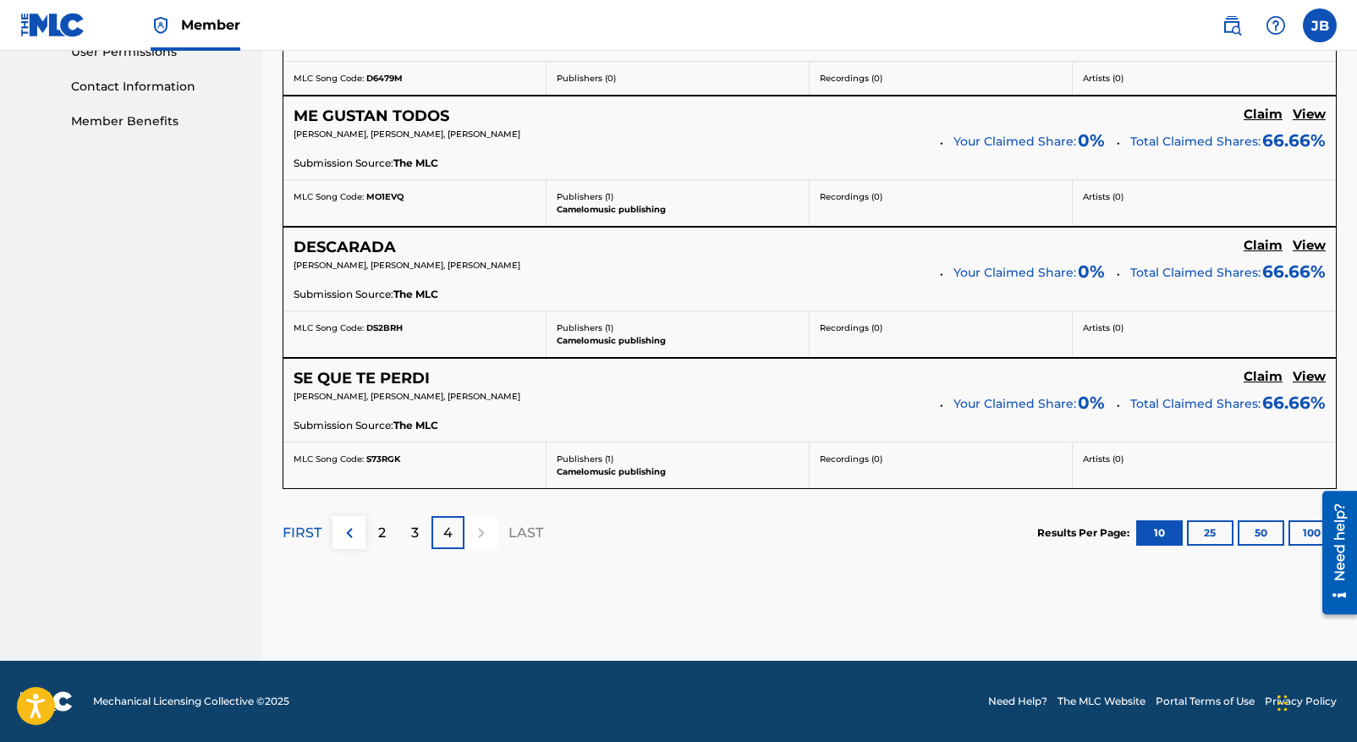
click at [350, 531] on img at bounding box center [349, 533] width 20 height 20
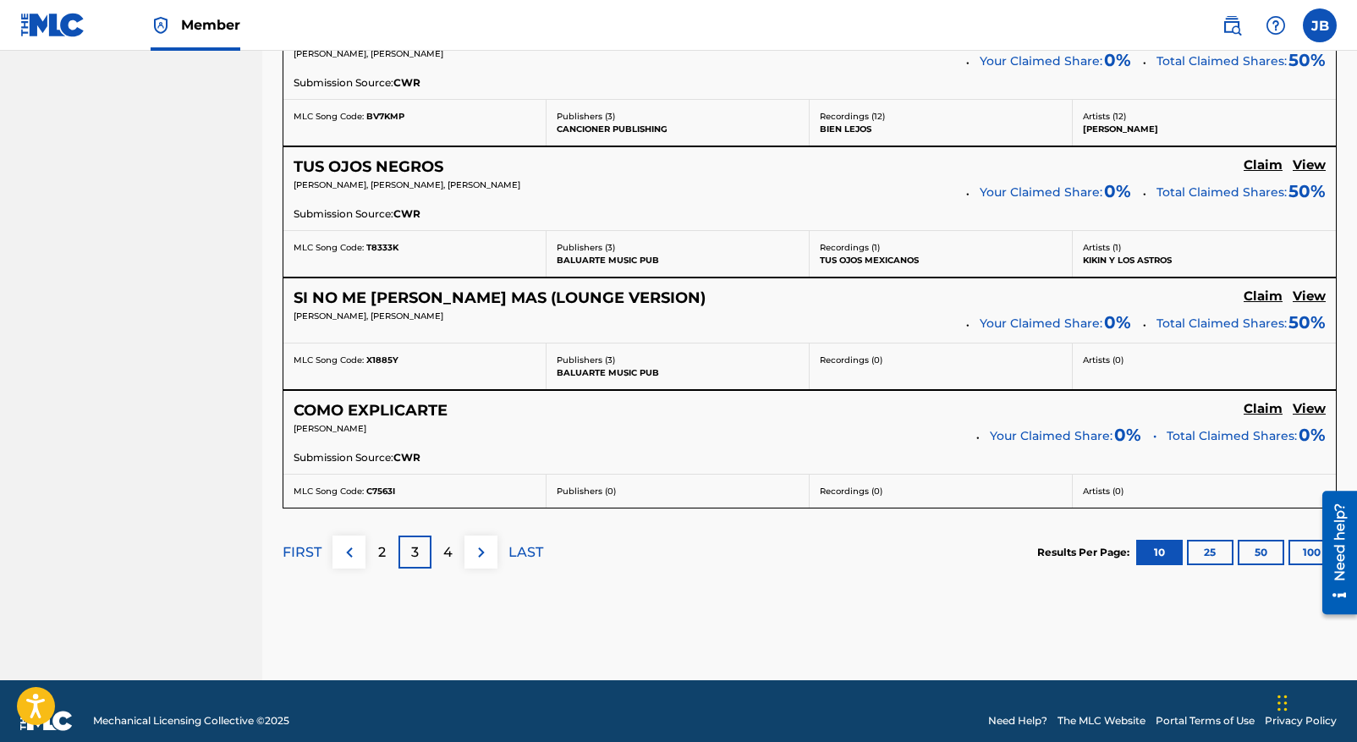
scroll to position [1354, 0]
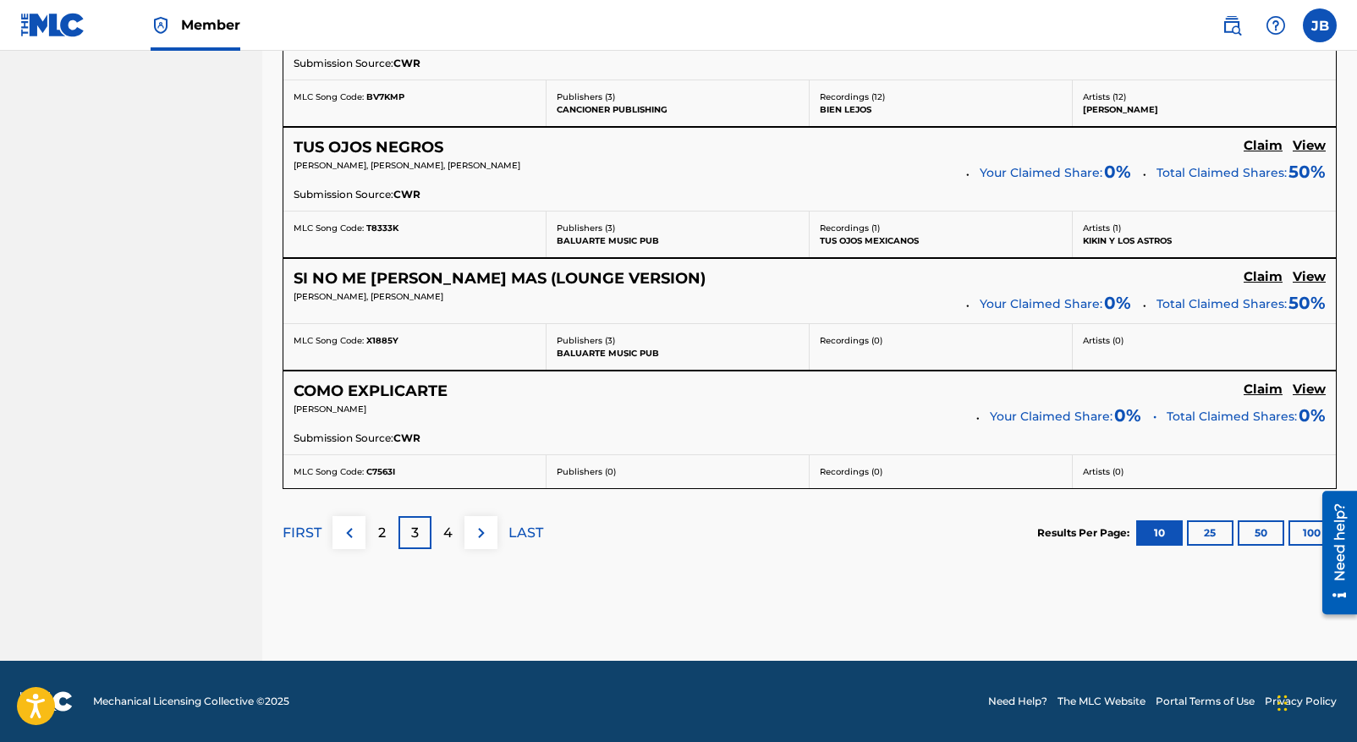
click at [380, 530] on p "2" at bounding box center [382, 533] width 8 height 20
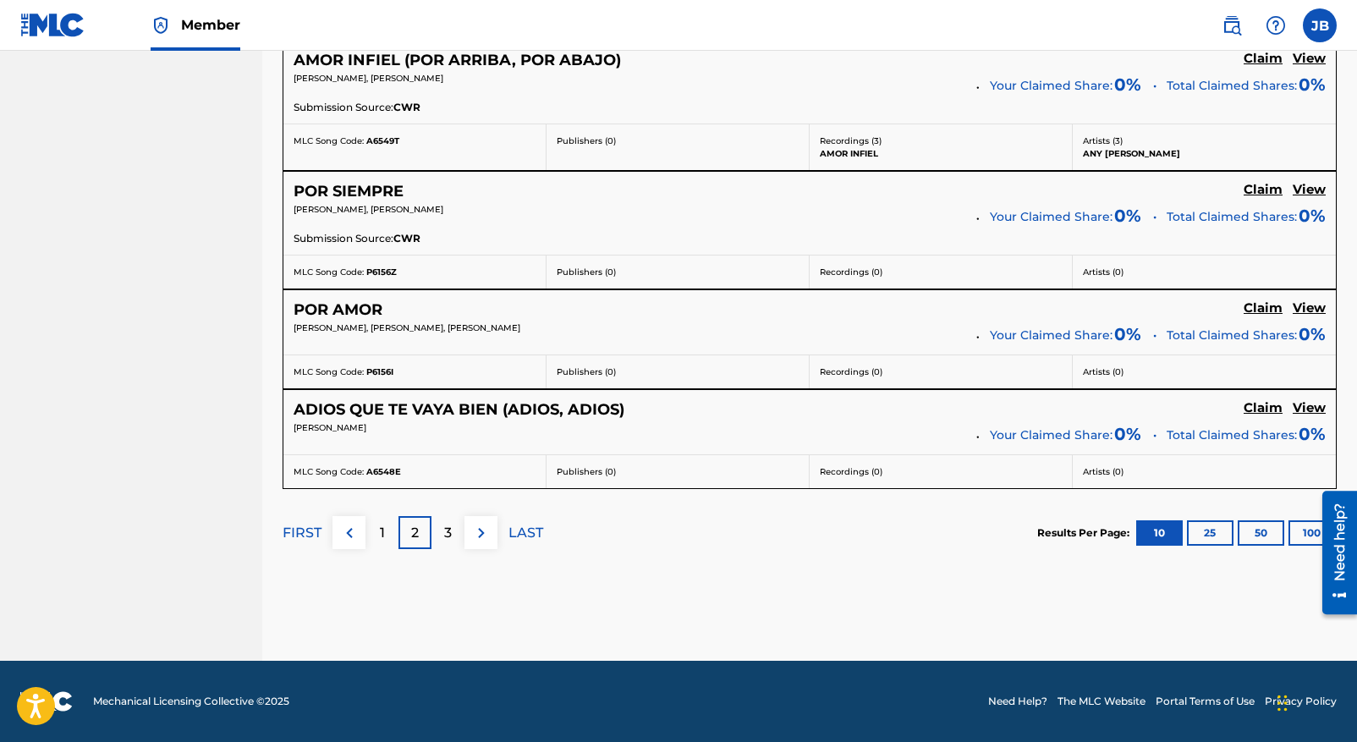
click at [380, 534] on p "1" at bounding box center [382, 533] width 5 height 20
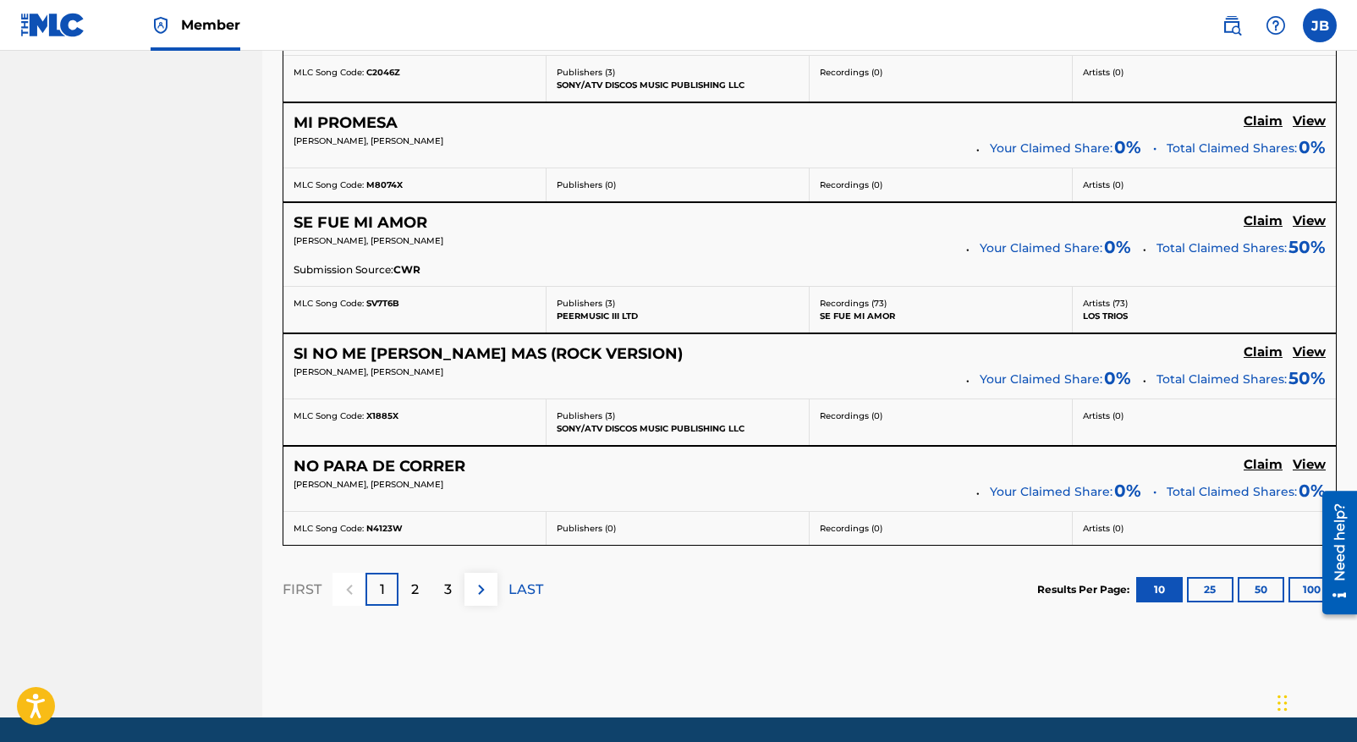
scroll to position [1321, 0]
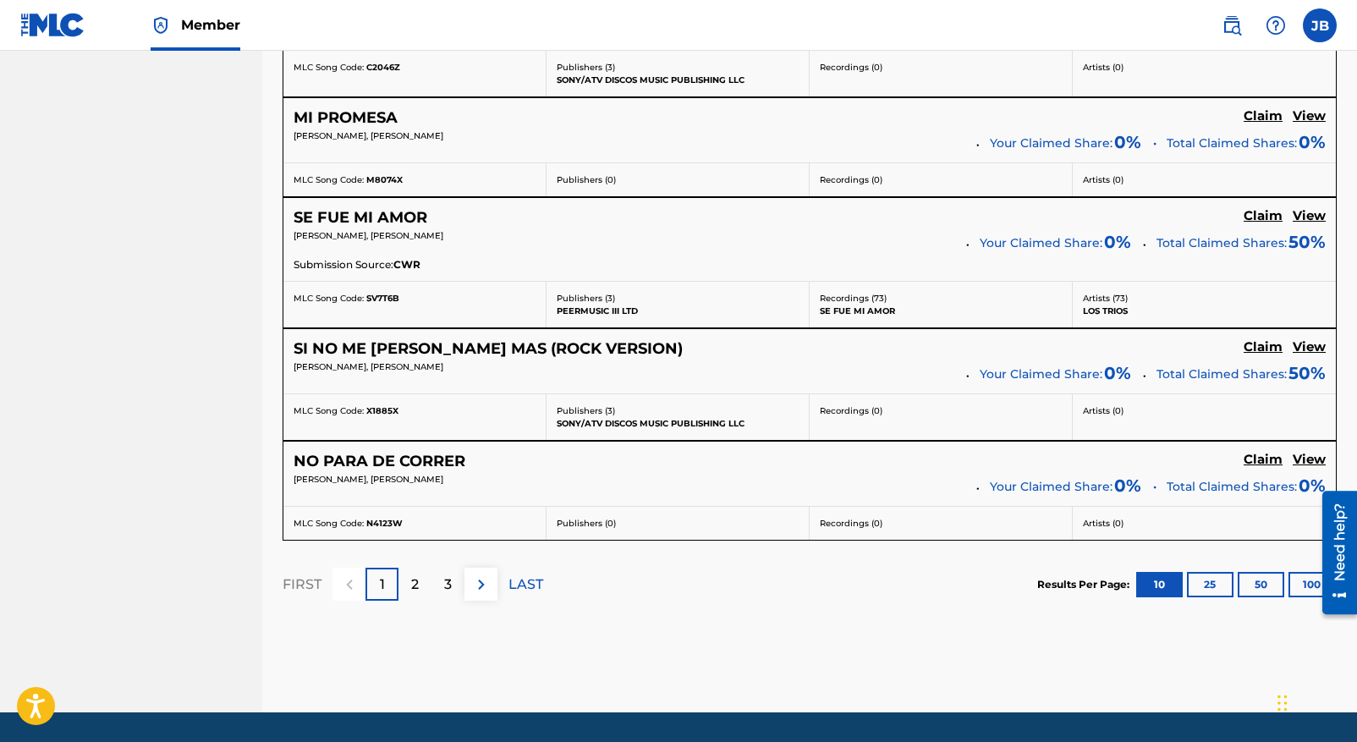
click at [418, 578] on p "2" at bounding box center [415, 584] width 8 height 20
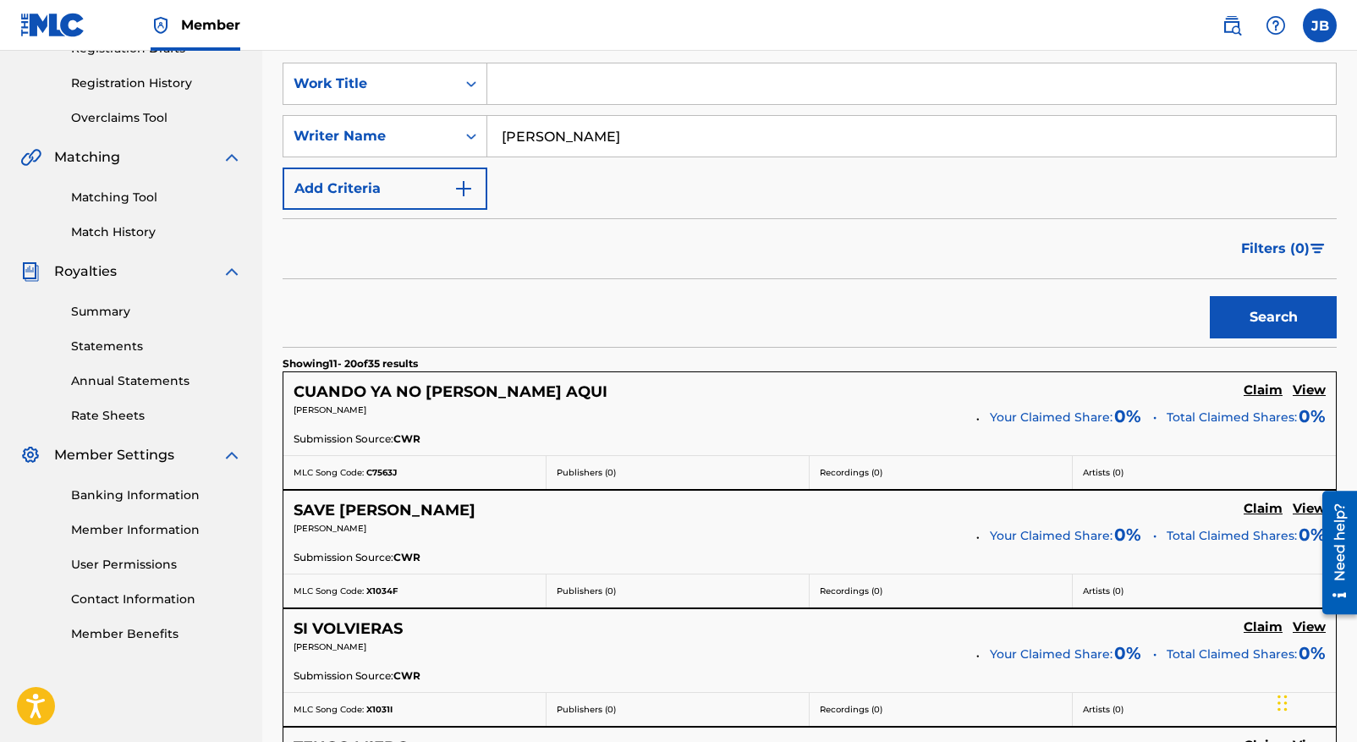
scroll to position [304, 0]
click at [1266, 387] on h5 "Claim" at bounding box center [1263, 391] width 39 height 16
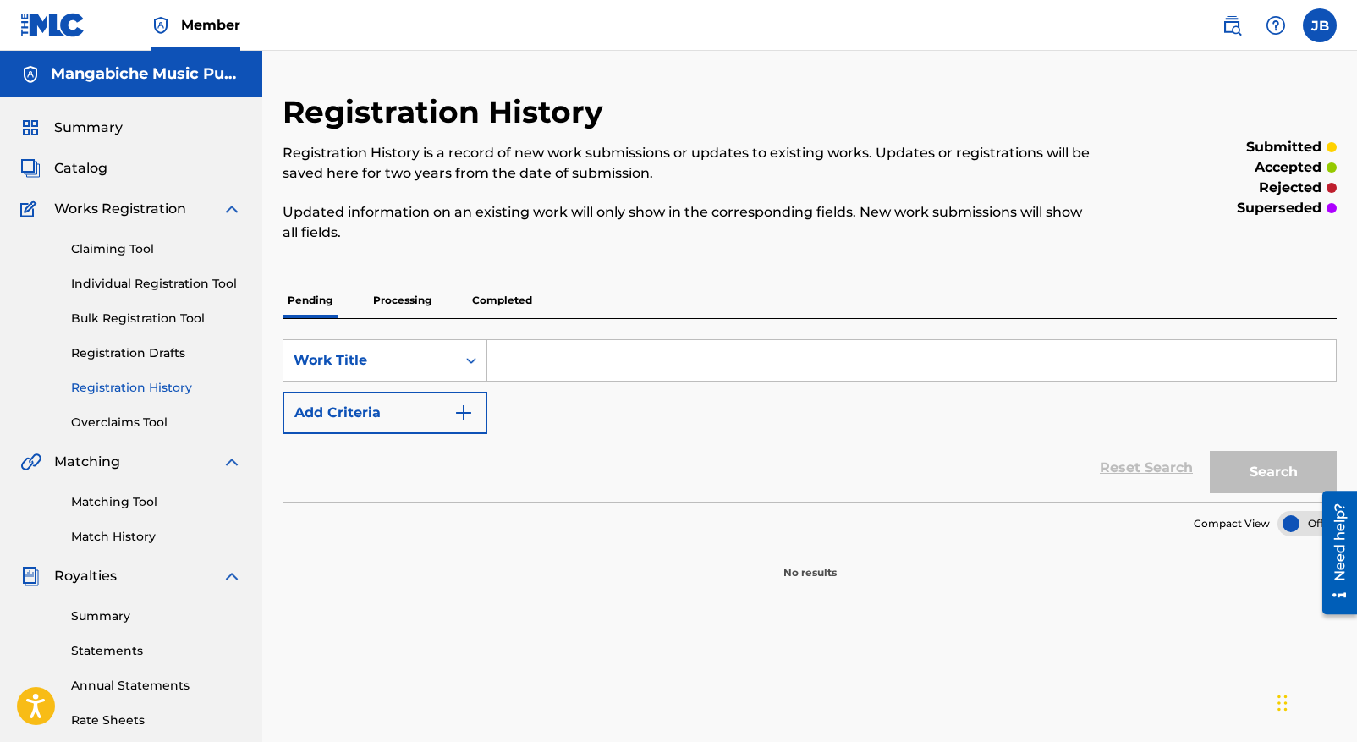
click at [114, 244] on link "Claiming Tool" at bounding box center [156, 249] width 171 height 18
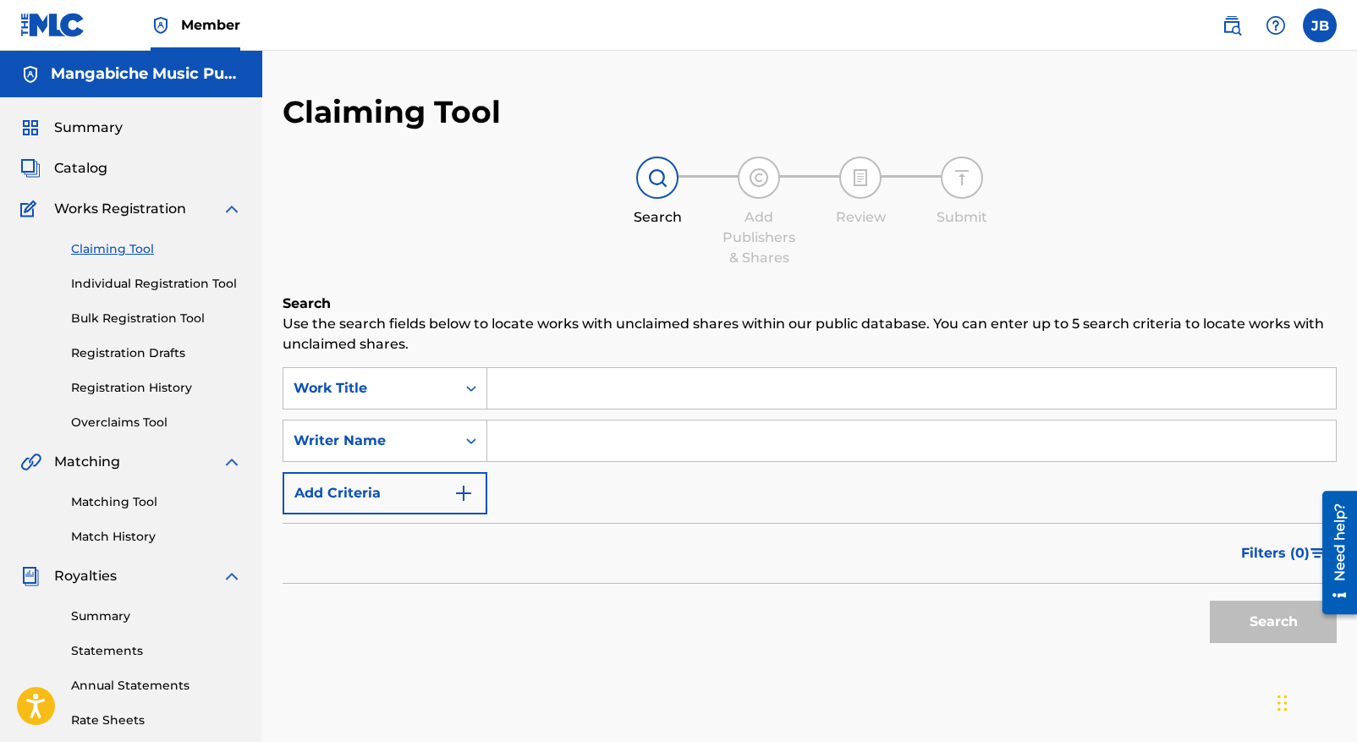
click at [513, 390] on input "Search Form" at bounding box center [911, 388] width 848 height 41
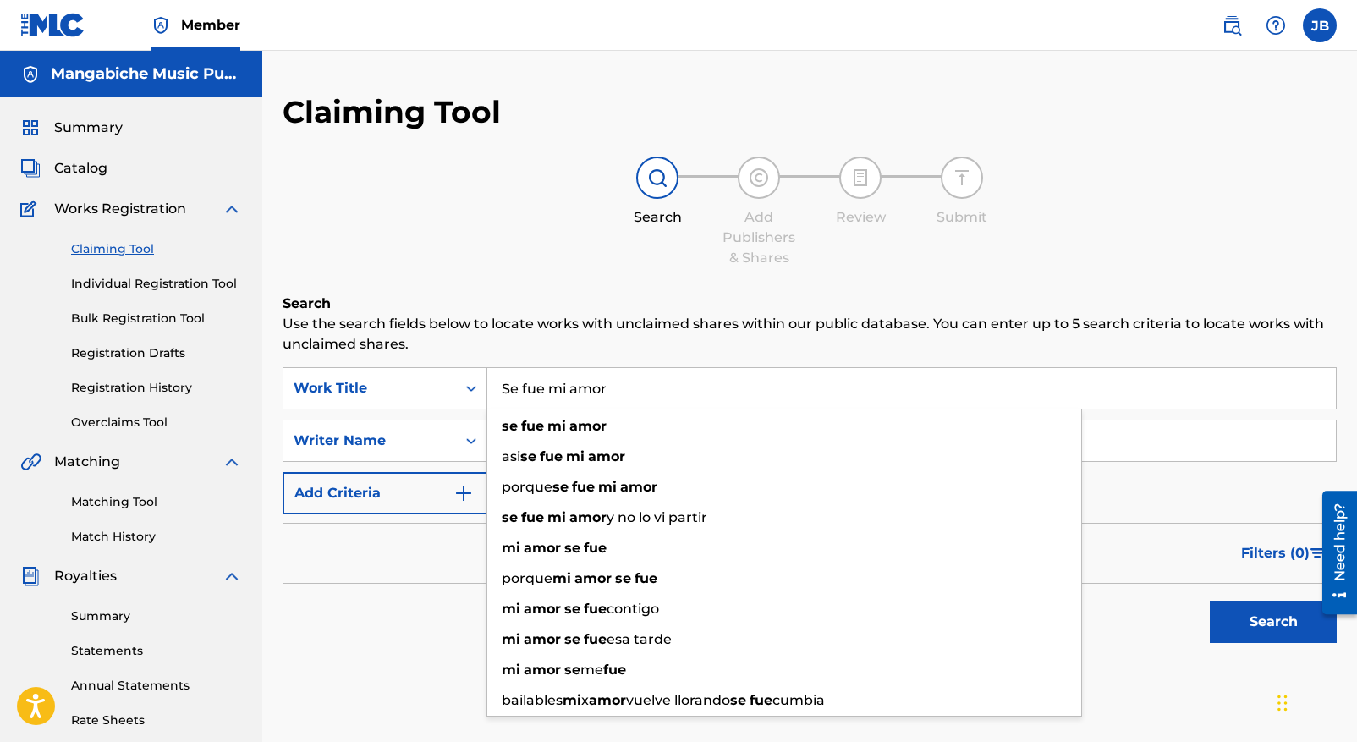
type input "Se fue mi amor"
click at [404, 623] on div "Search" at bounding box center [810, 618] width 1054 height 68
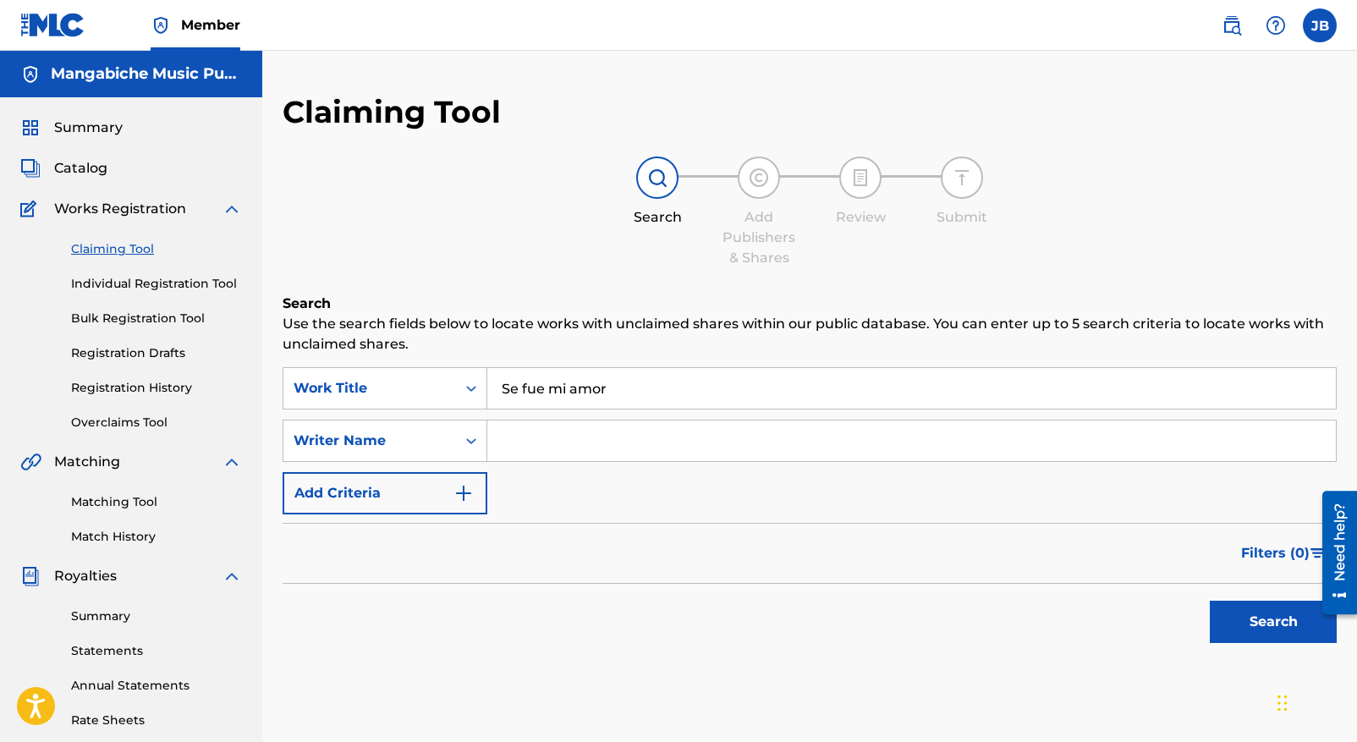
click at [508, 442] on input "Search Form" at bounding box center [911, 440] width 848 height 41
type input "[PERSON_NAME]"
click at [1271, 623] on button "Search" at bounding box center [1273, 622] width 127 height 42
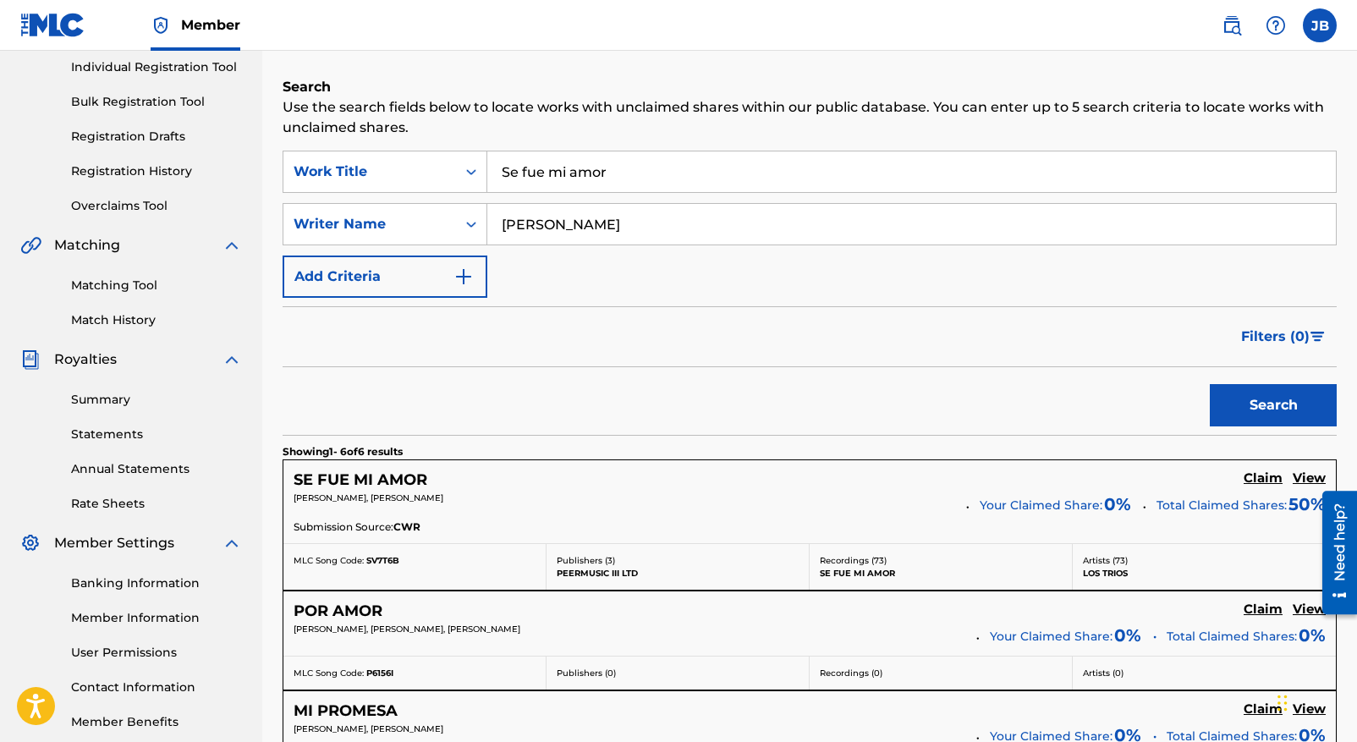
scroll to position [247, 0]
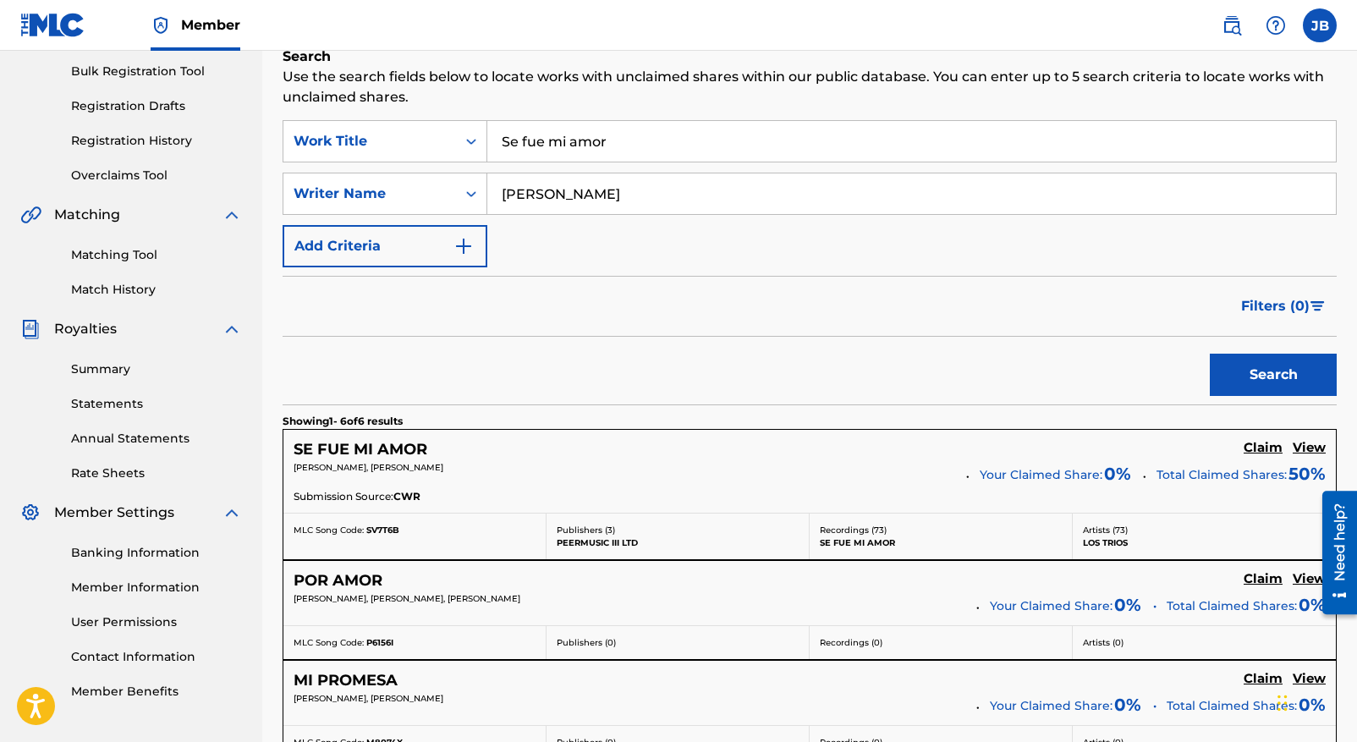
click at [1266, 447] on h5 "Claim" at bounding box center [1263, 448] width 39 height 16
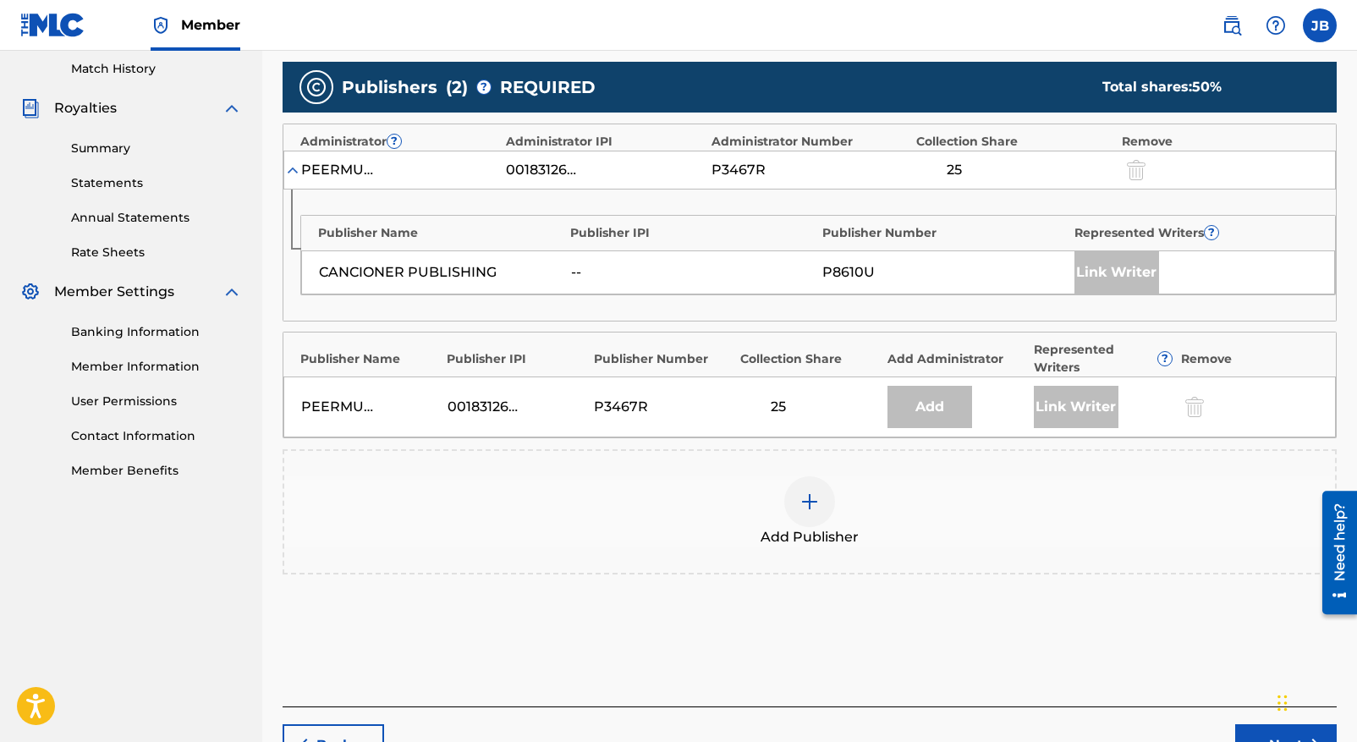
scroll to position [479, 0]
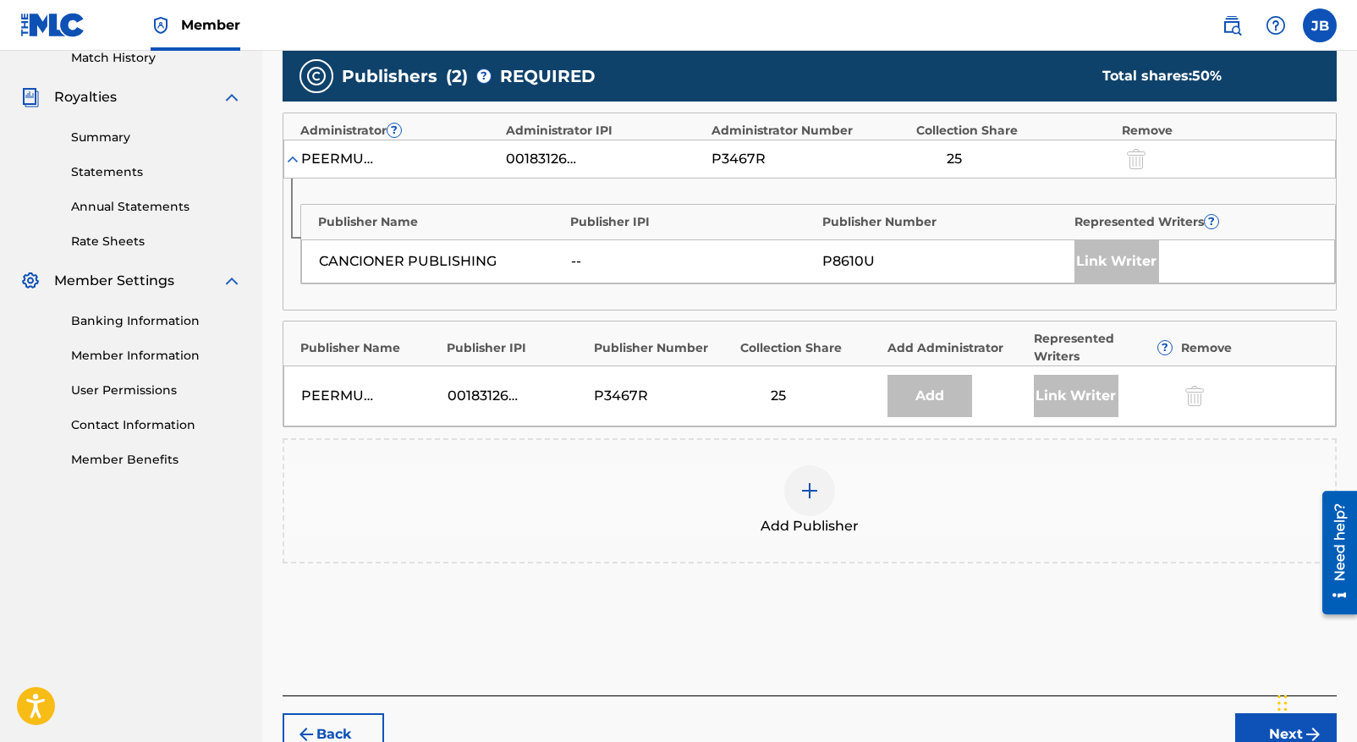
click at [810, 485] on img at bounding box center [809, 491] width 20 height 20
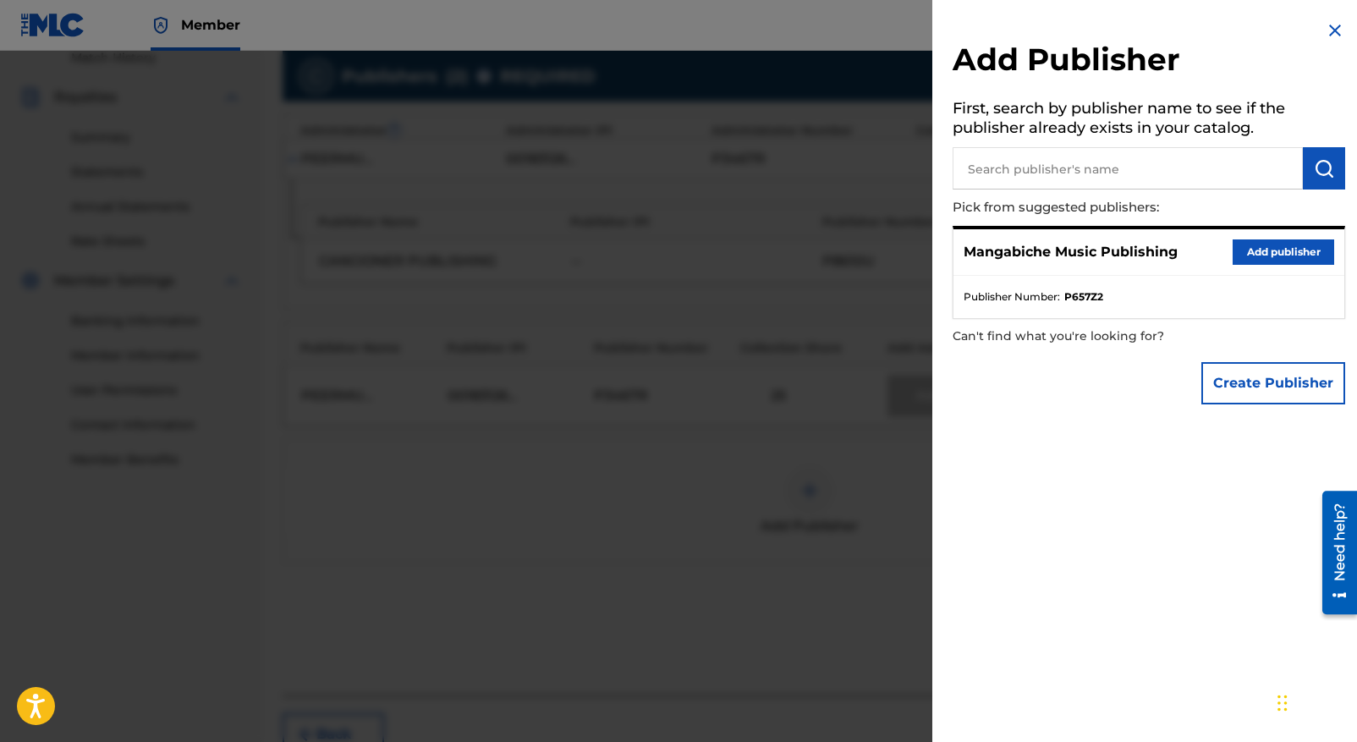
click at [1275, 255] on button "Add publisher" at bounding box center [1284, 251] width 102 height 25
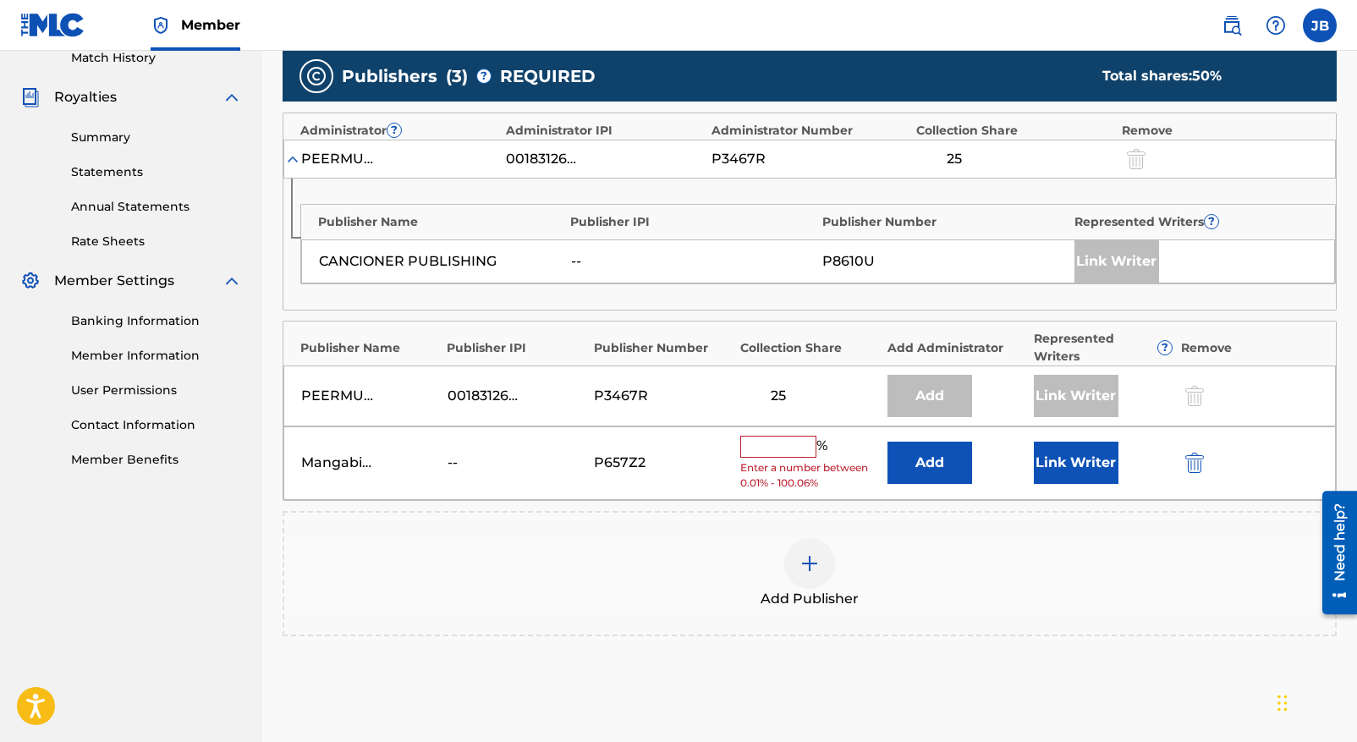
click at [758, 449] on input "text" at bounding box center [778, 447] width 76 height 22
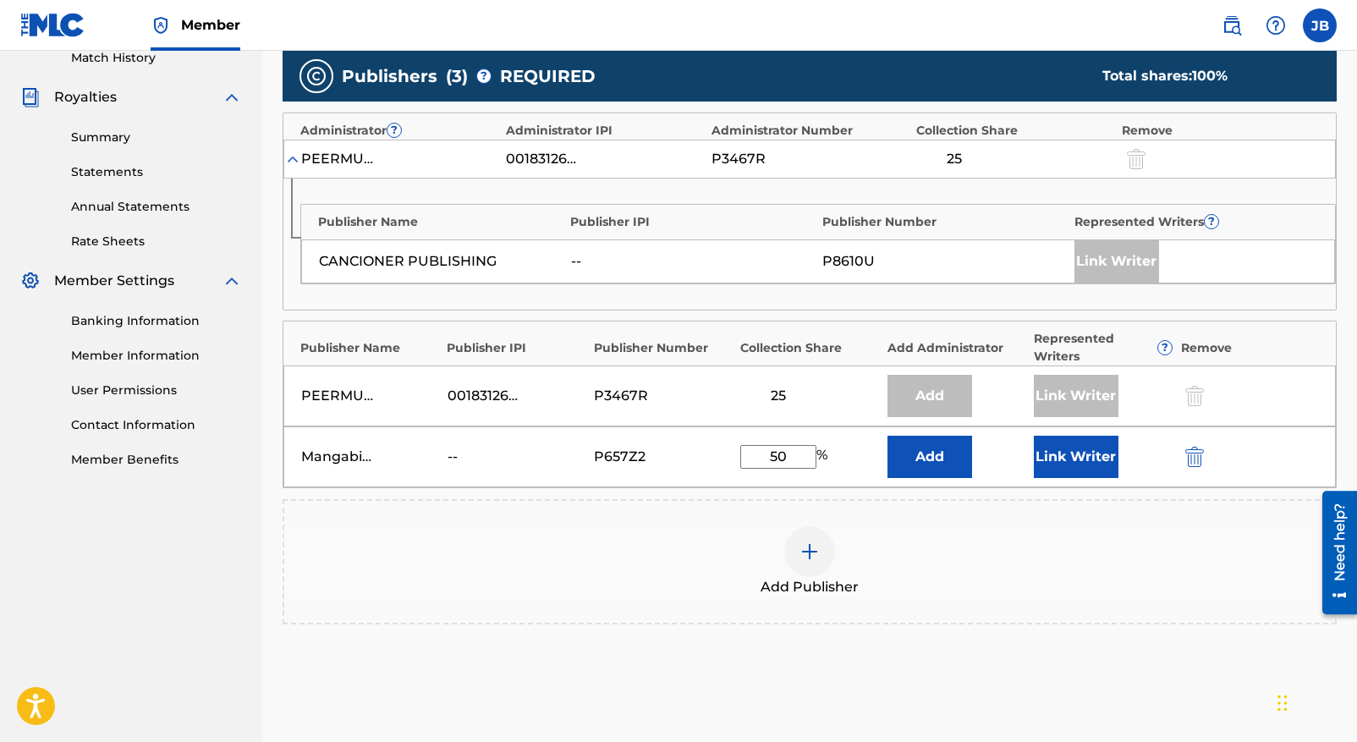
scroll to position [634, 0]
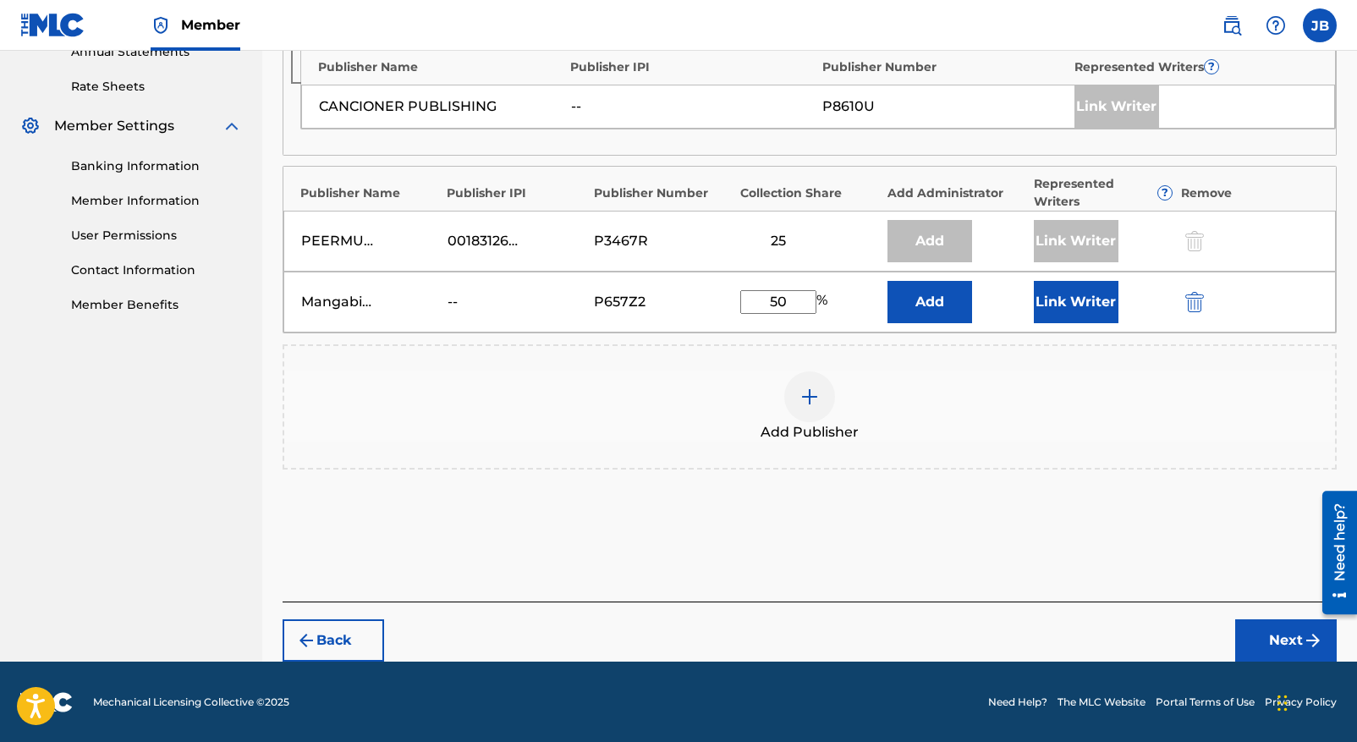
type input "50"
click at [1271, 635] on button "Next" at bounding box center [1286, 640] width 102 height 42
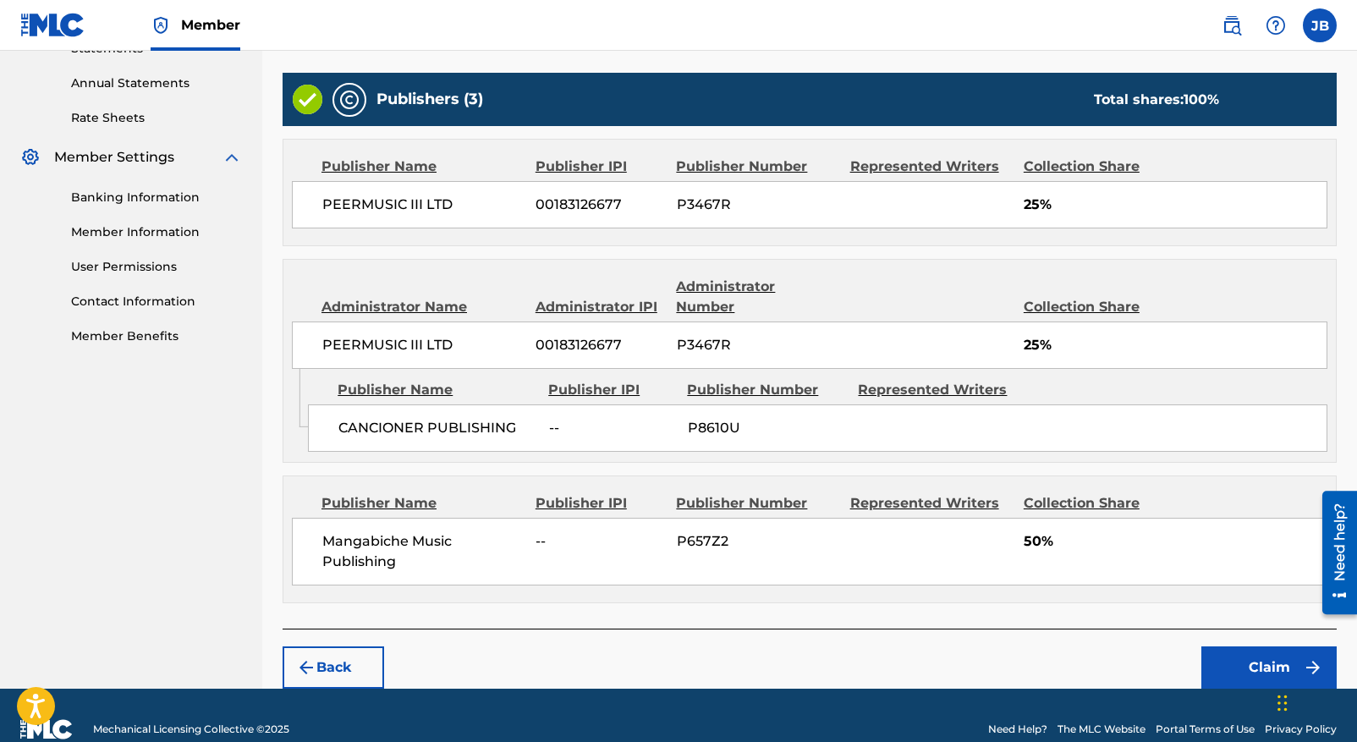
scroll to position [607, 0]
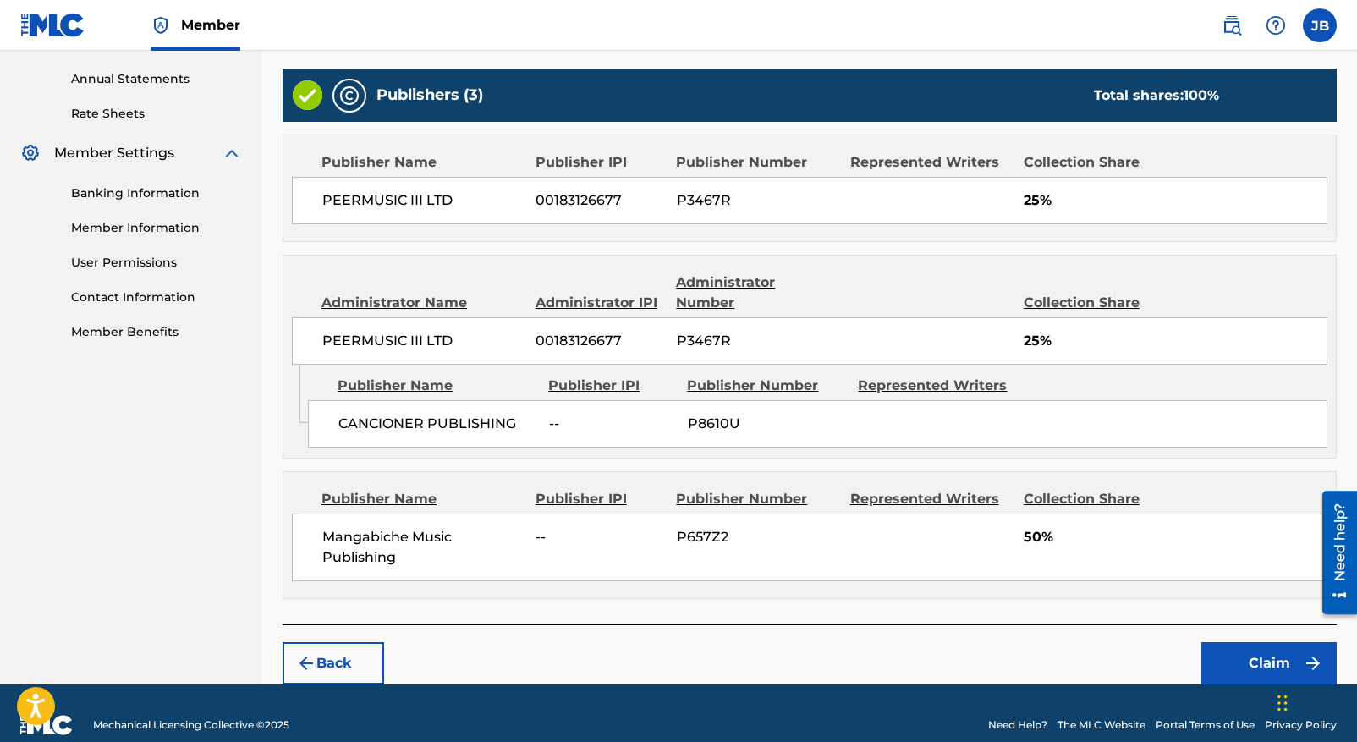
click at [1271, 642] on button "Claim" at bounding box center [1268, 663] width 135 height 42
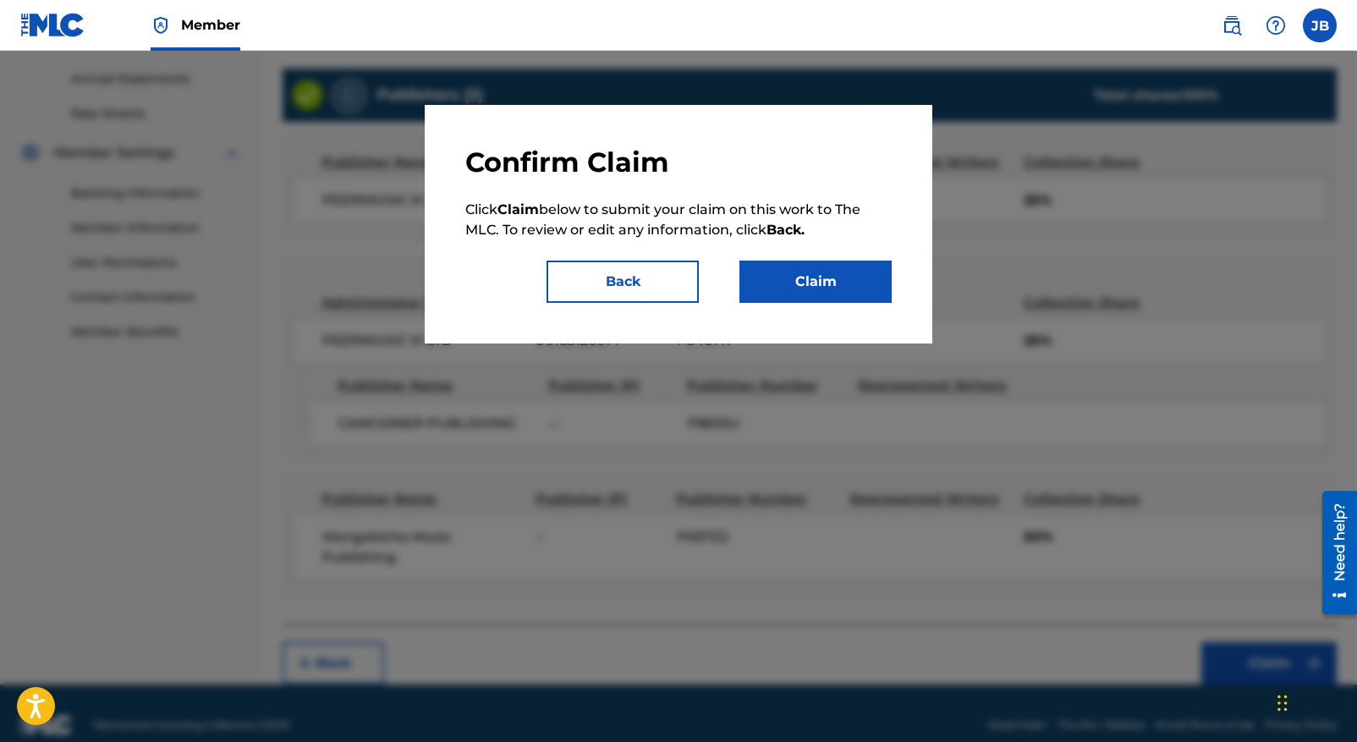
click at [815, 277] on button "Claim" at bounding box center [815, 282] width 152 height 42
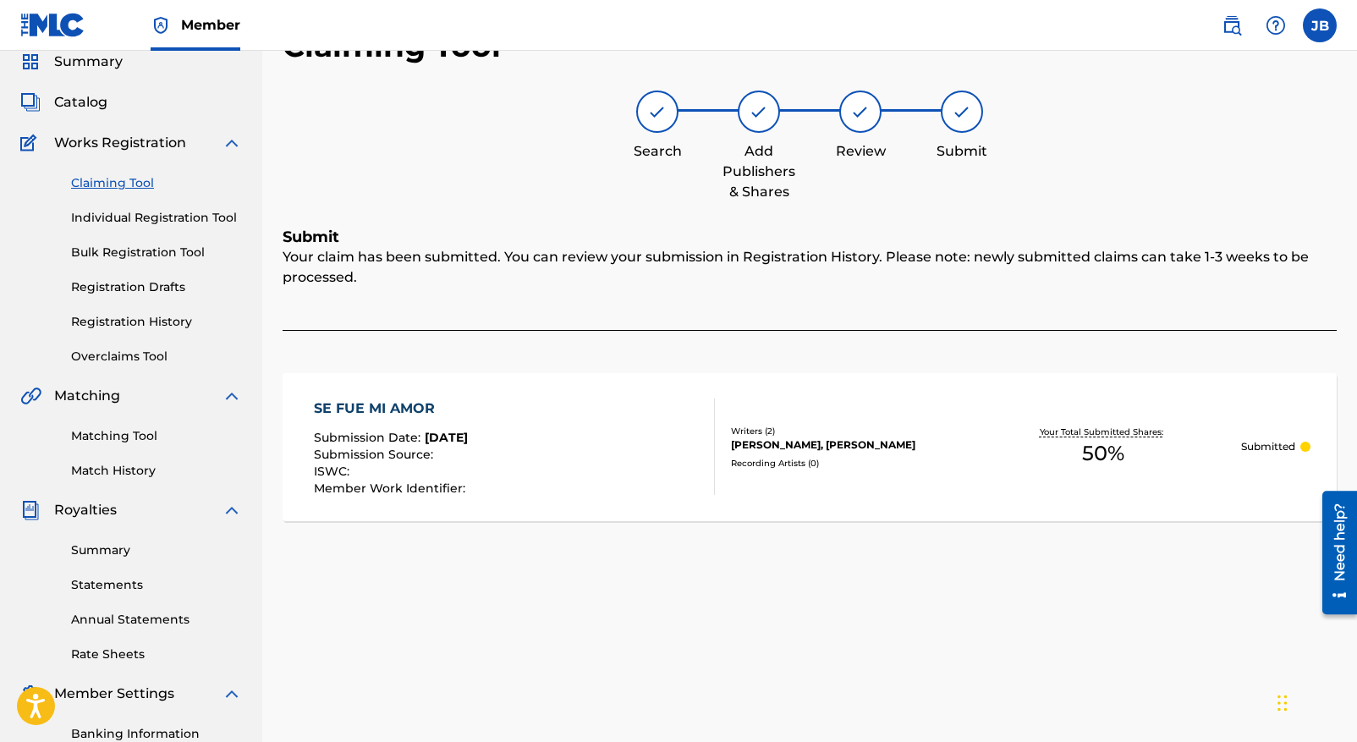
scroll to position [48, 0]
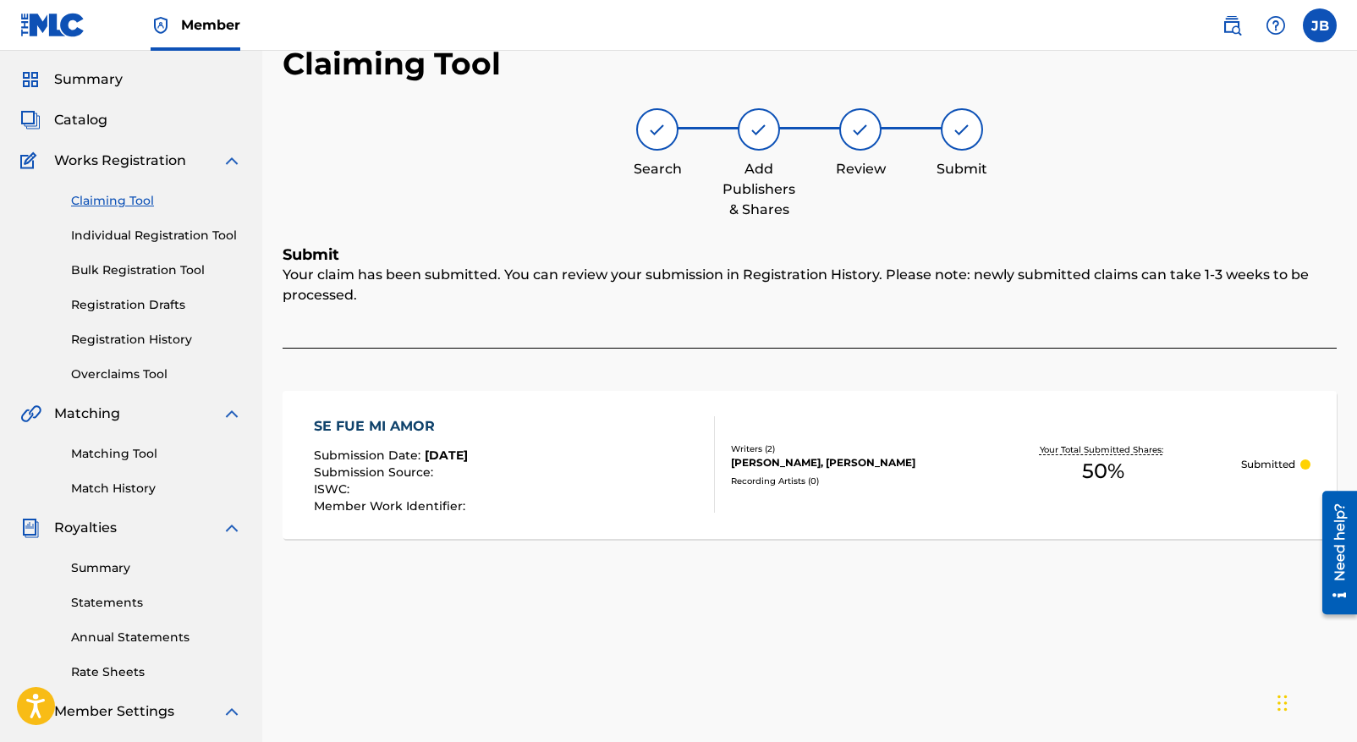
click at [116, 198] on link "Claiming Tool" at bounding box center [156, 201] width 171 height 18
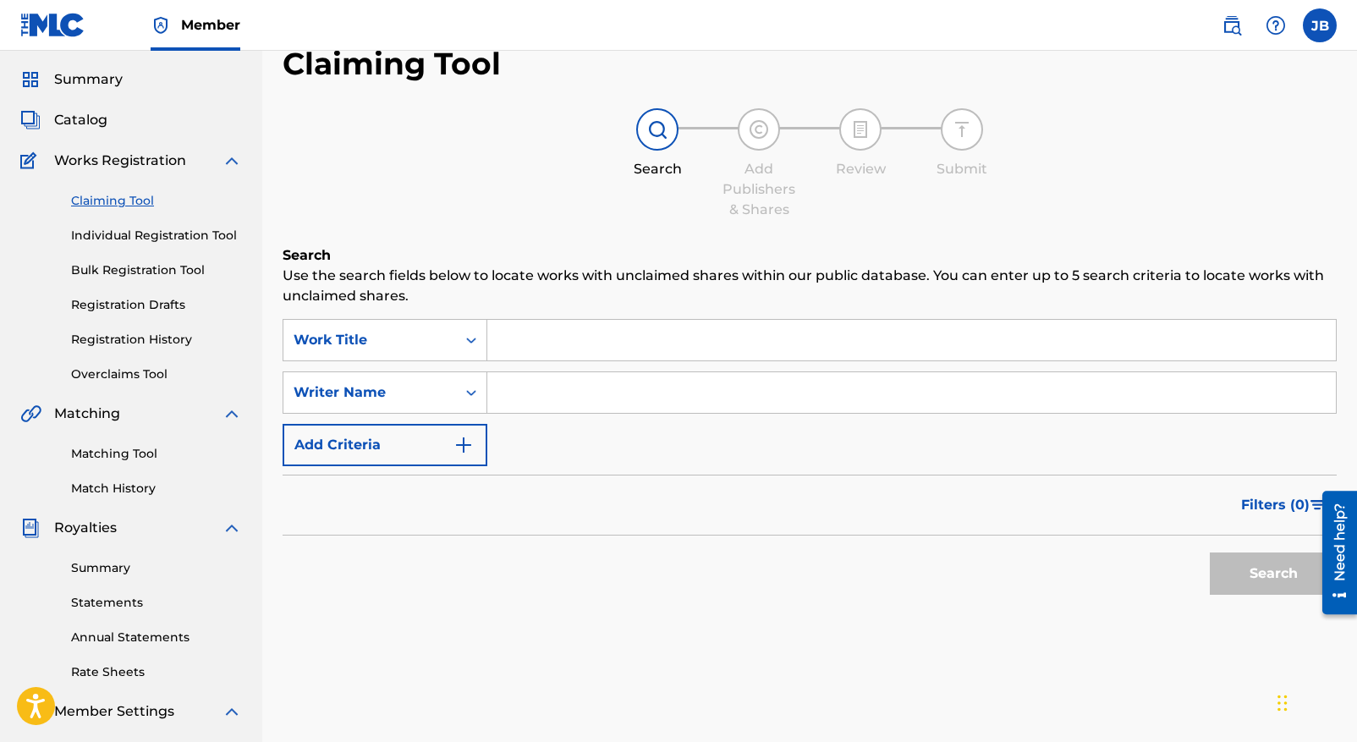
scroll to position [0, 0]
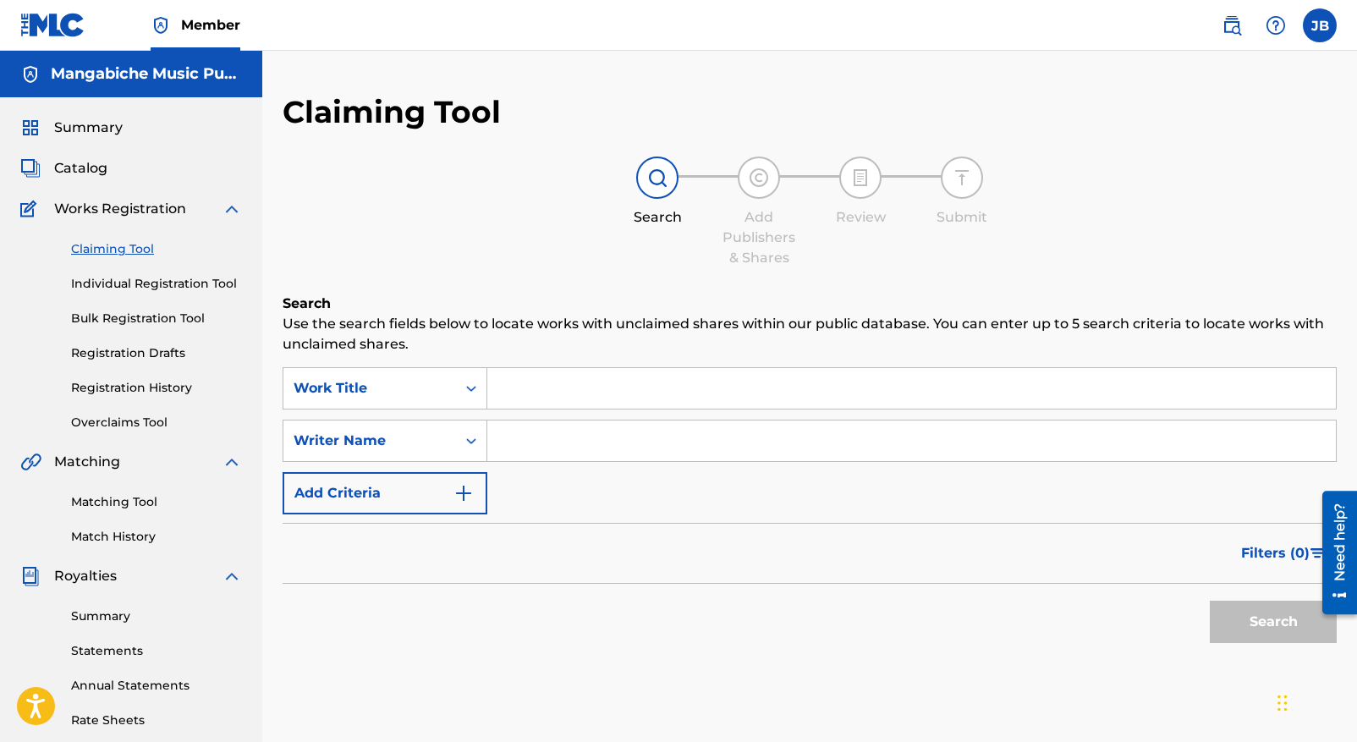
click at [512, 382] on input "Search Form" at bounding box center [911, 388] width 848 height 41
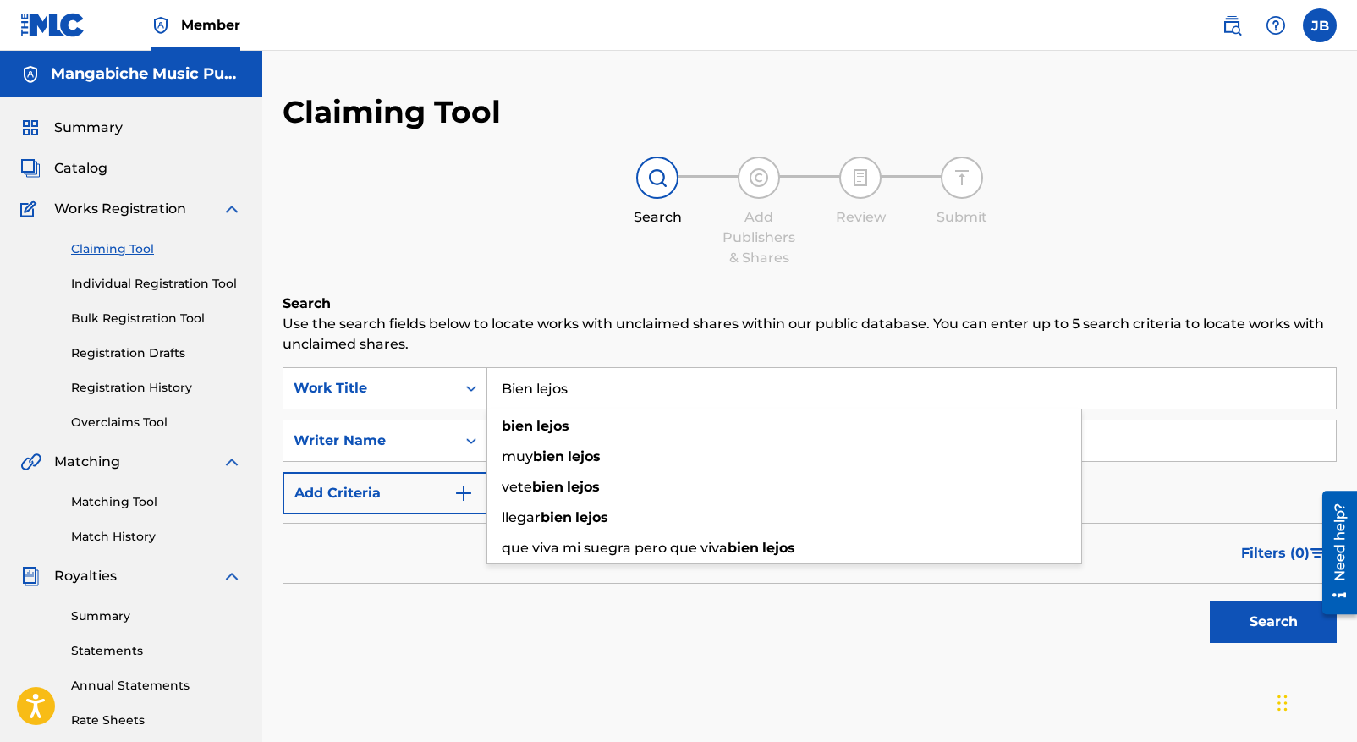
type input "Bien lejos"
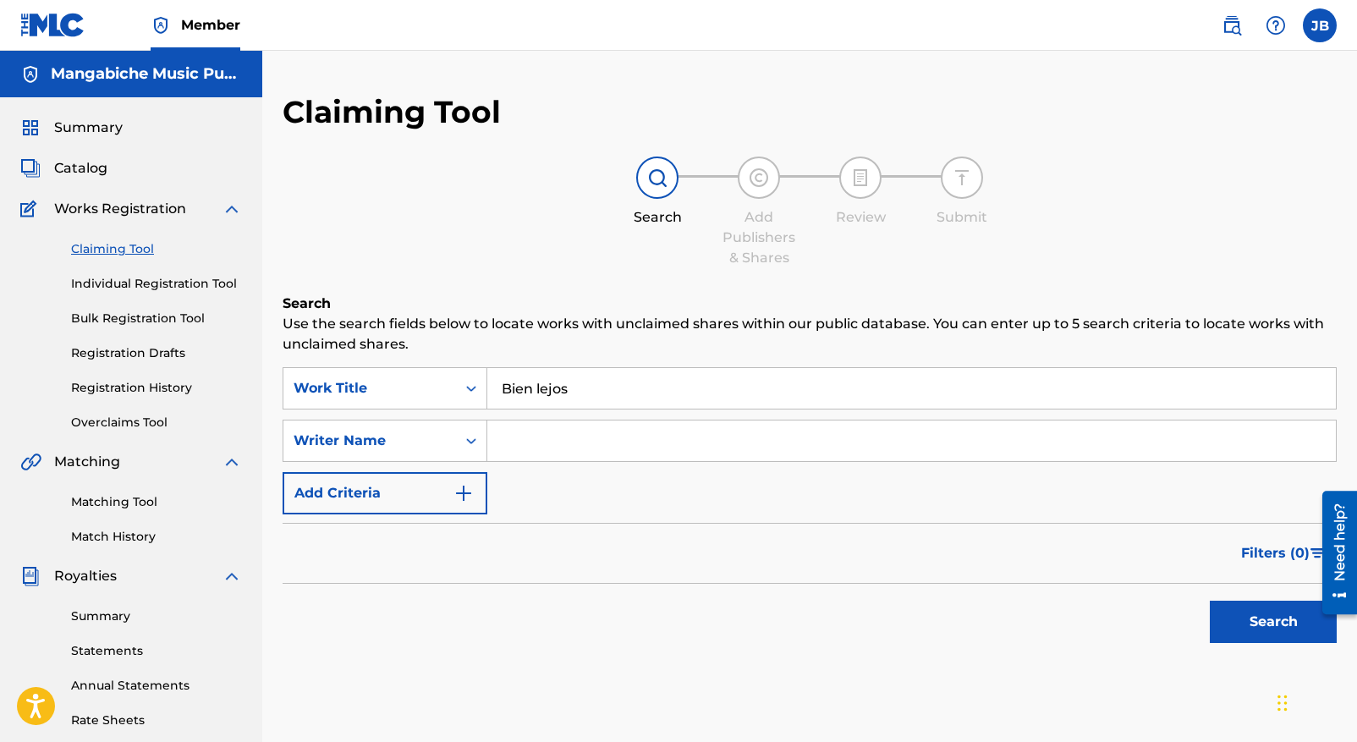
click at [656, 633] on div "Search" at bounding box center [810, 618] width 1054 height 68
click at [512, 440] on input "Search Form" at bounding box center [911, 440] width 848 height 41
type input "[PERSON_NAME]"
click at [1261, 623] on button "Search" at bounding box center [1273, 622] width 127 height 42
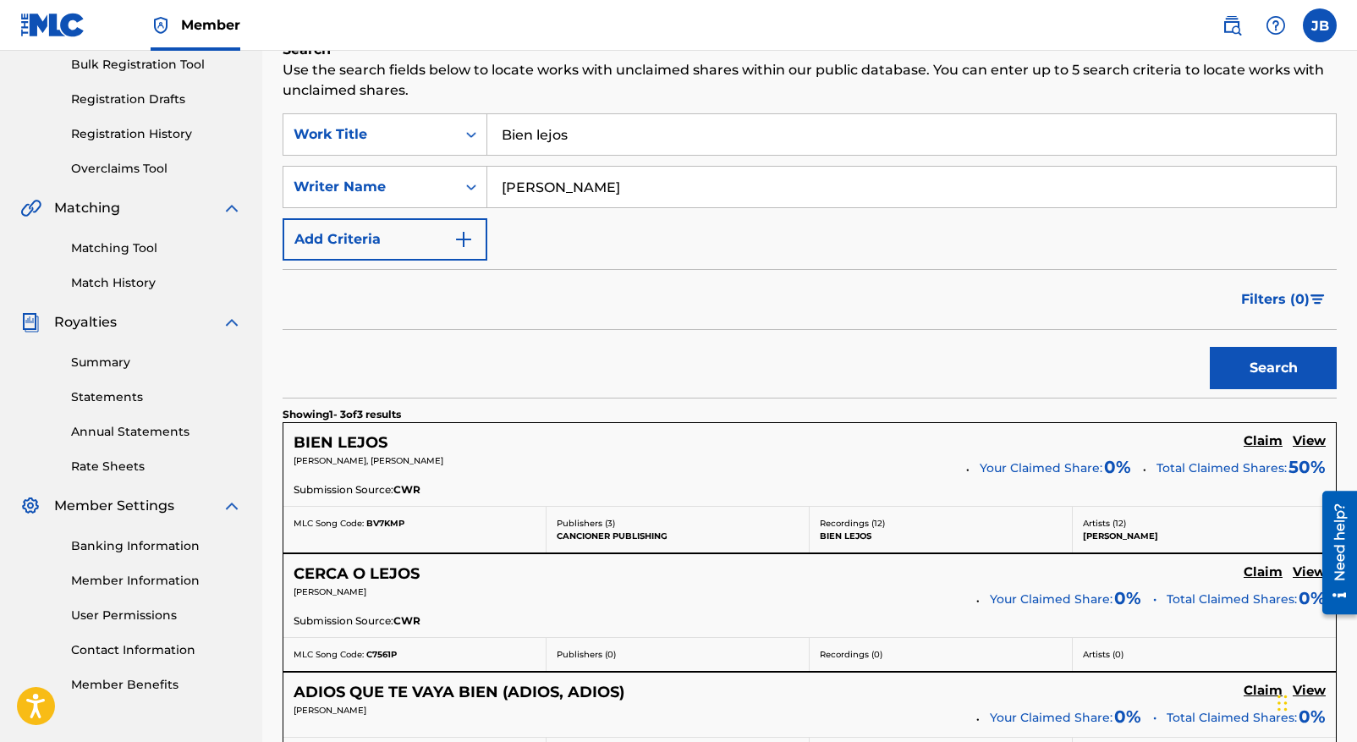
scroll to position [266, 0]
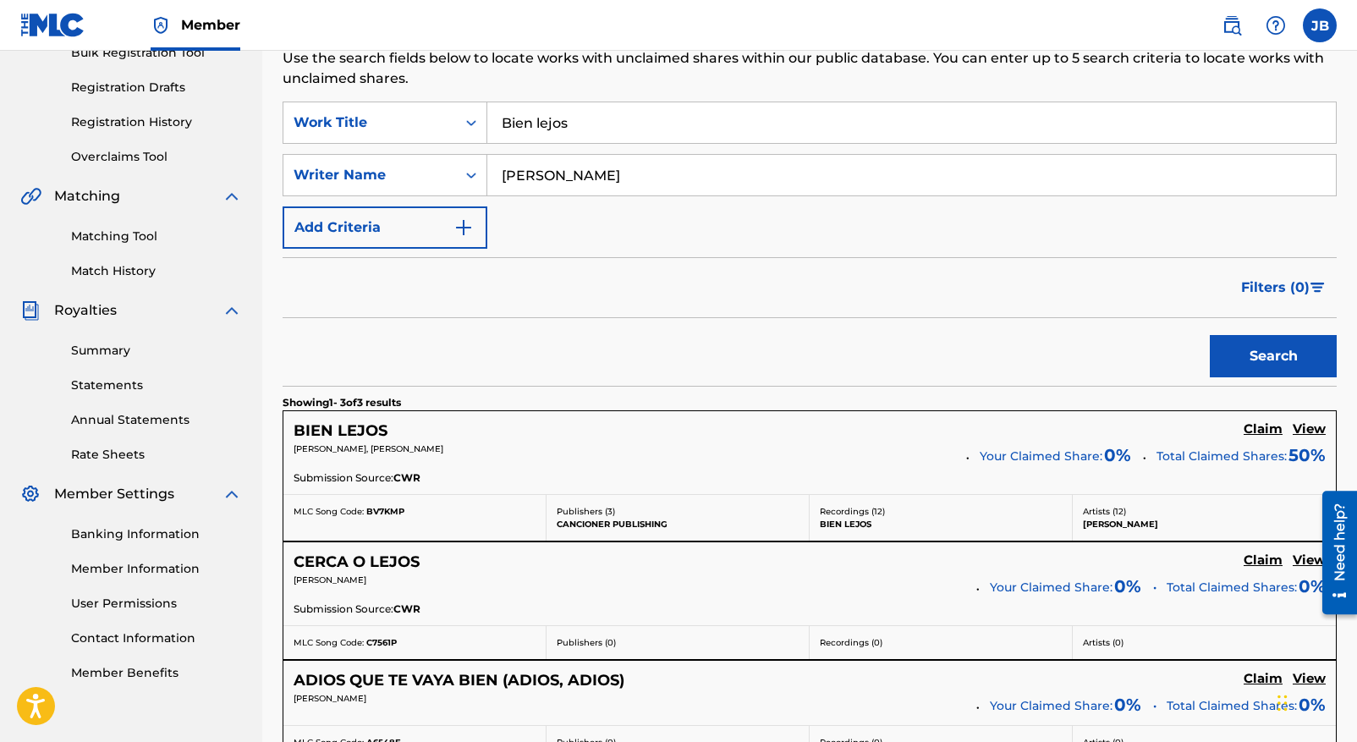
click at [1264, 427] on h5 "Claim" at bounding box center [1263, 429] width 39 height 16
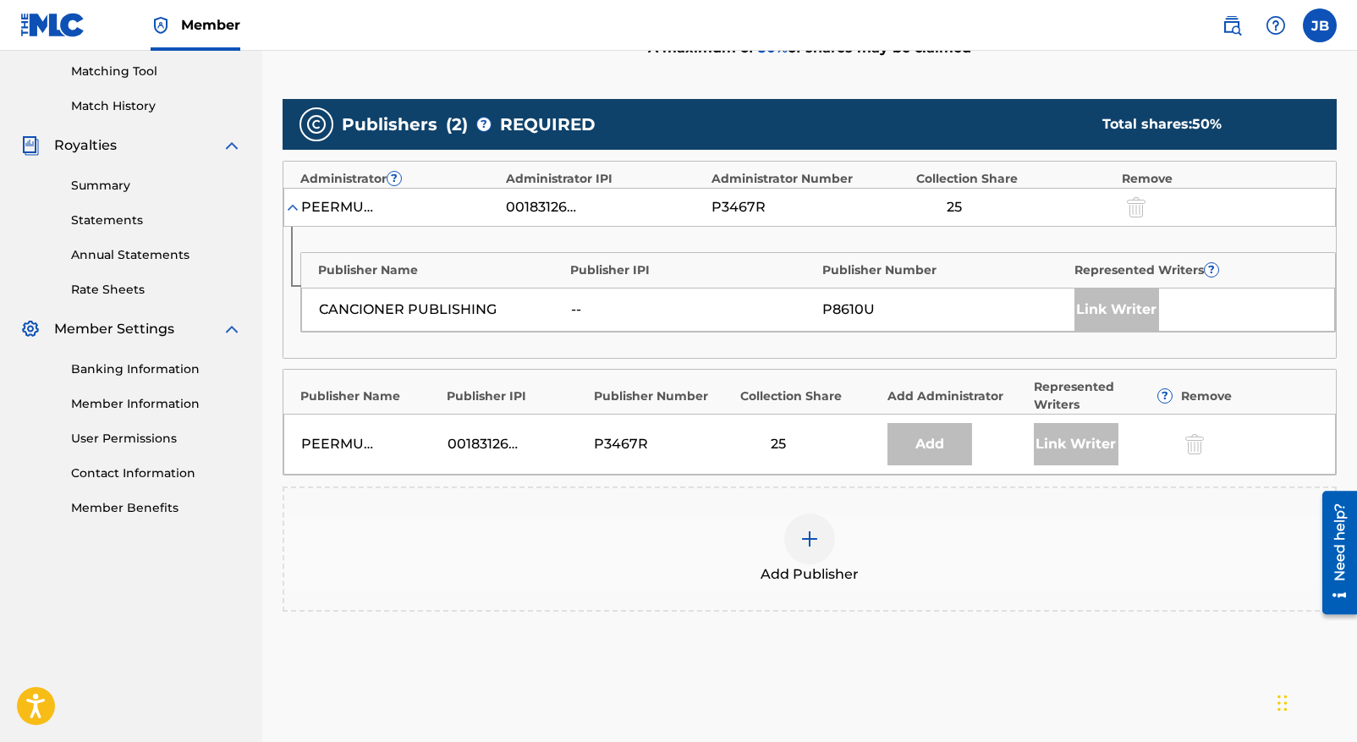
scroll to position [438, 0]
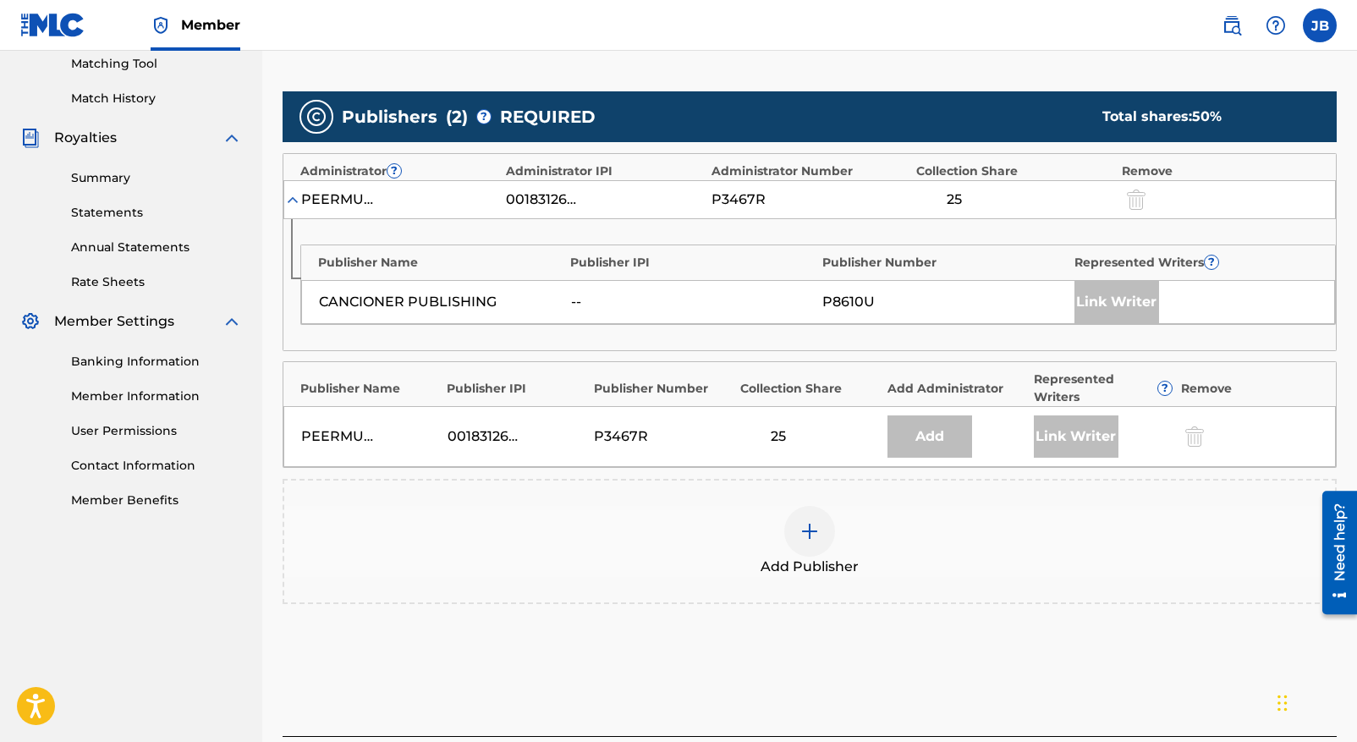
click at [808, 532] on img at bounding box center [809, 531] width 20 height 20
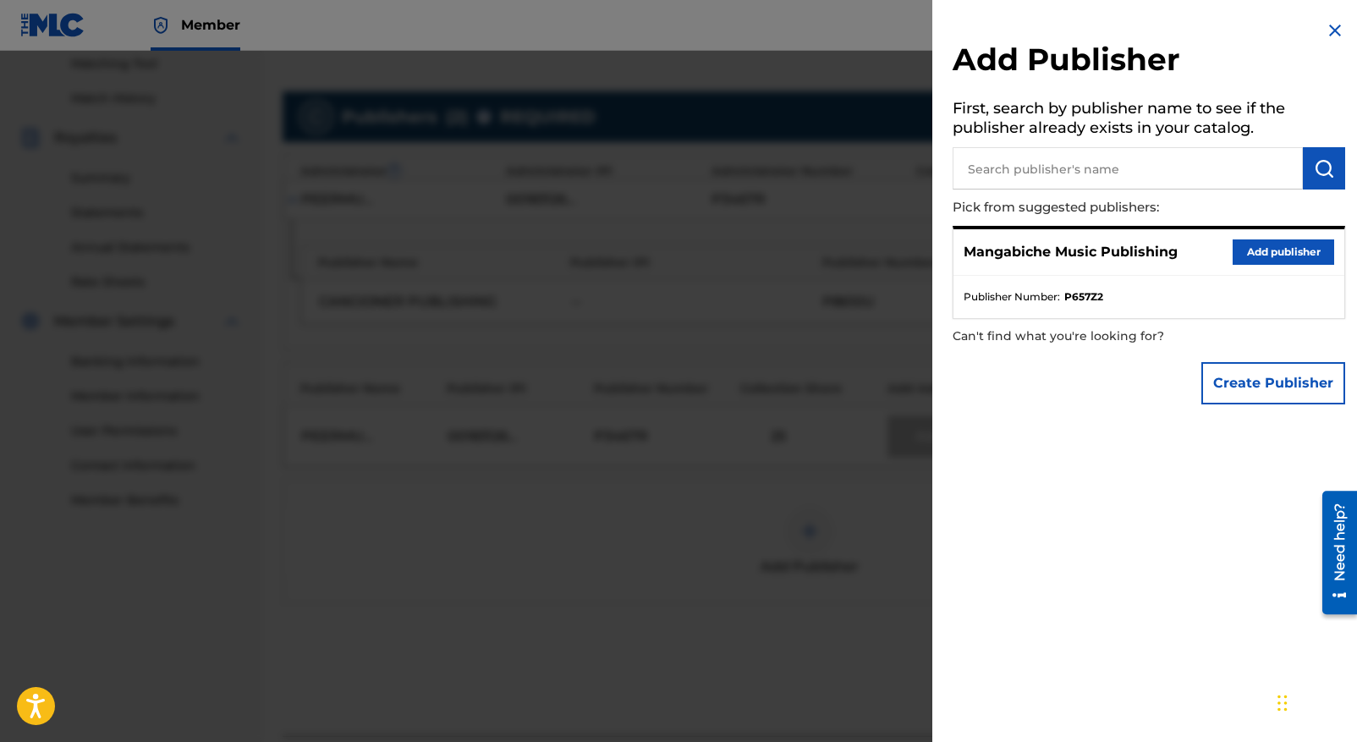
click at [1273, 255] on button "Add publisher" at bounding box center [1284, 251] width 102 height 25
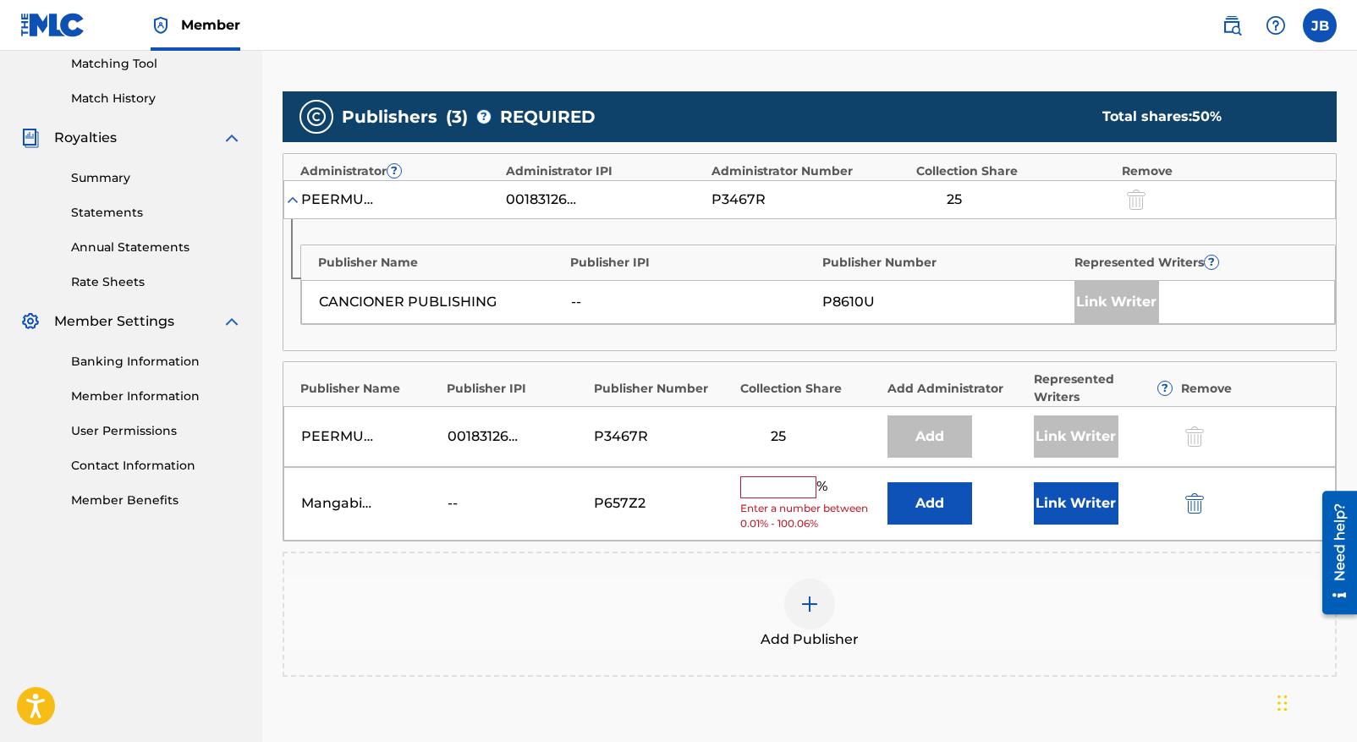
click at [767, 492] on input "text" at bounding box center [778, 487] width 76 height 22
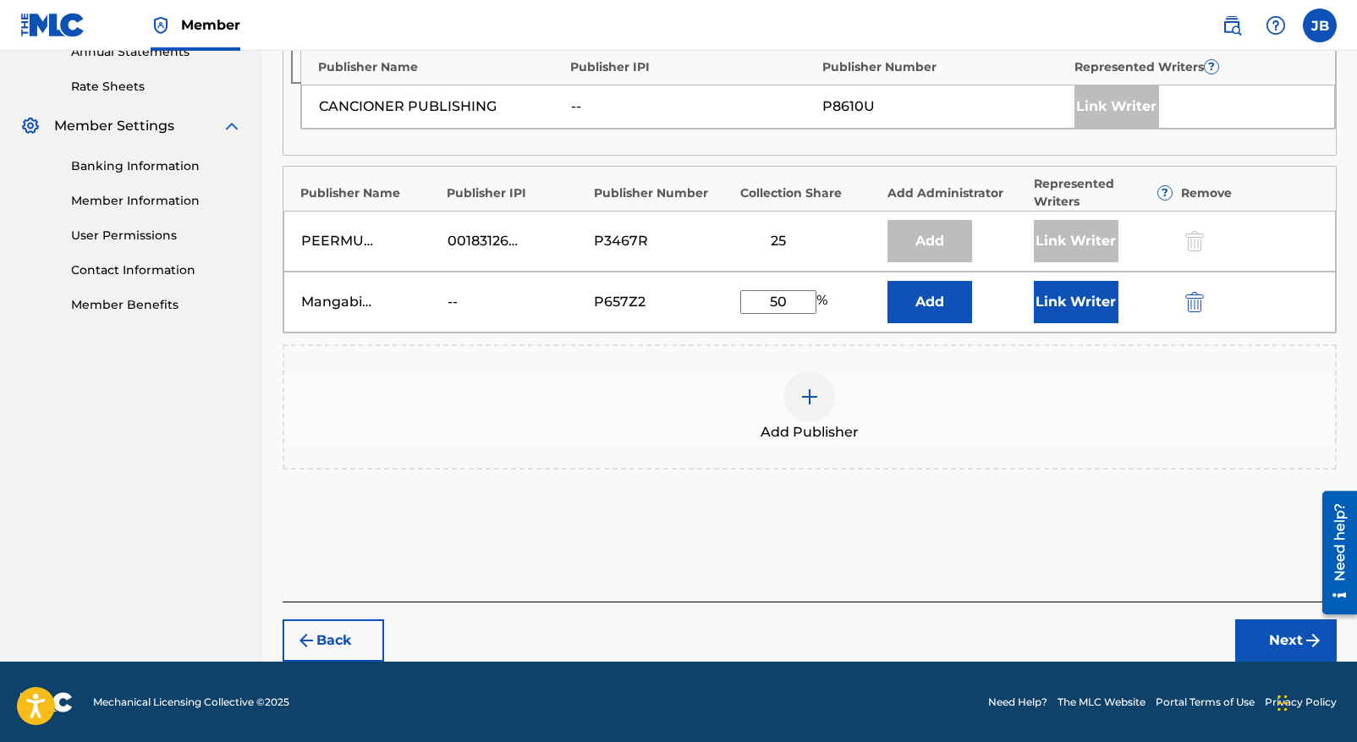
type input "50"
click at [1288, 635] on button "Next" at bounding box center [1286, 640] width 102 height 42
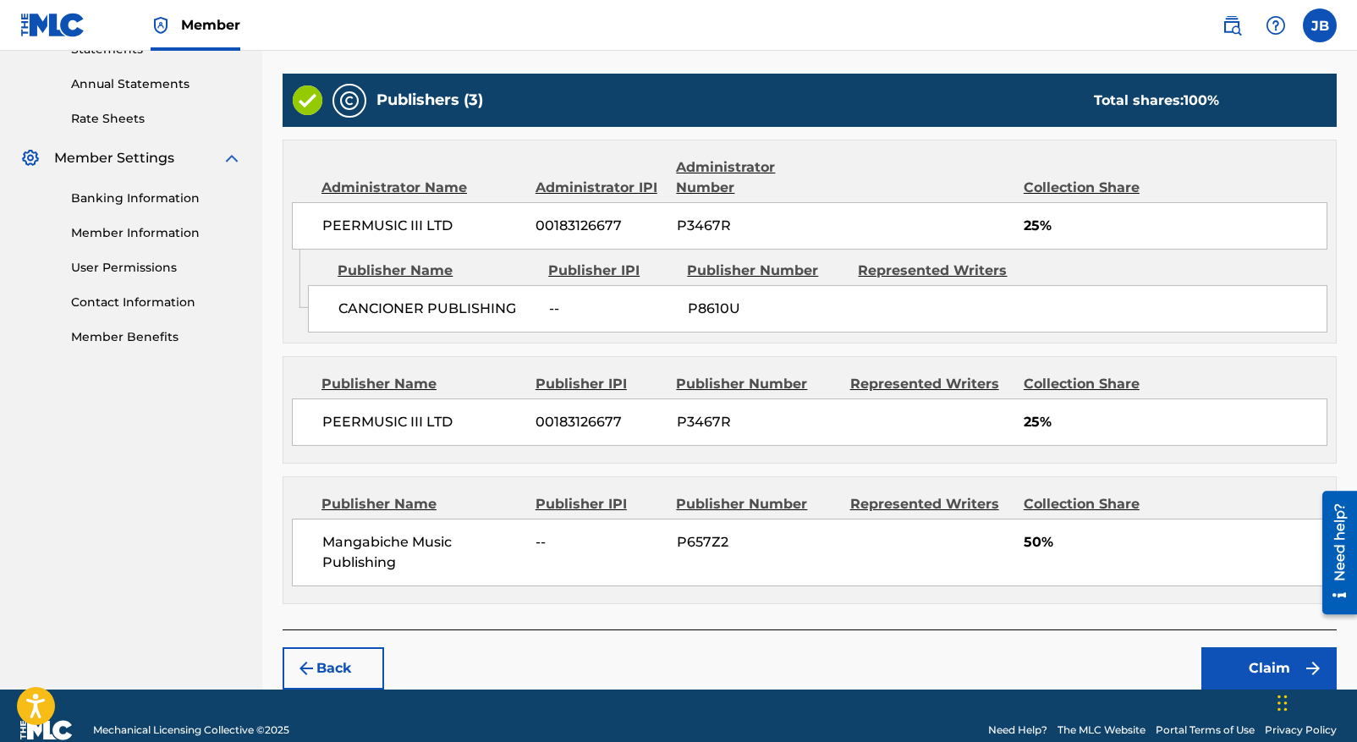
scroll to position [590, 0]
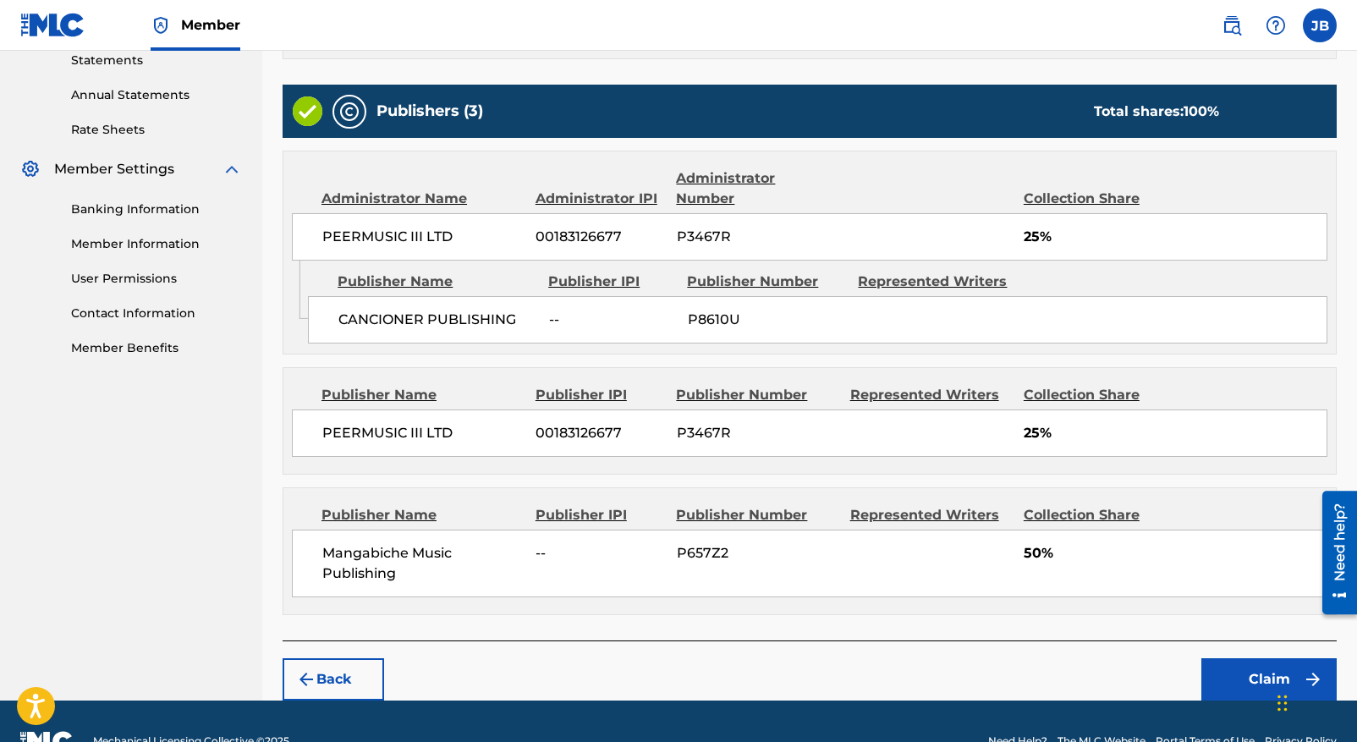
click at [1261, 658] on button "Claim" at bounding box center [1268, 679] width 135 height 42
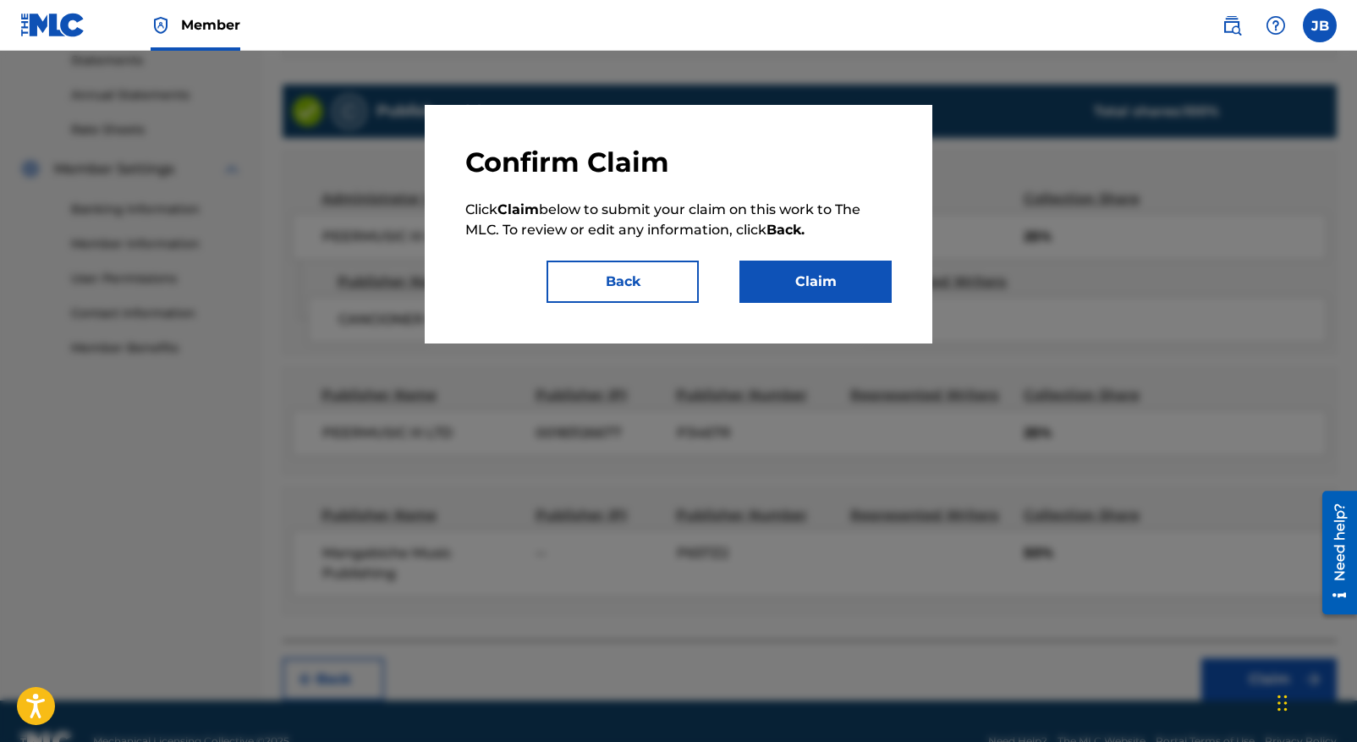
click at [810, 282] on button "Claim" at bounding box center [815, 282] width 152 height 42
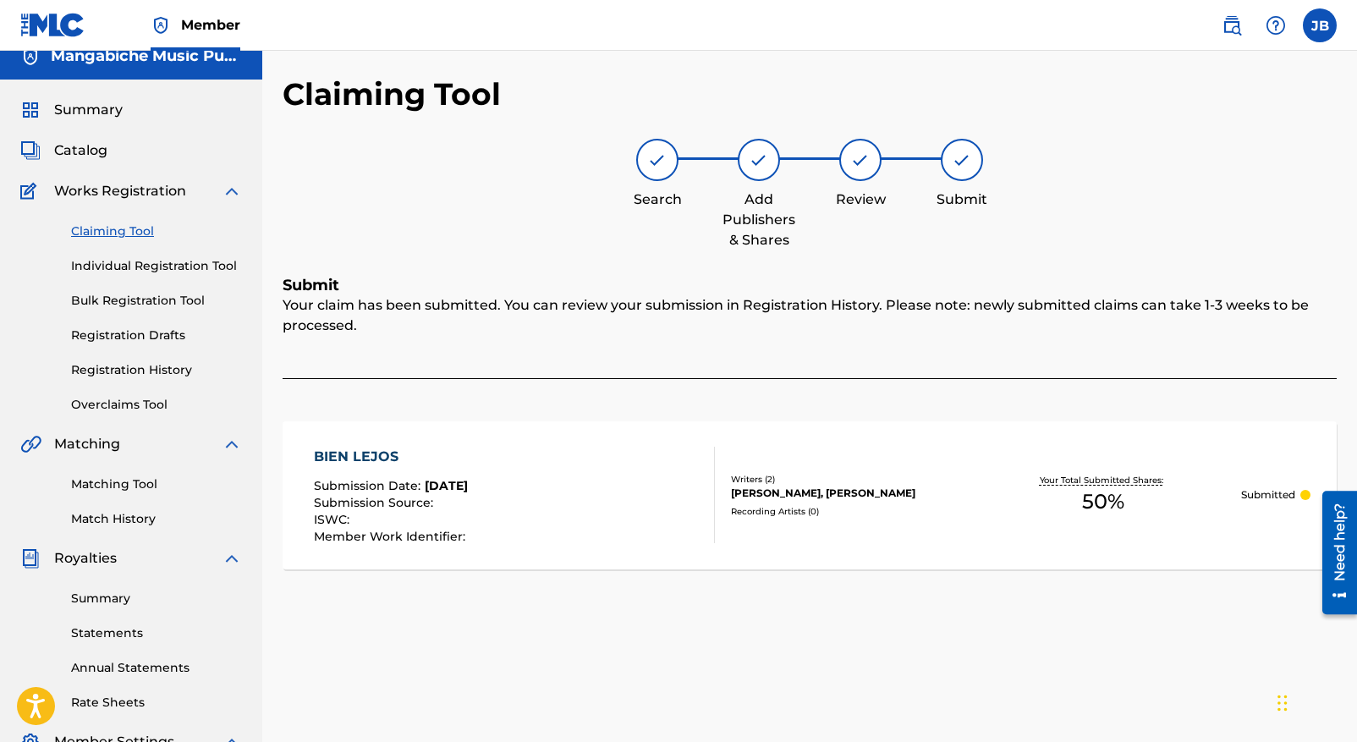
scroll to position [15, 0]
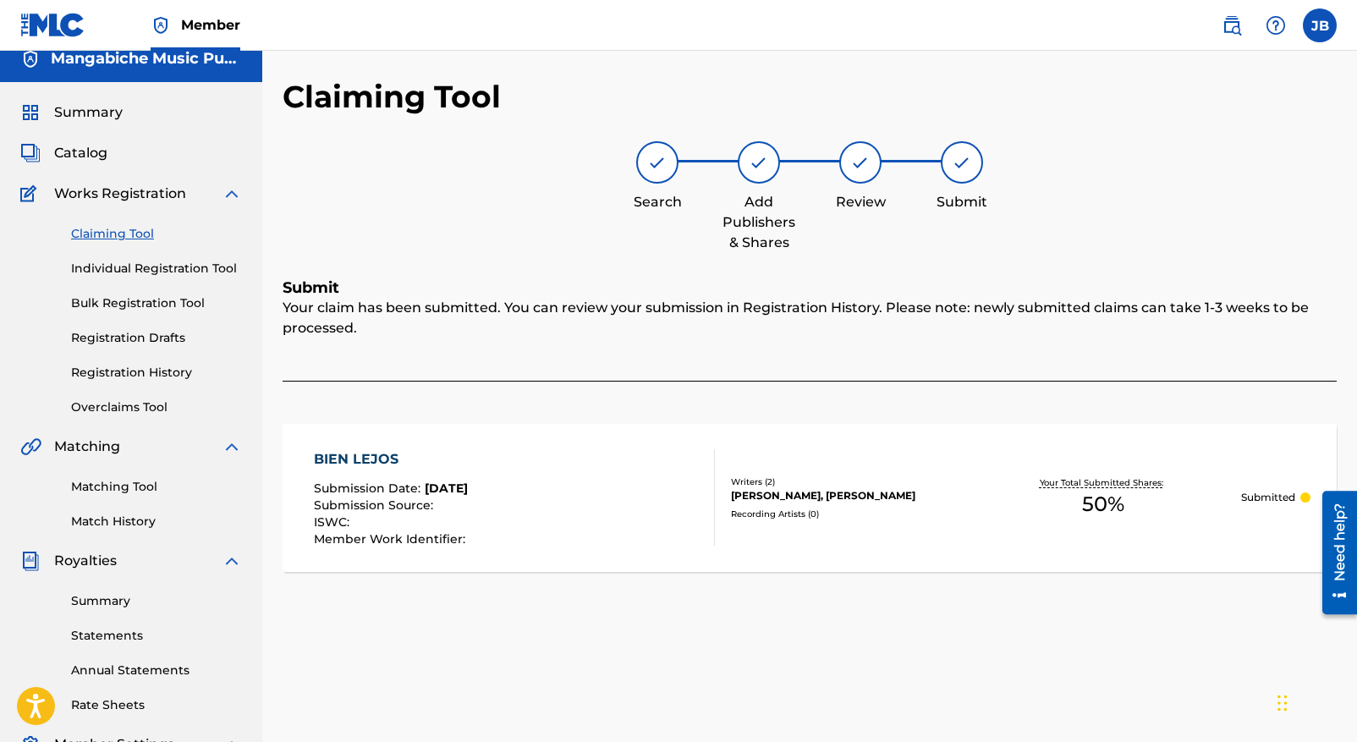
click at [114, 231] on link "Claiming Tool" at bounding box center [156, 234] width 171 height 18
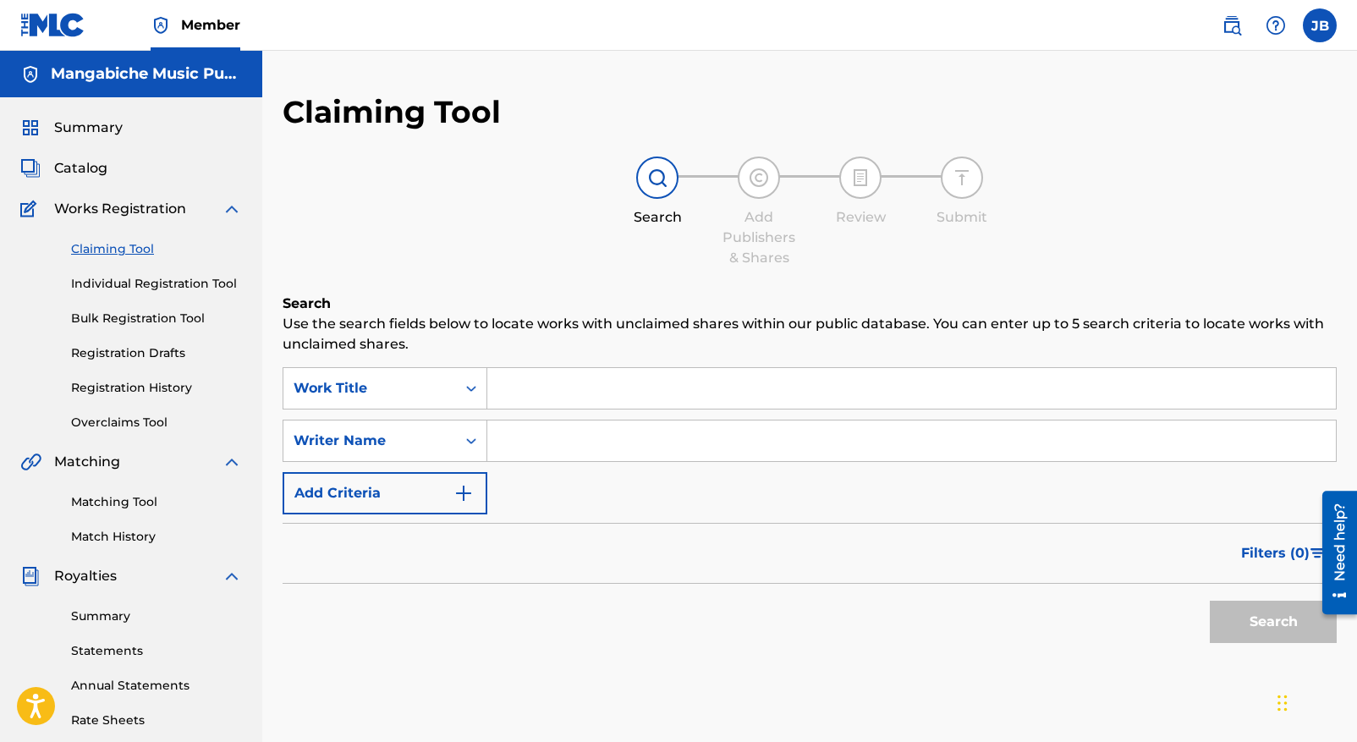
click at [508, 441] on input "Search Form" at bounding box center [911, 440] width 848 height 41
type input "[PERSON_NAME]"
click at [1274, 615] on button "Search" at bounding box center [1273, 622] width 127 height 42
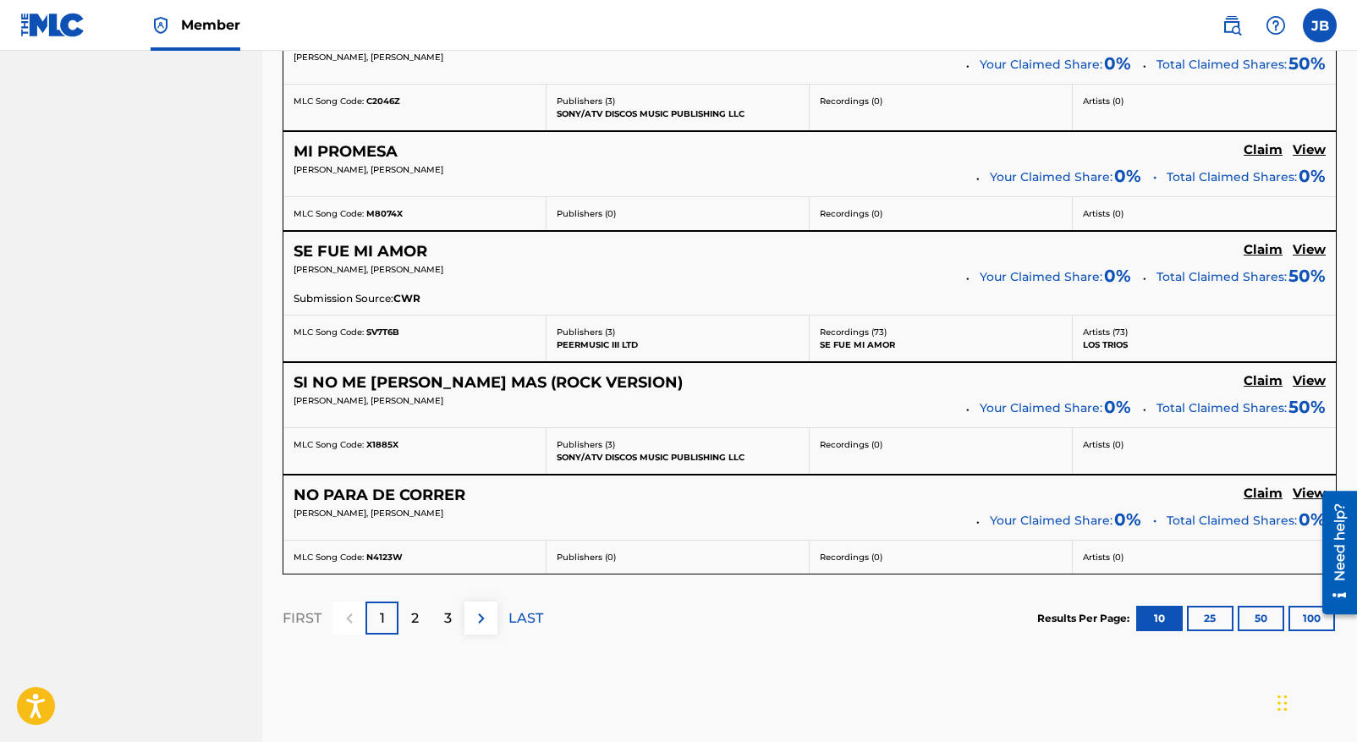
scroll to position [1373, 0]
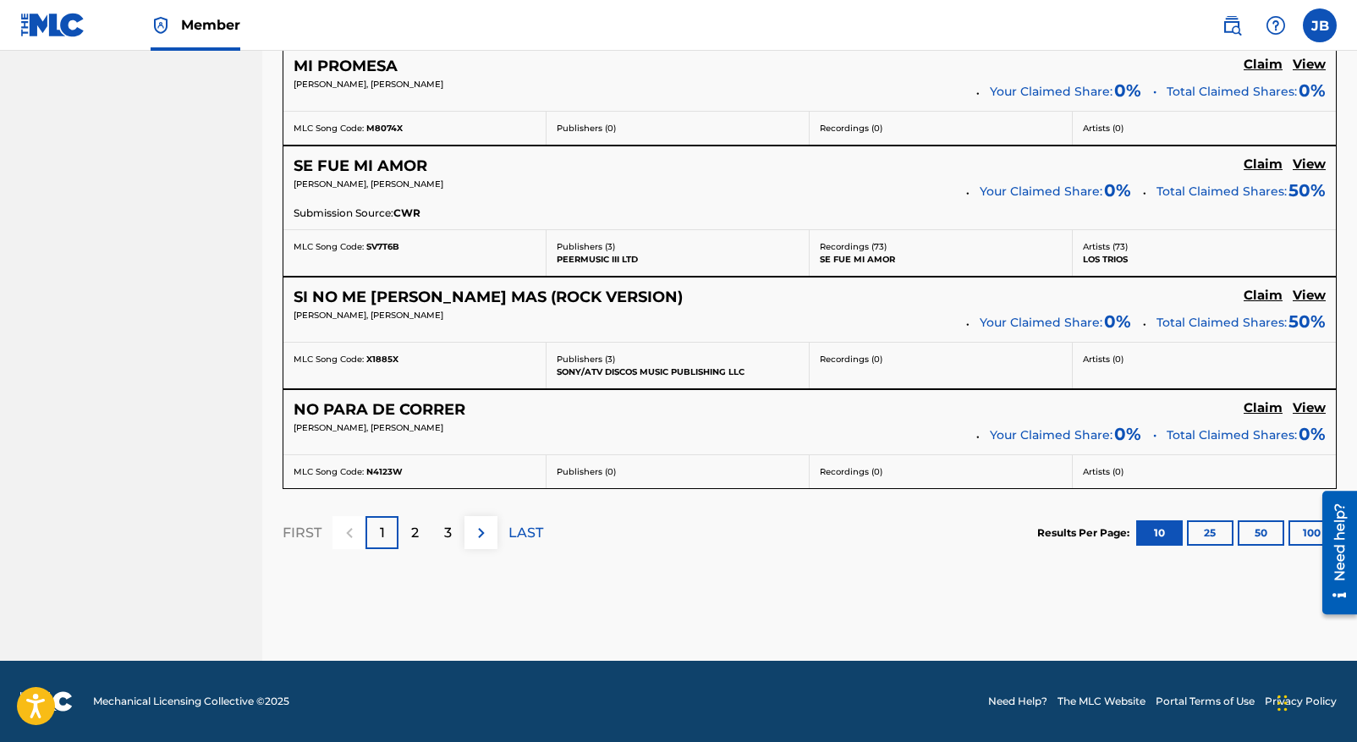
click at [409, 535] on div "2" at bounding box center [414, 532] width 33 height 33
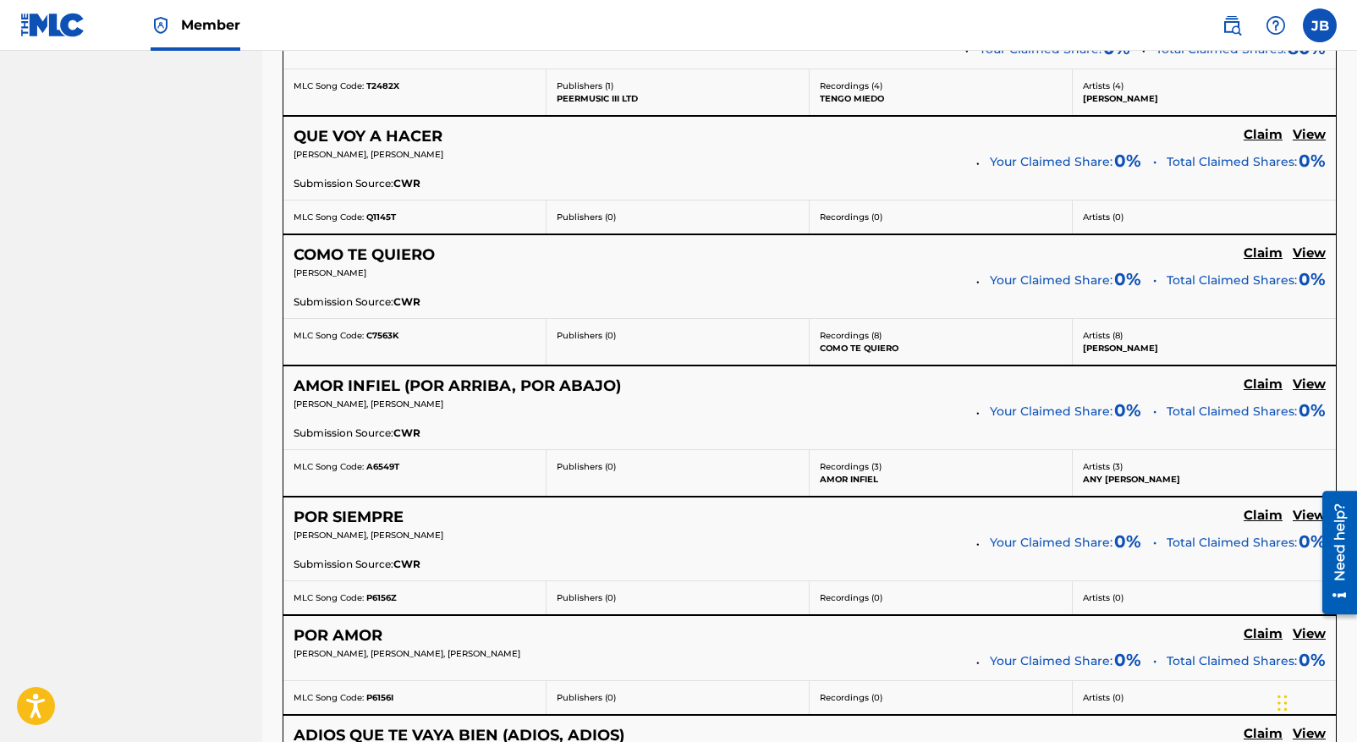
scroll to position [1036, 0]
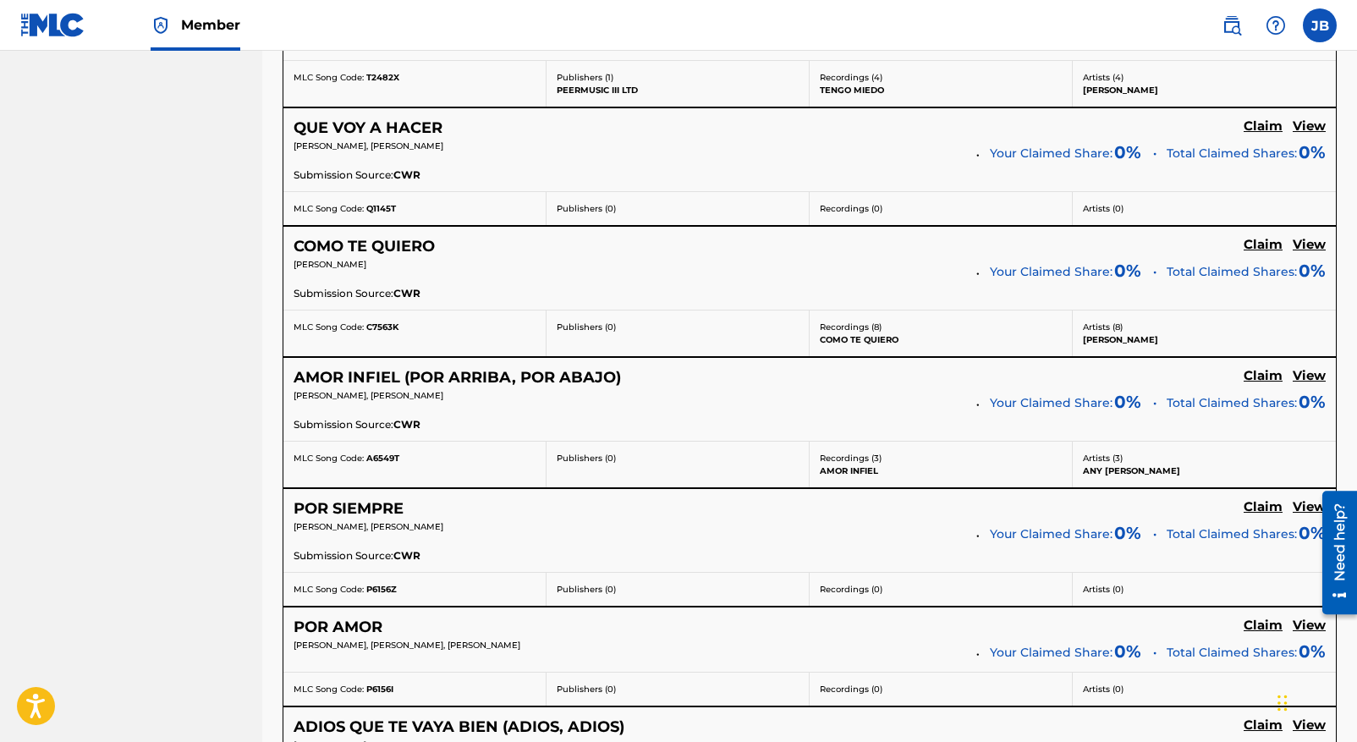
click at [1313, 244] on h5 "View" at bounding box center [1309, 245] width 33 height 16
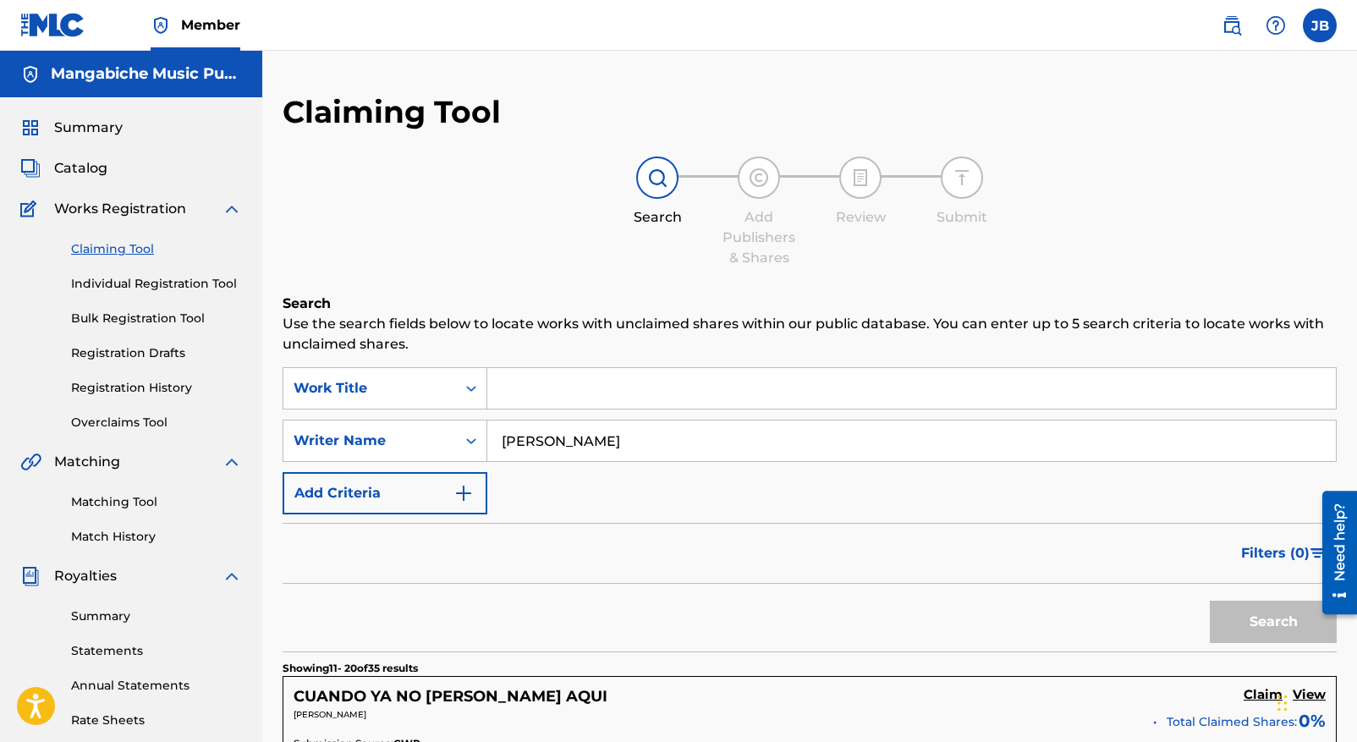
scroll to position [1036, 0]
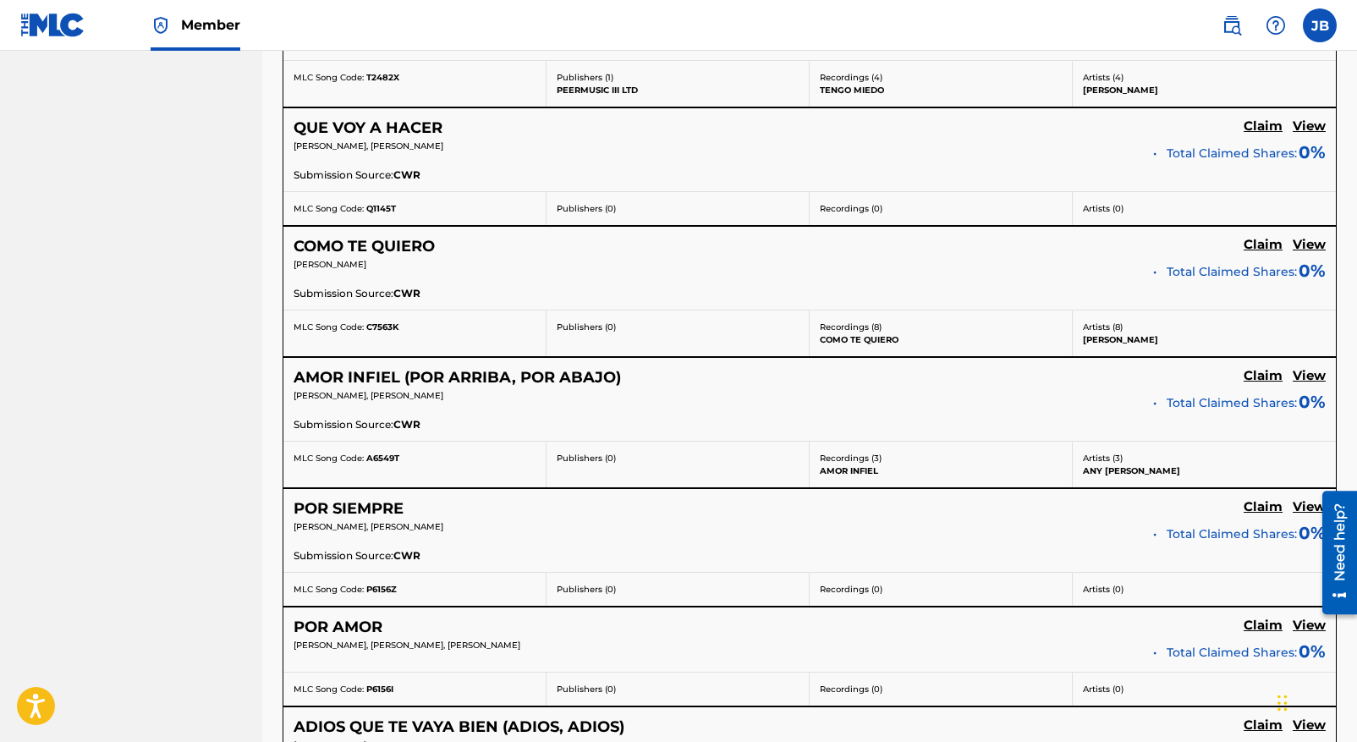
click at [1309, 375] on h5 "View" at bounding box center [1309, 376] width 33 height 16
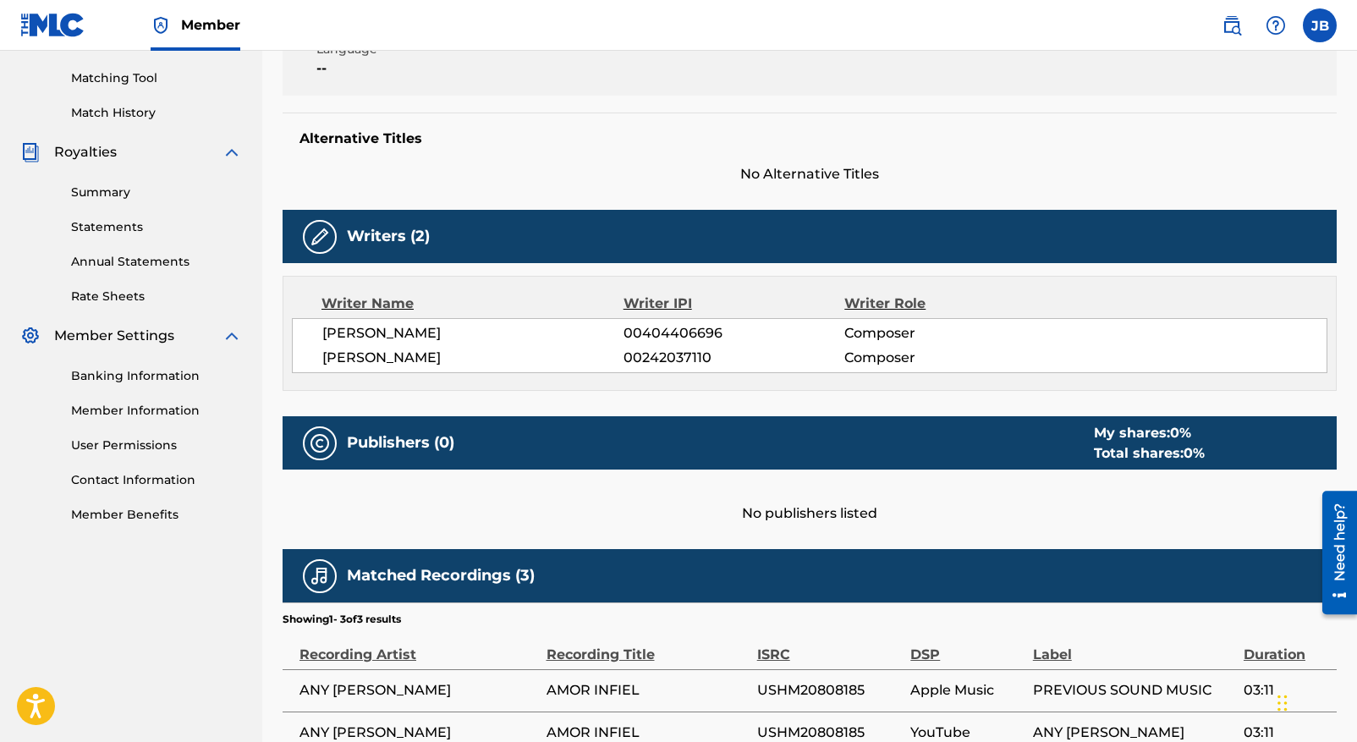
scroll to position [626, 0]
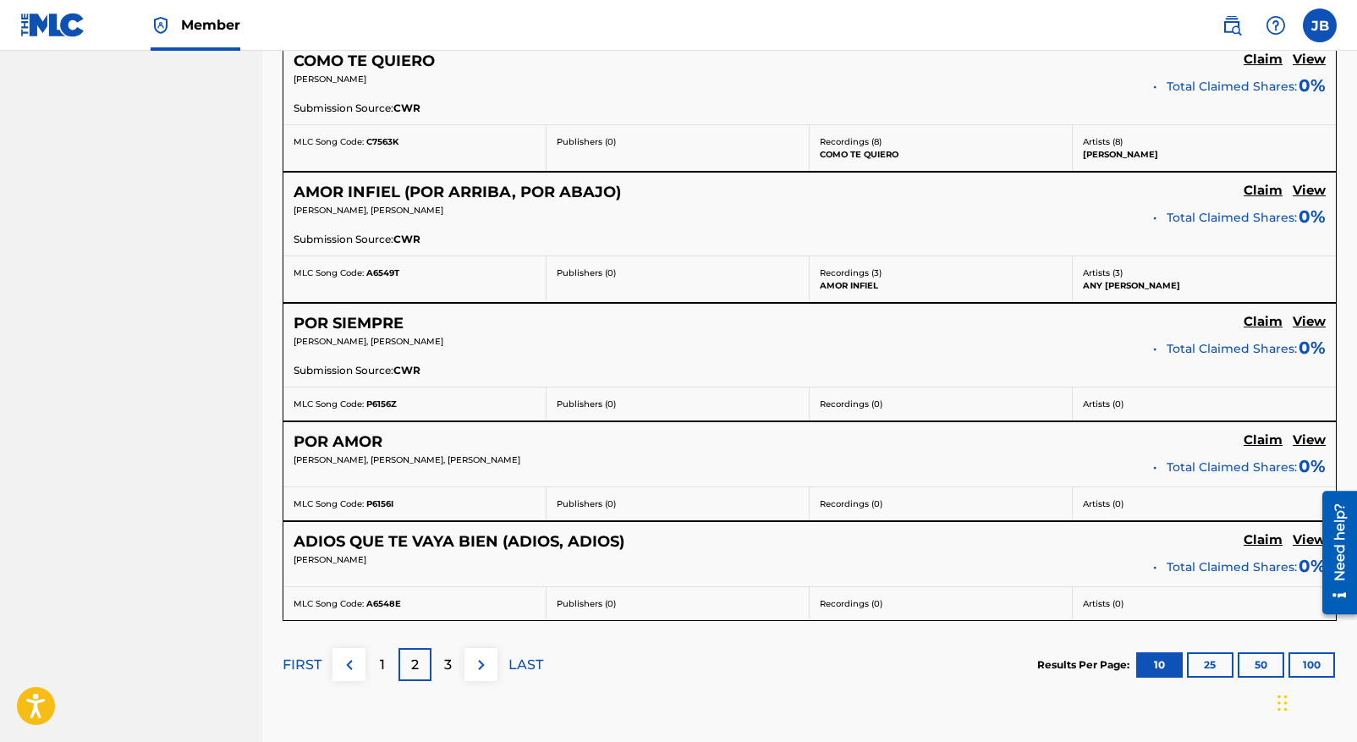
scroll to position [1223, 0]
click at [1309, 317] on h5 "View" at bounding box center [1309, 320] width 33 height 16
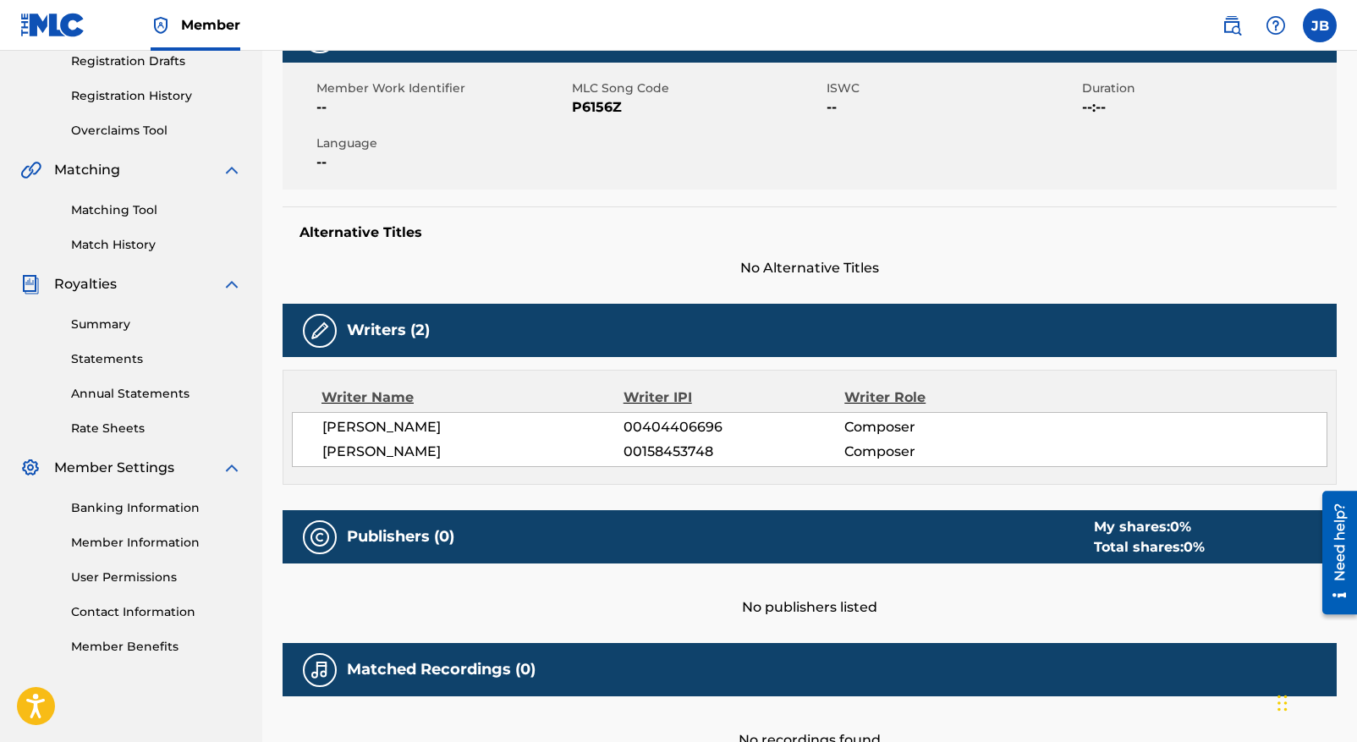
scroll to position [448, 0]
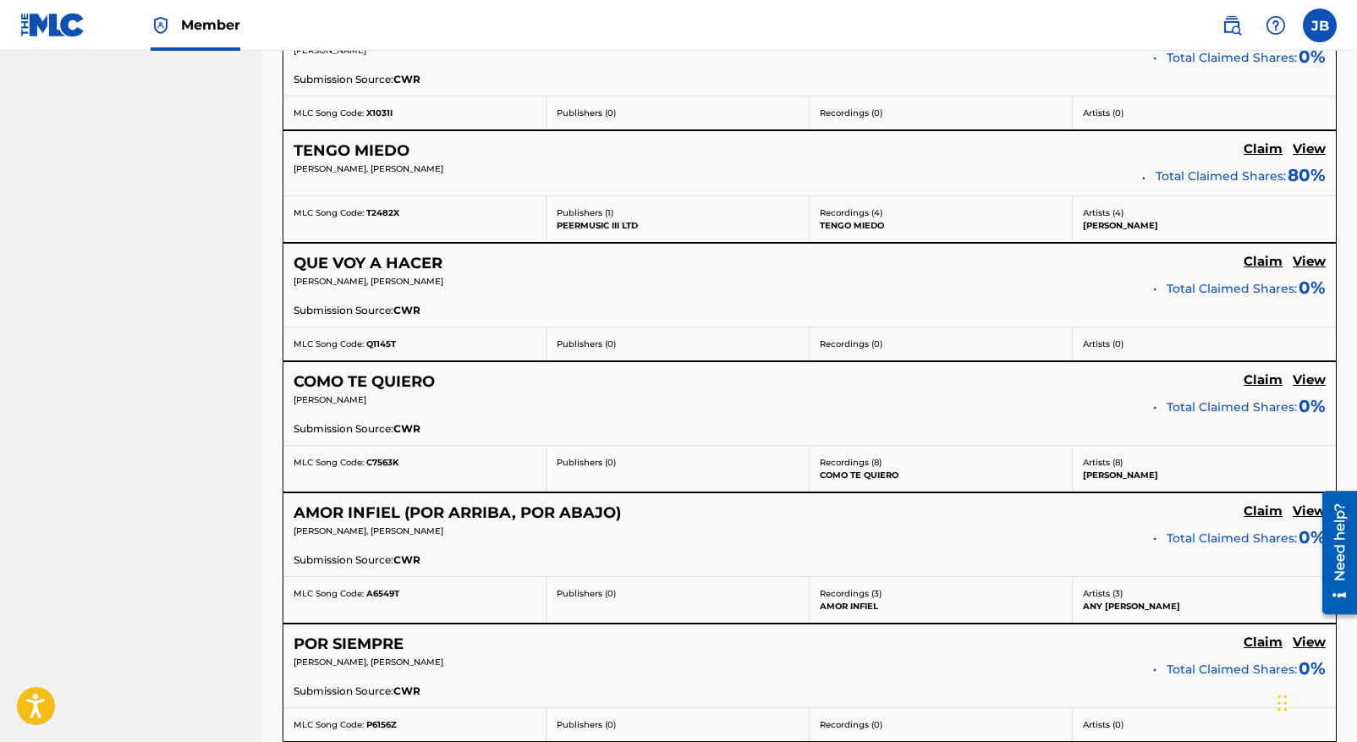
scroll to position [903, 0]
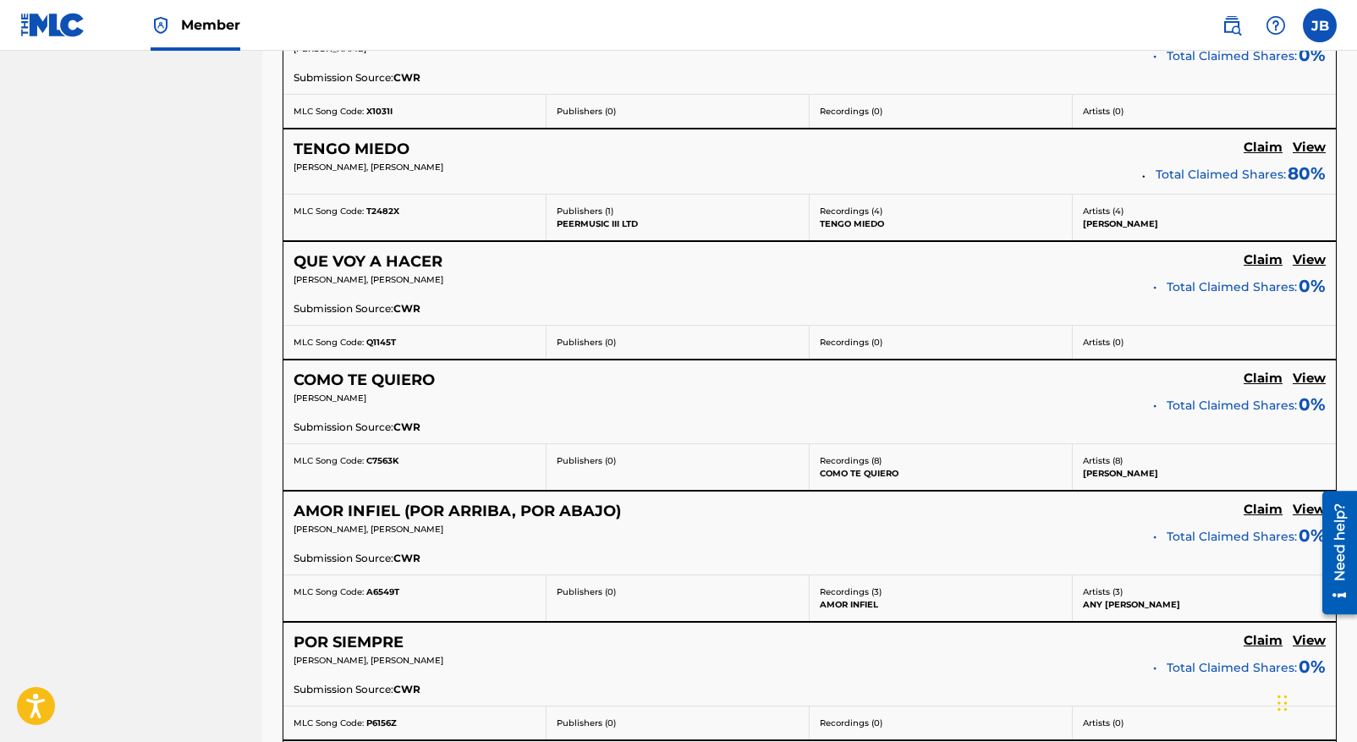
click at [1310, 149] on h5 "View" at bounding box center [1309, 148] width 33 height 16
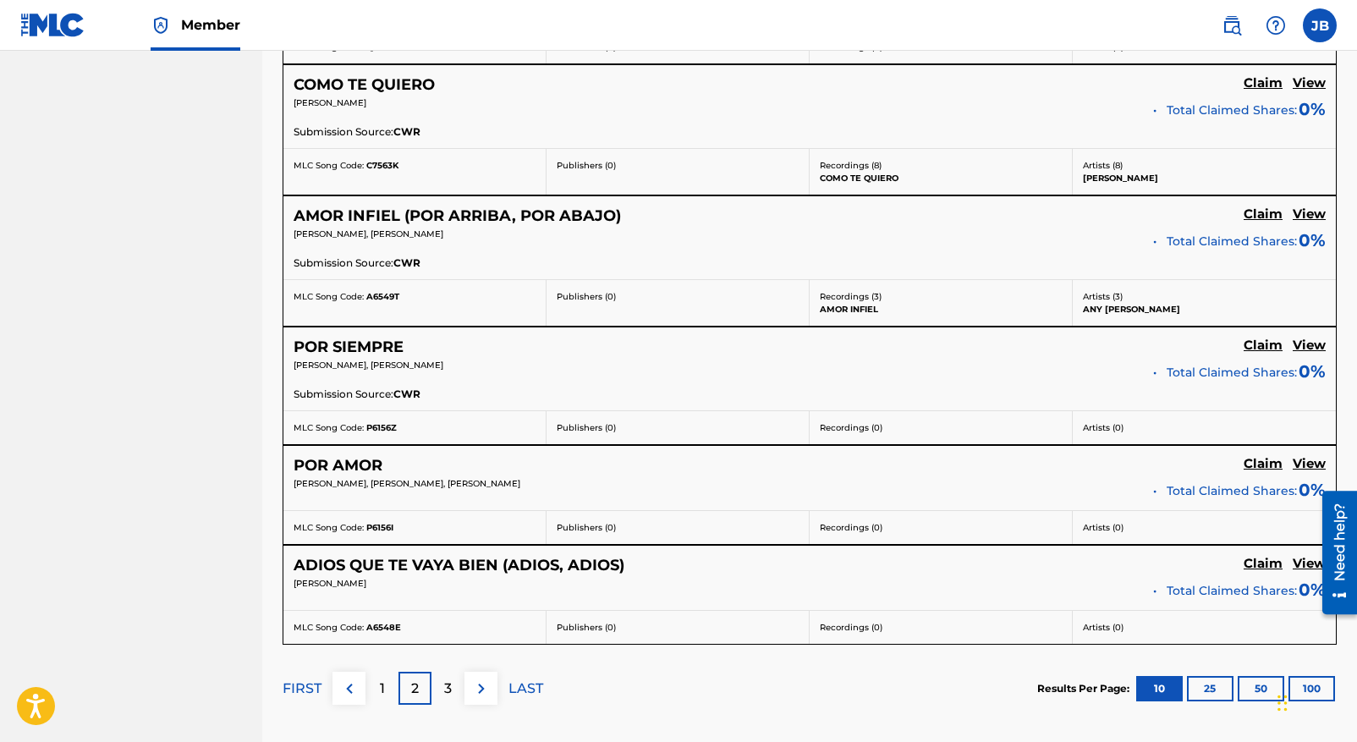
scroll to position [1222, 0]
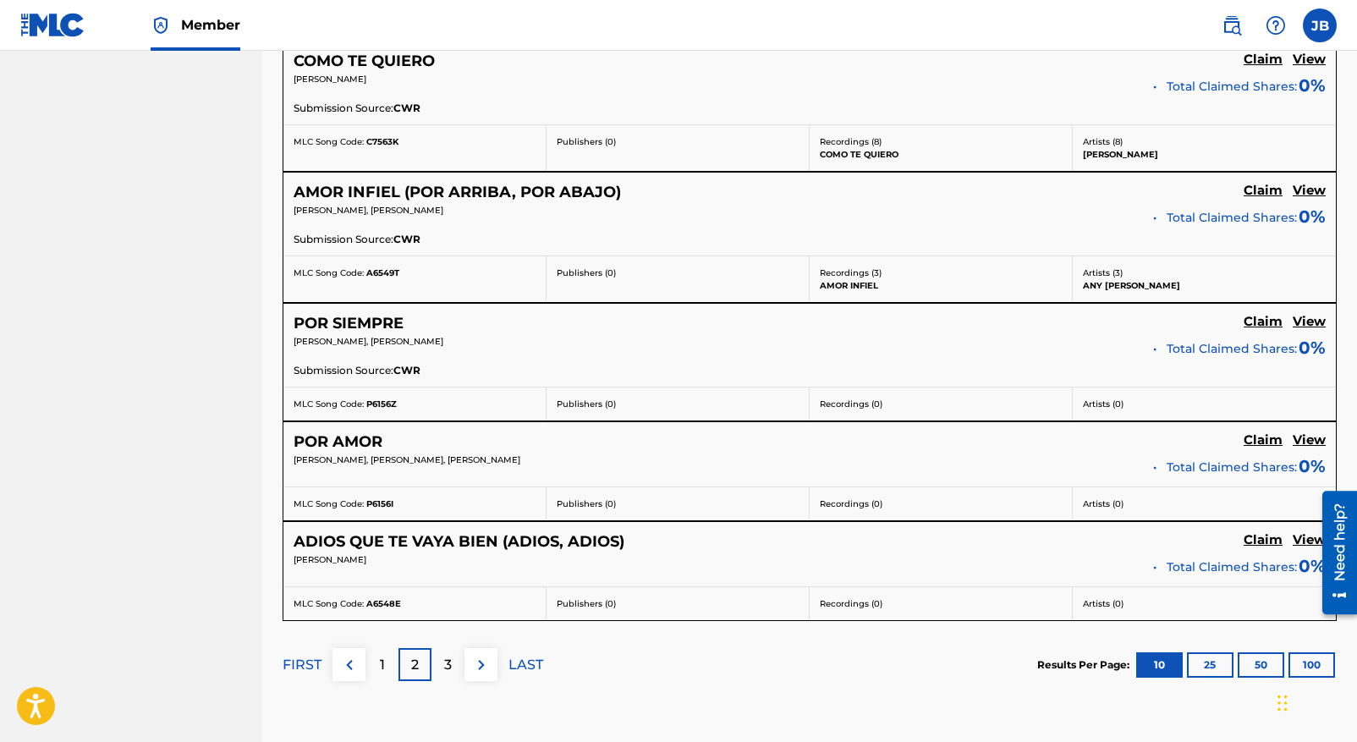
click at [1304, 537] on h5 "View" at bounding box center [1309, 540] width 33 height 16
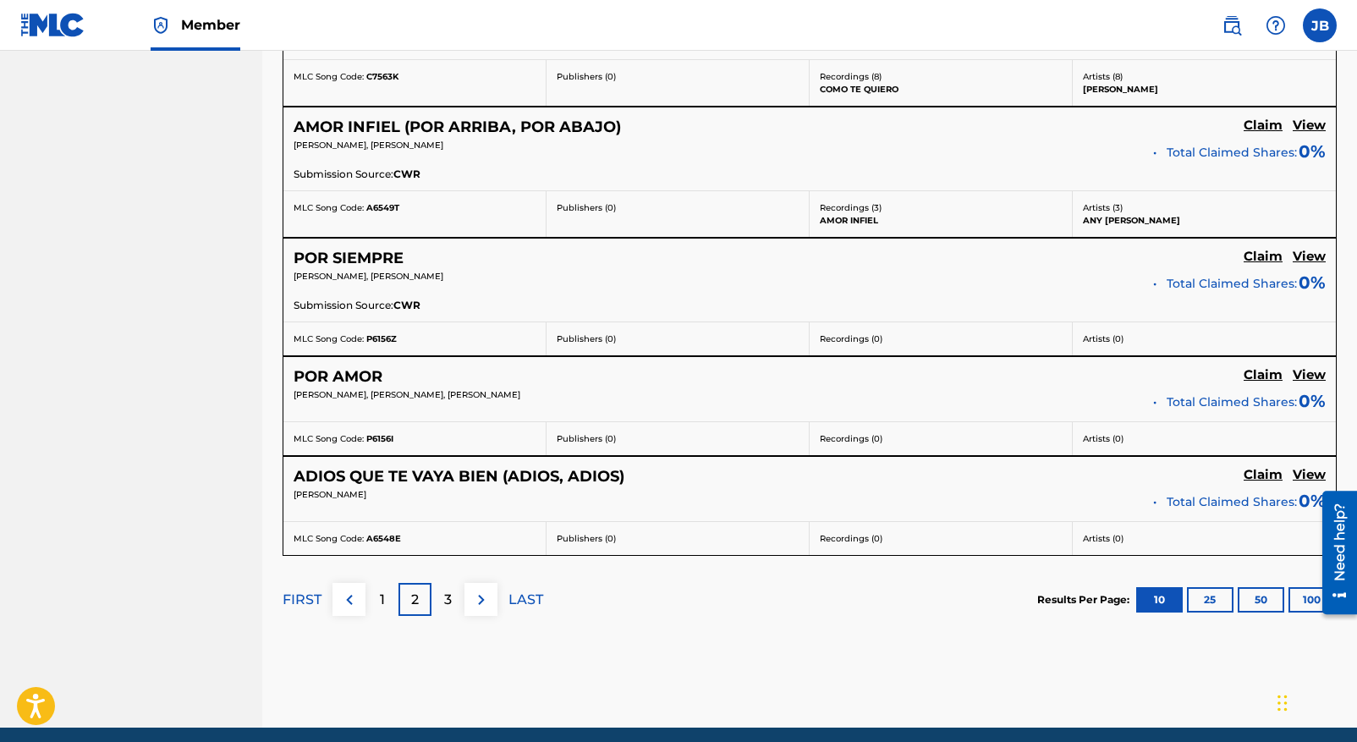
scroll to position [1288, 0]
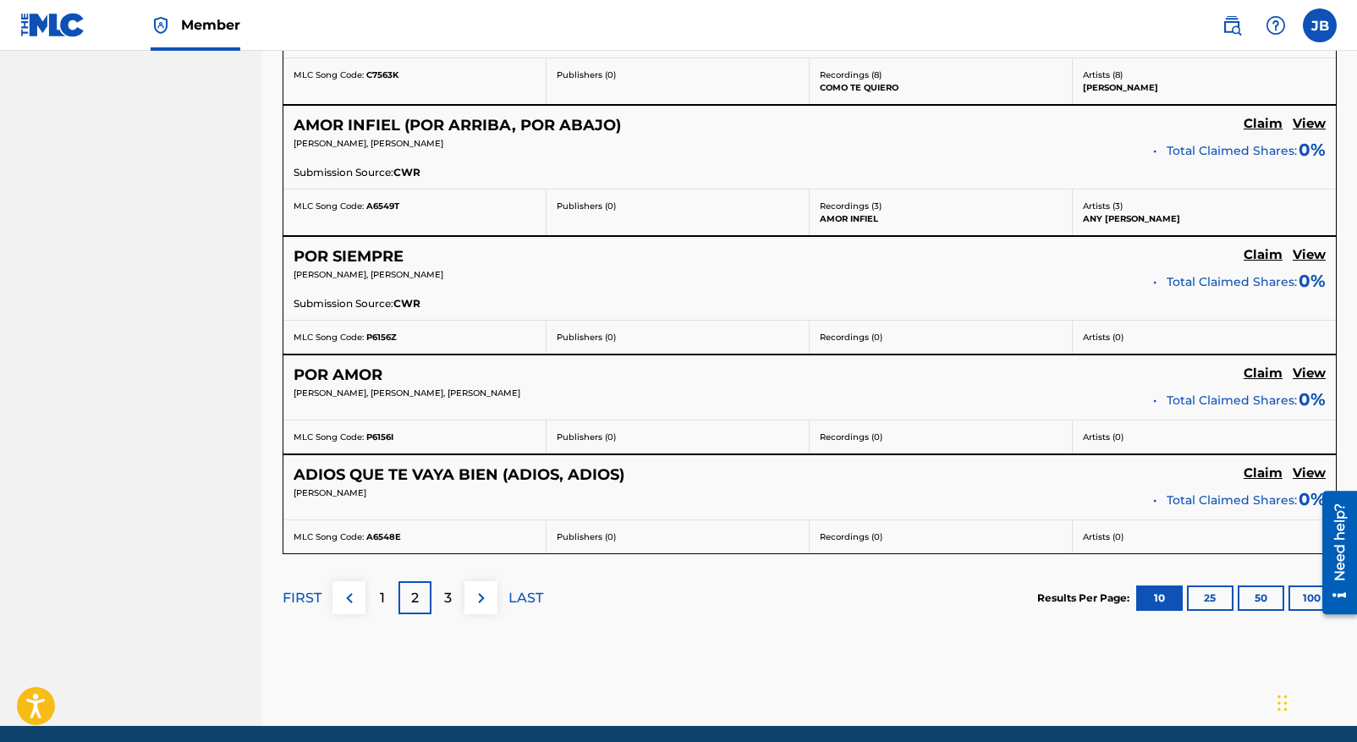
click at [451, 601] on p "3" at bounding box center [448, 598] width 8 height 20
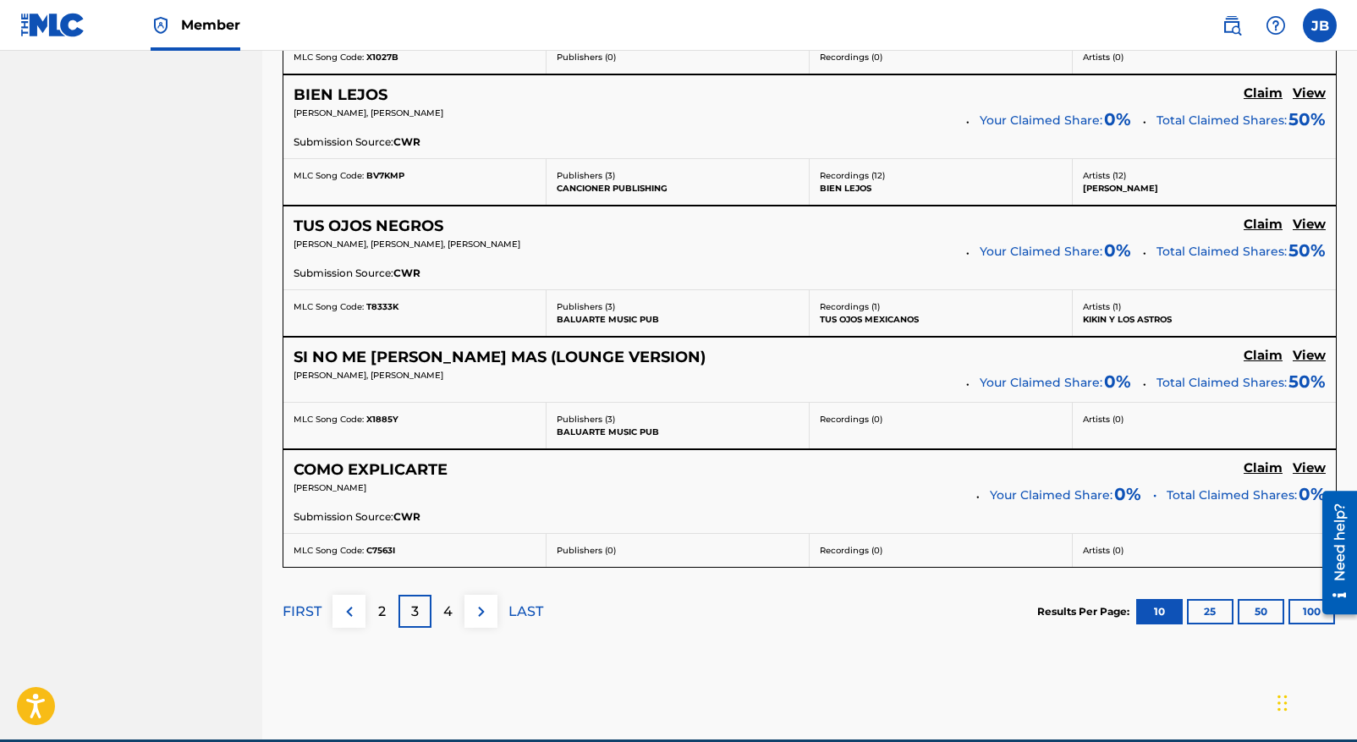
scroll to position [1260, 0]
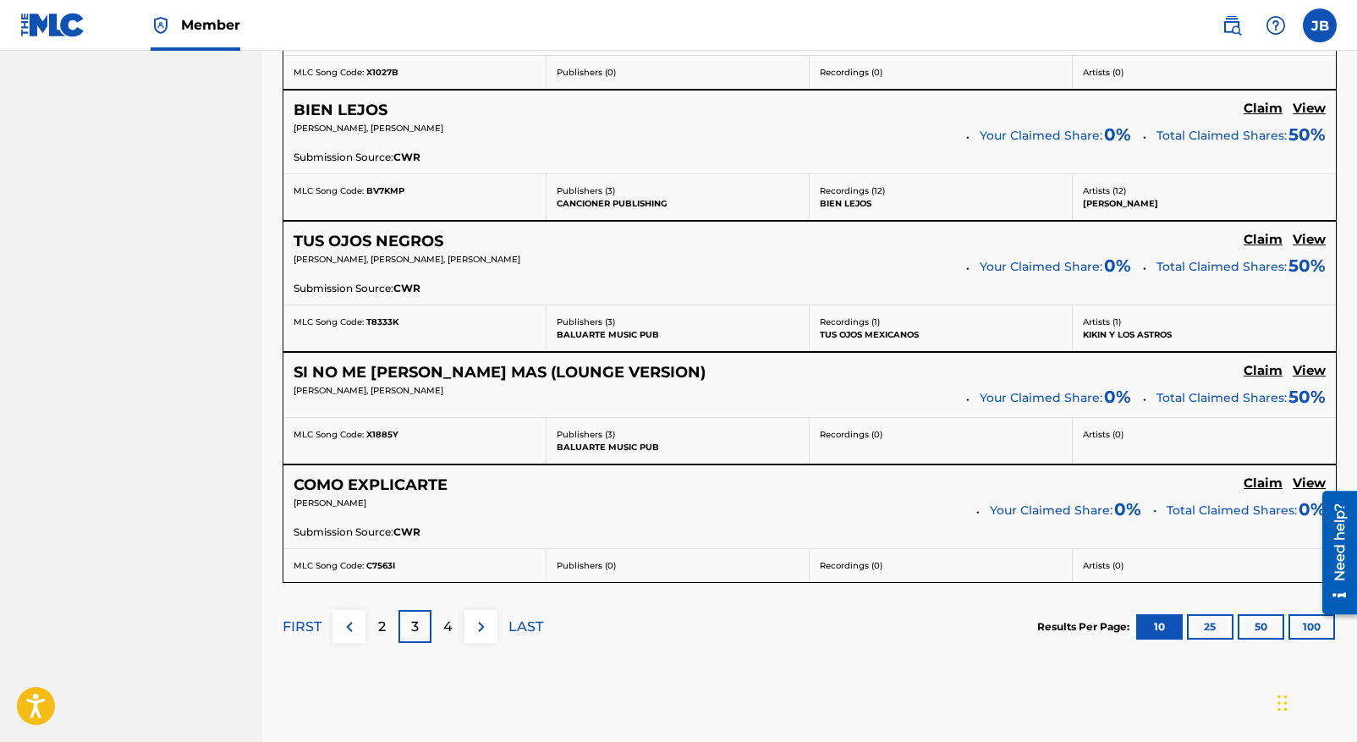
click at [1303, 240] on h5 "View" at bounding box center [1309, 240] width 33 height 16
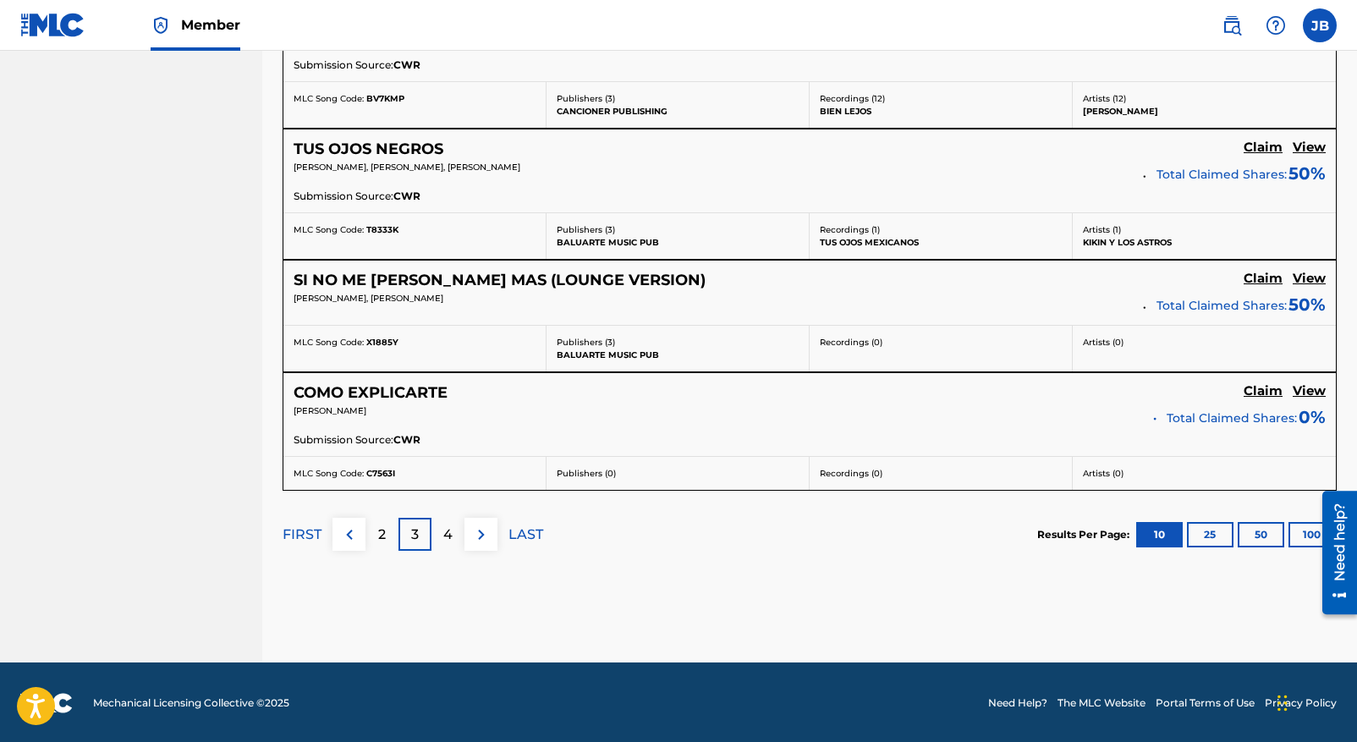
scroll to position [1354, 0]
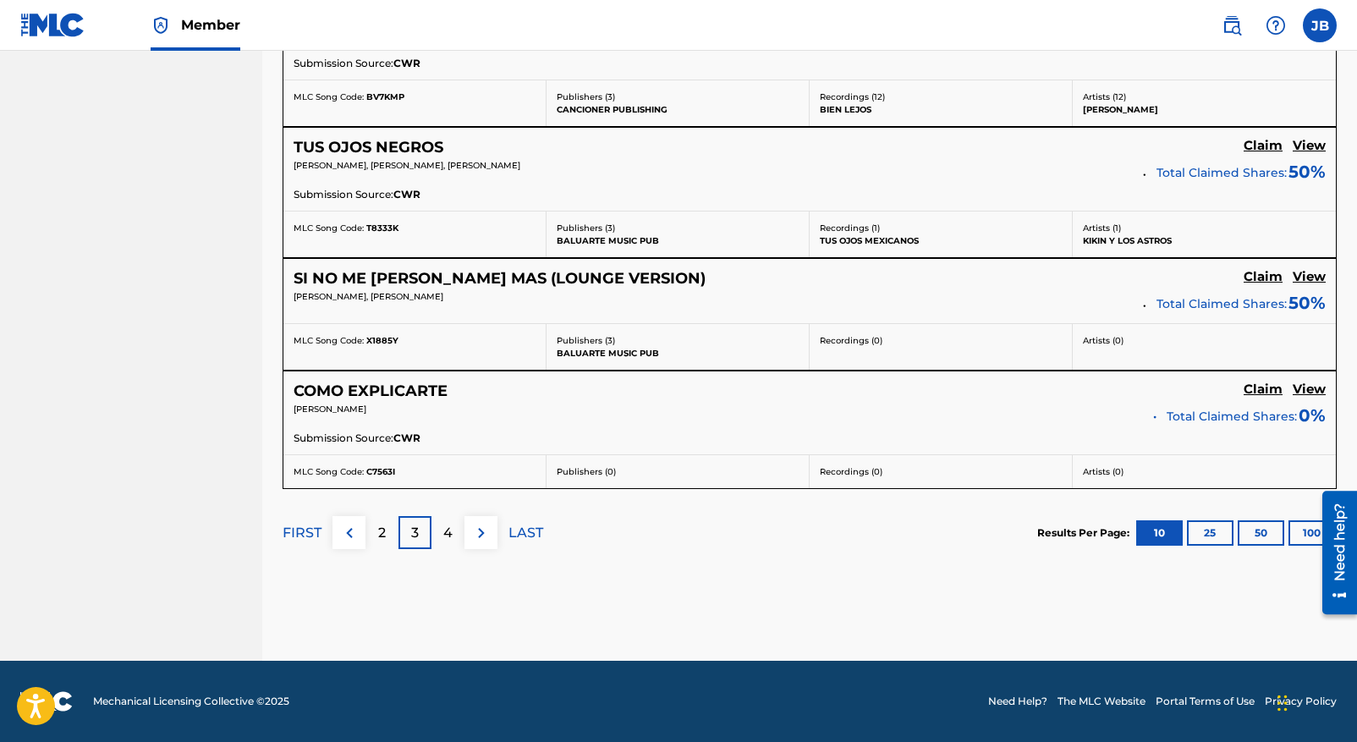
click at [450, 534] on p "4" at bounding box center [447, 533] width 9 height 20
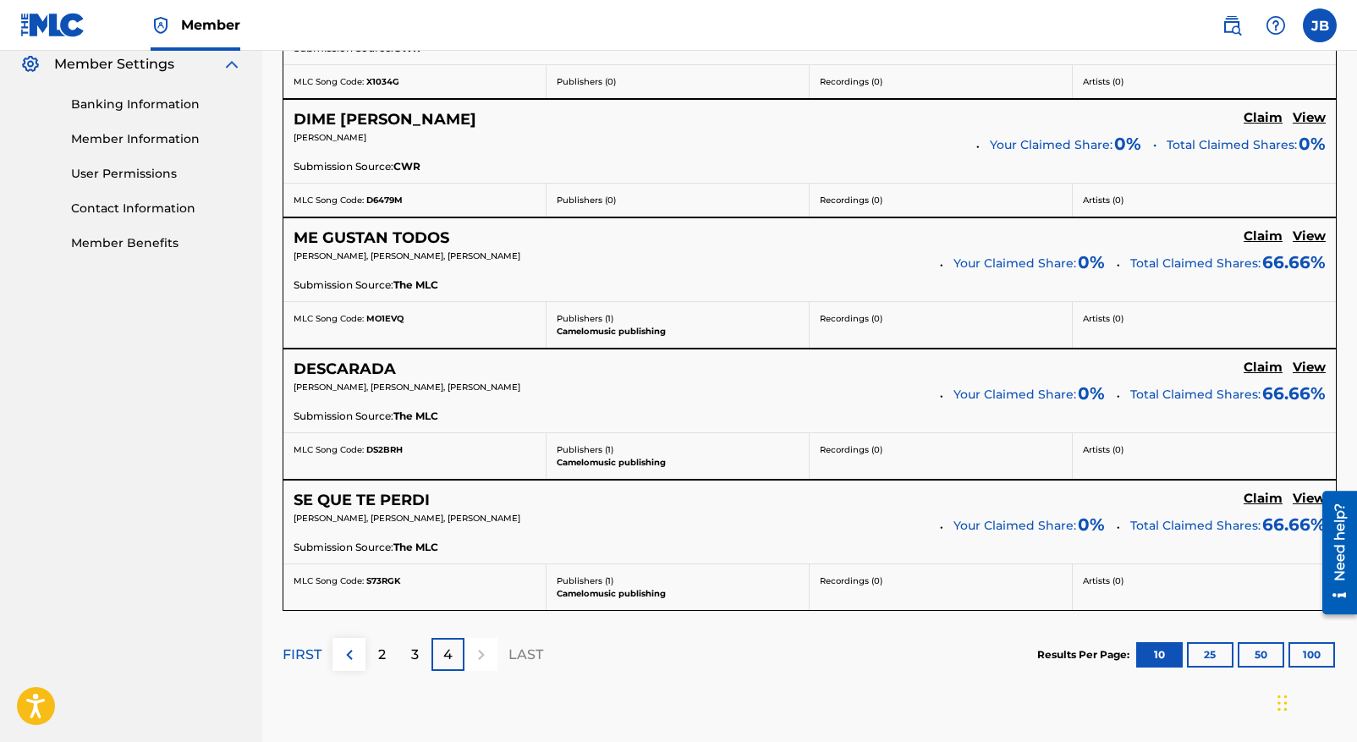
scroll to position [817, 0]
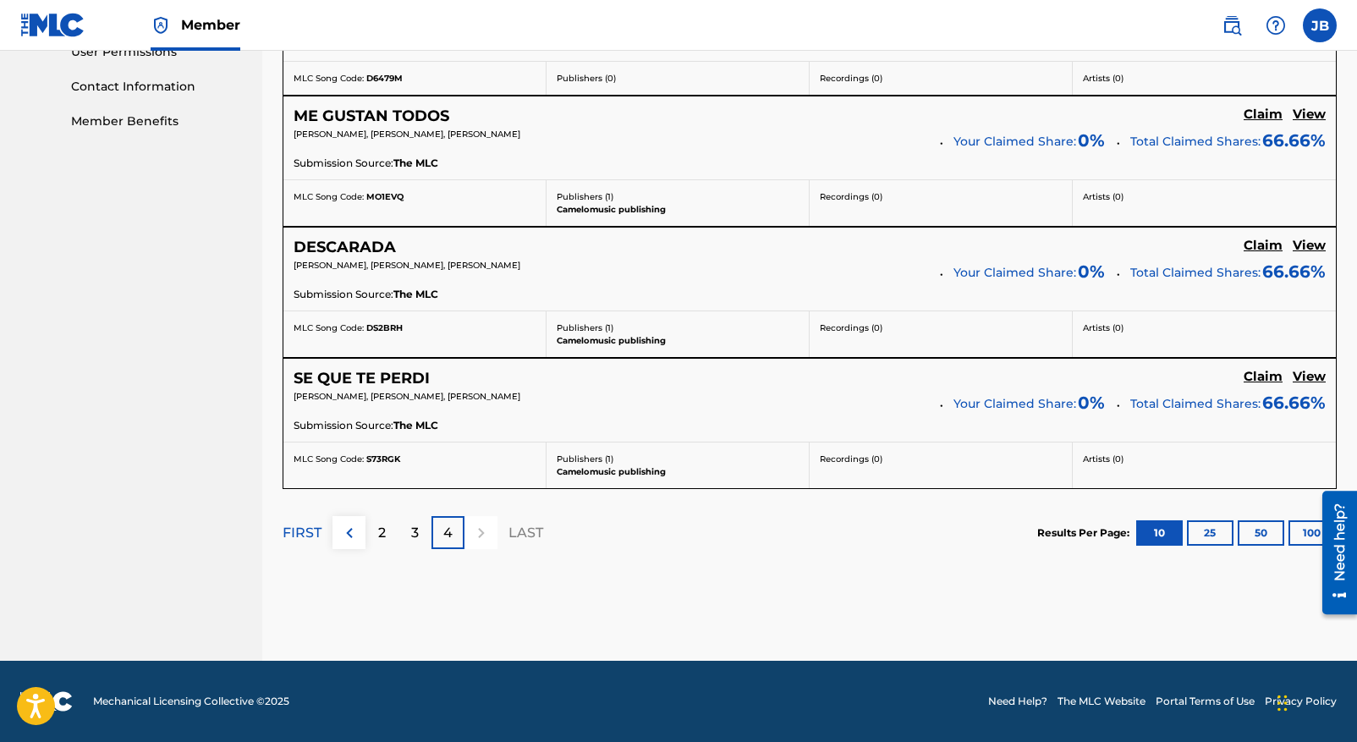
click at [1145, 534] on button "10" at bounding box center [1159, 532] width 47 height 25
click at [1211, 535] on button "25" at bounding box center [1210, 532] width 47 height 25
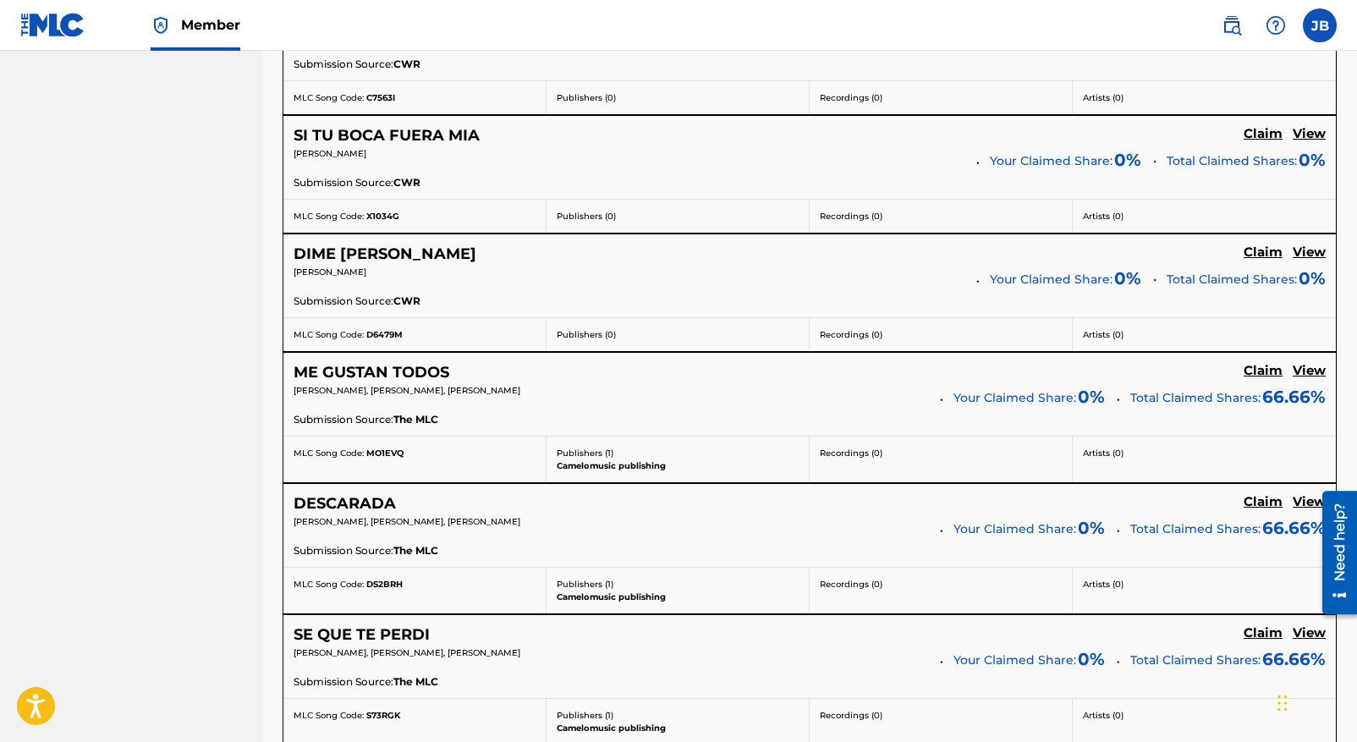
scroll to position [1429, 0]
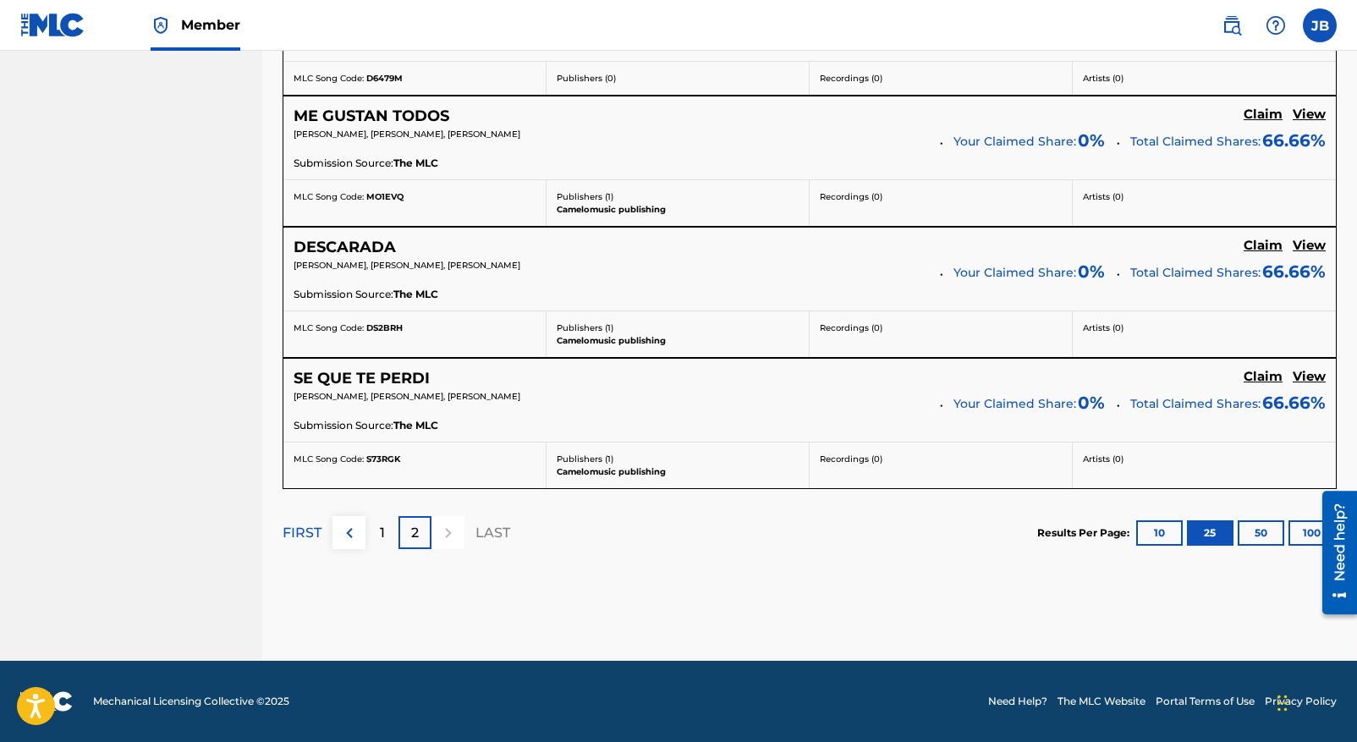
click at [1255, 535] on button "50" at bounding box center [1261, 532] width 47 height 25
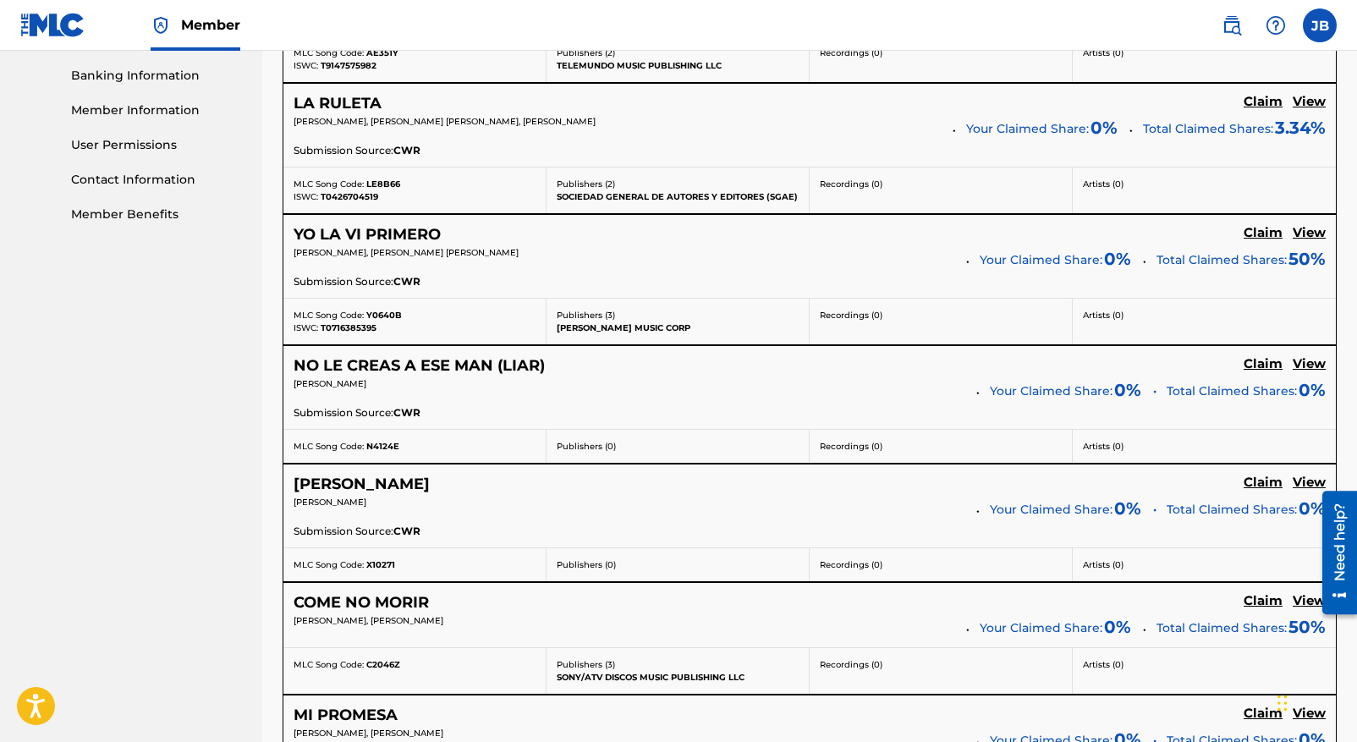
scroll to position [722, 0]
